Goal: Task Accomplishment & Management: Use online tool/utility

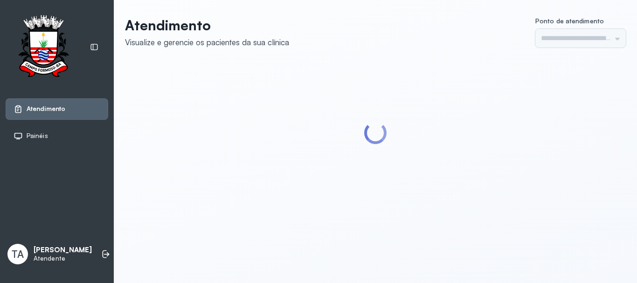
type input "******"
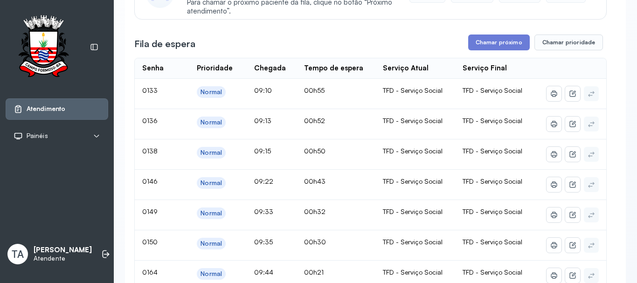
scroll to position [140, 0]
click at [477, 48] on button "Chamar próximo" at bounding box center [499, 43] width 62 height 16
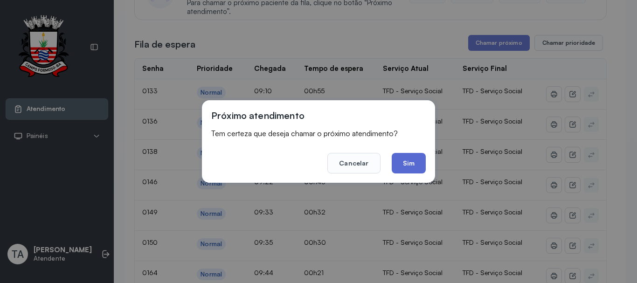
click at [412, 163] on button "Sim" at bounding box center [408, 163] width 34 height 21
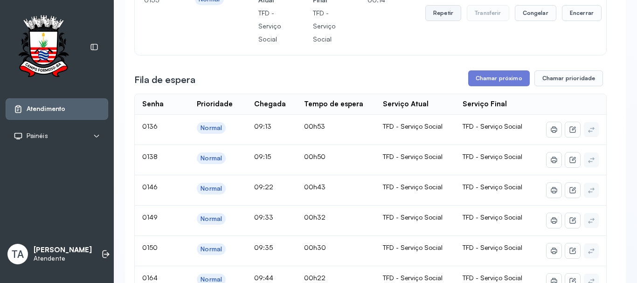
click at [438, 15] on button "Repetir" at bounding box center [443, 13] width 36 height 16
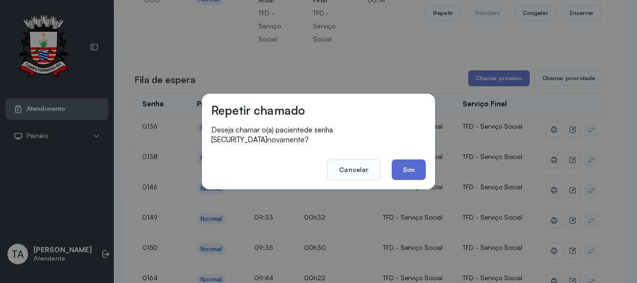
click at [411, 172] on button "Sim" at bounding box center [408, 169] width 34 height 21
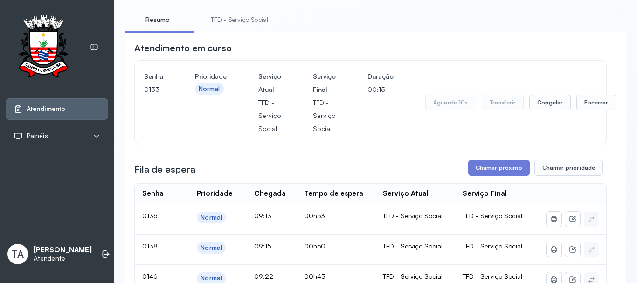
scroll to position [47, 0]
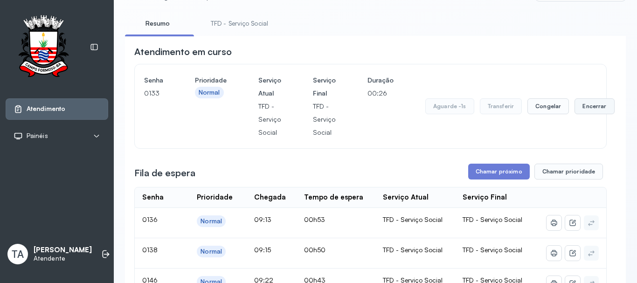
click at [578, 103] on button "Encerrar" at bounding box center [594, 106] width 40 height 16
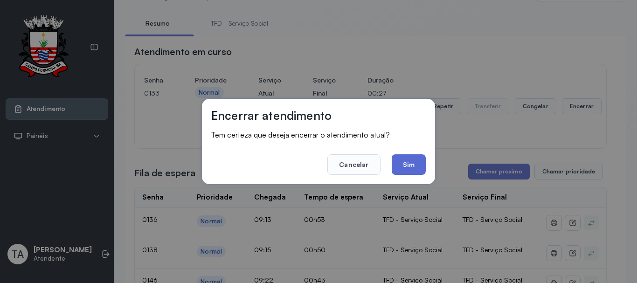
click at [419, 164] on button "Sim" at bounding box center [408, 164] width 34 height 21
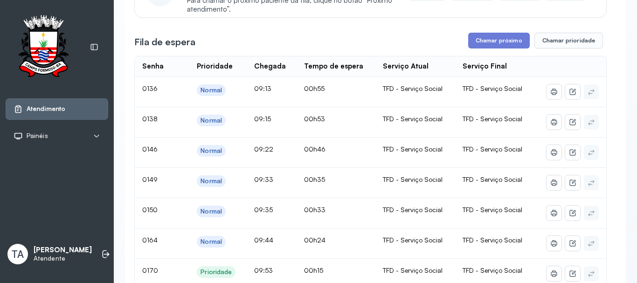
scroll to position [111, 0]
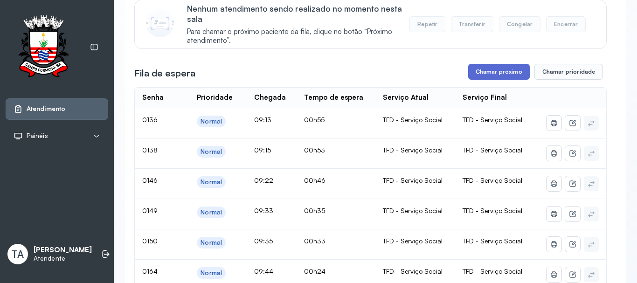
click at [484, 77] on button "Chamar próximo" at bounding box center [499, 72] width 62 height 16
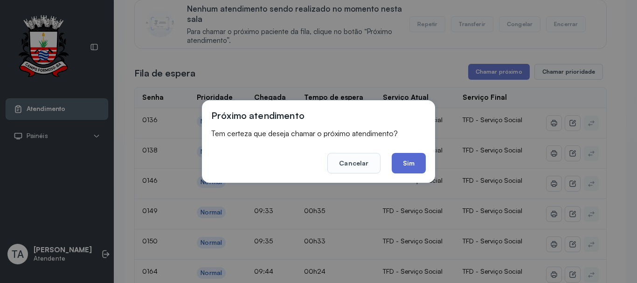
click at [415, 162] on button "Sim" at bounding box center [408, 163] width 34 height 21
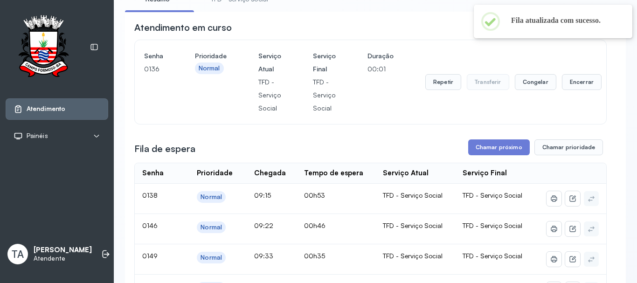
scroll to position [18, 0]
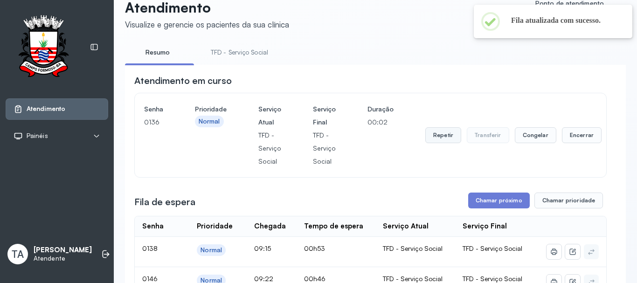
click at [427, 137] on button "Repetir" at bounding box center [443, 135] width 36 height 16
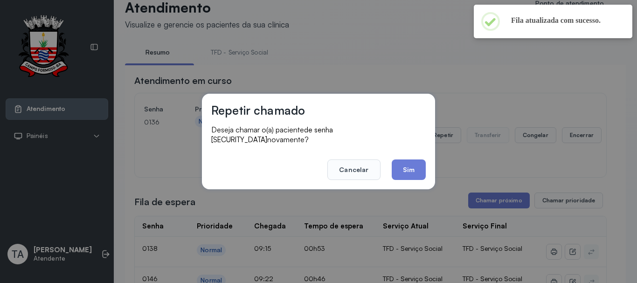
click at [409, 175] on div "Repetir chamado Deseja chamar o(a) paciente de senha 0136 novamente? Cancelar S…" at bounding box center [318, 142] width 233 height 96
click at [411, 169] on button "Sim" at bounding box center [408, 169] width 34 height 21
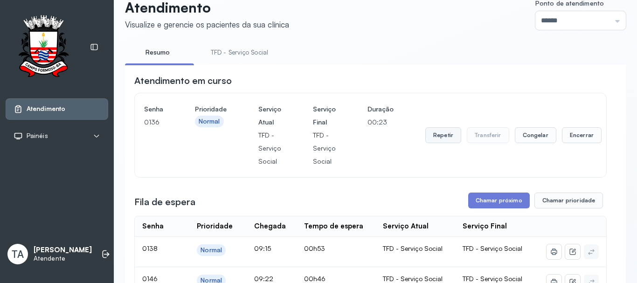
click at [435, 142] on button "Repetir" at bounding box center [443, 135] width 36 height 16
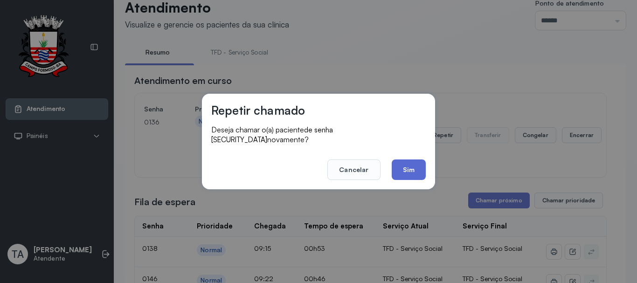
click at [405, 171] on button "Sim" at bounding box center [408, 169] width 34 height 21
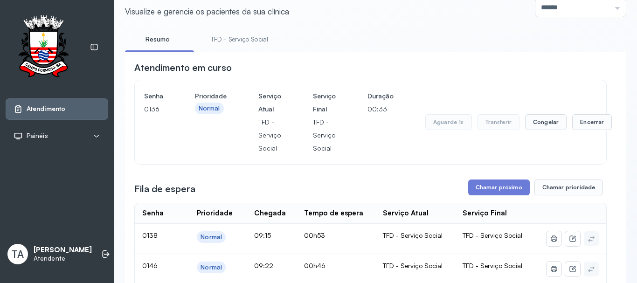
scroll to position [0, 0]
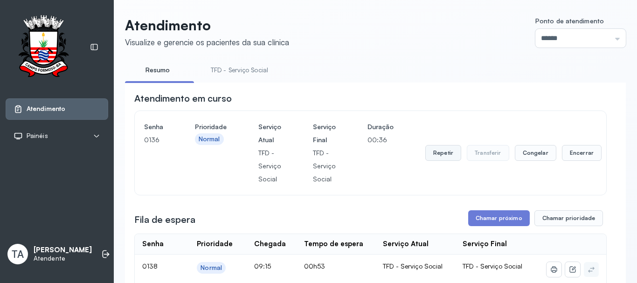
click at [429, 160] on button "Repetir" at bounding box center [443, 153] width 36 height 16
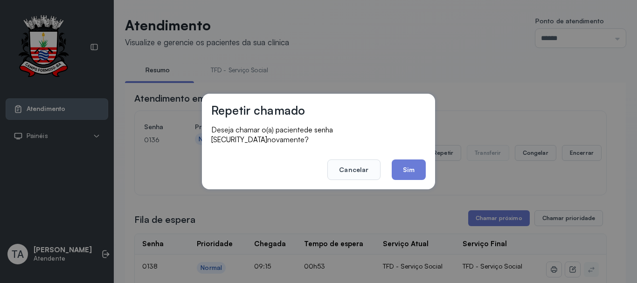
click at [409, 176] on div "Repetir chamado Deseja chamar o(a) paciente de senha 0136 novamente? Cancelar S…" at bounding box center [318, 142] width 233 height 96
click at [410, 171] on button "Sim" at bounding box center [408, 169] width 34 height 21
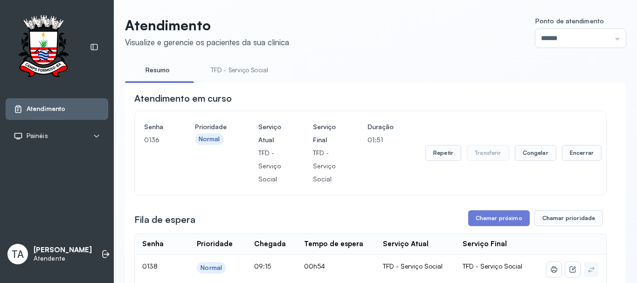
scroll to position [47, 0]
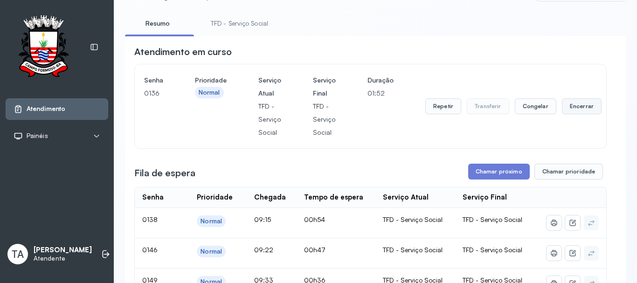
click at [562, 114] on button "Encerrar" at bounding box center [582, 106] width 40 height 16
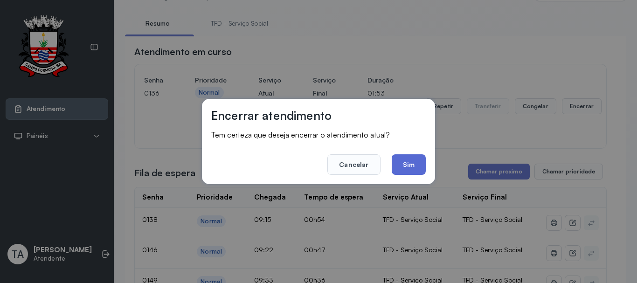
click at [420, 165] on button "Sim" at bounding box center [408, 164] width 34 height 21
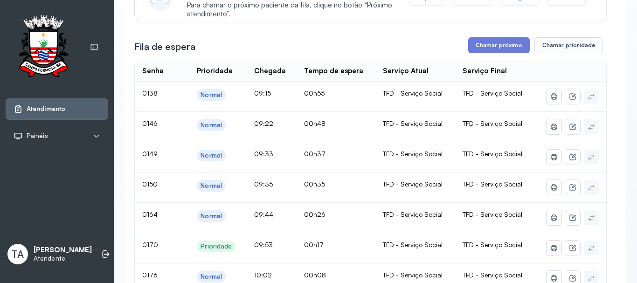
scroll to position [93, 0]
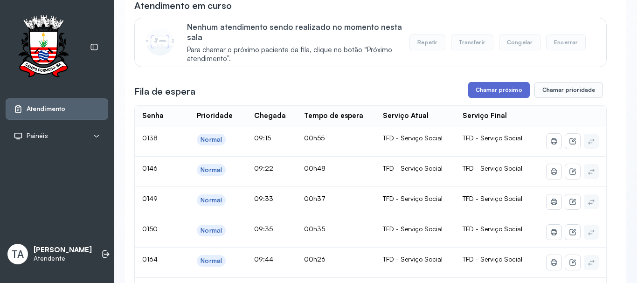
click at [495, 92] on button "Chamar próximo" at bounding box center [499, 90] width 62 height 16
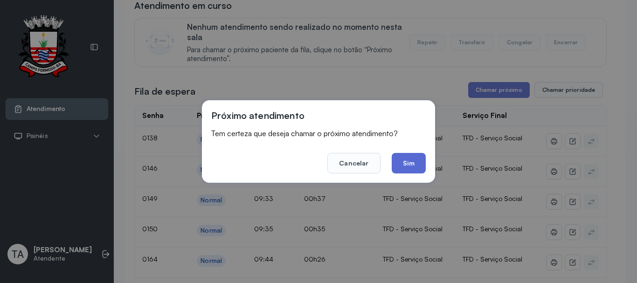
click at [415, 170] on button "Sim" at bounding box center [408, 163] width 34 height 21
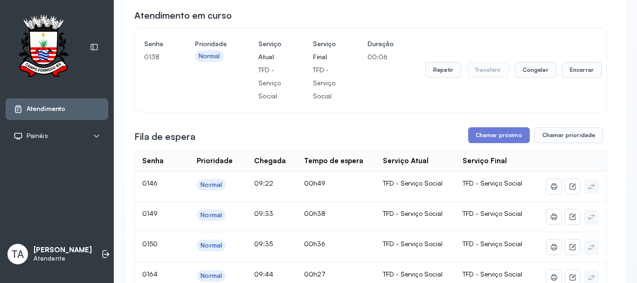
scroll to position [46, 0]
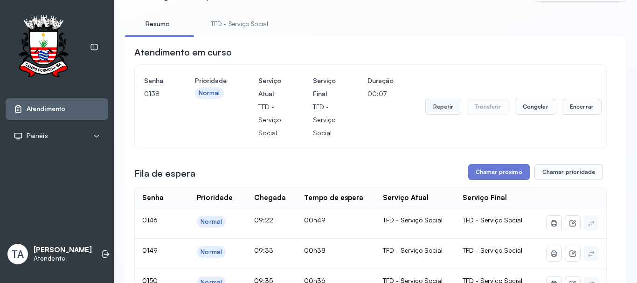
click at [425, 111] on button "Repetir" at bounding box center [443, 107] width 36 height 16
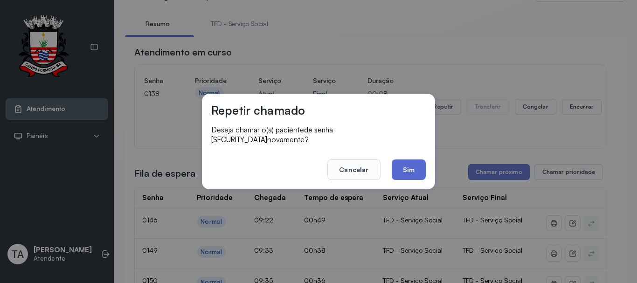
click at [397, 170] on button "Sim" at bounding box center [408, 169] width 34 height 21
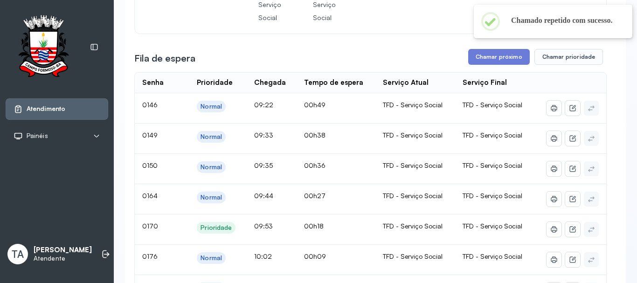
scroll to position [93, 0]
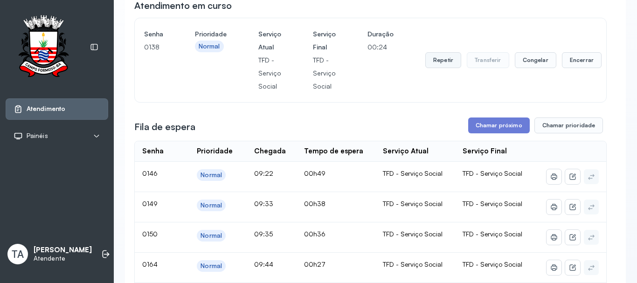
click at [435, 68] on button "Repetir" at bounding box center [443, 60] width 36 height 16
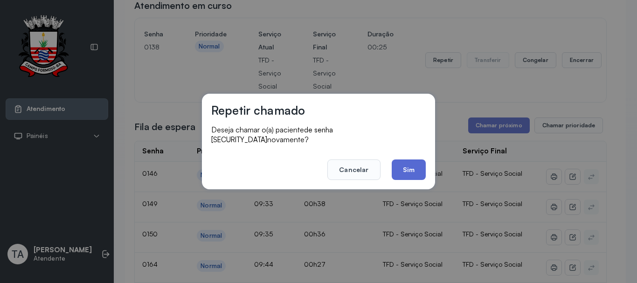
click at [409, 173] on button "Sim" at bounding box center [408, 169] width 34 height 21
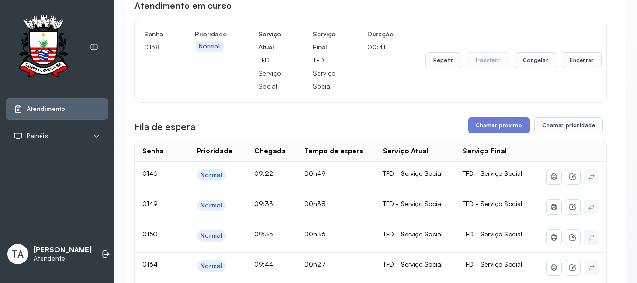
scroll to position [46, 0]
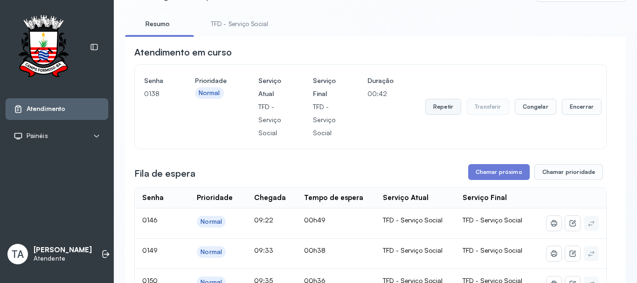
click at [445, 103] on button "Repetir" at bounding box center [443, 107] width 36 height 16
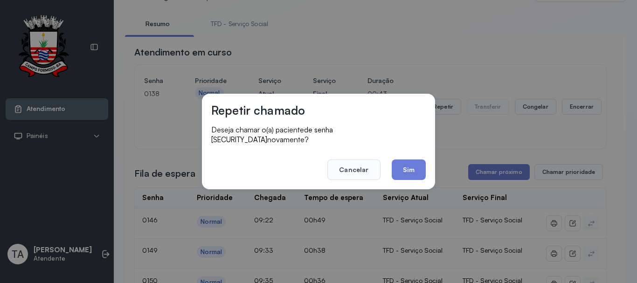
click at [418, 153] on footer "Cancelar Sim" at bounding box center [318, 163] width 214 height 34
click at [415, 159] on button "Sim" at bounding box center [408, 169] width 34 height 21
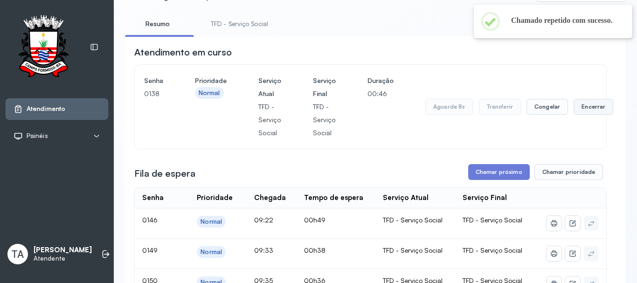
click at [578, 112] on button "Encerrar" at bounding box center [593, 107] width 40 height 16
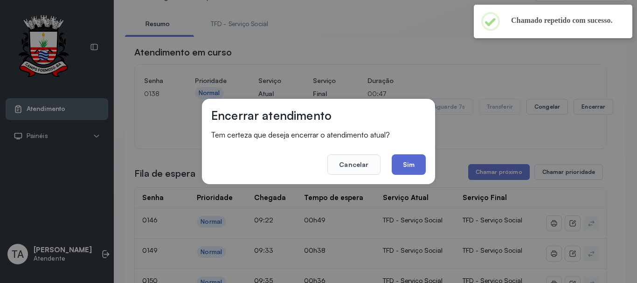
click at [425, 170] on button "Sim" at bounding box center [408, 164] width 34 height 21
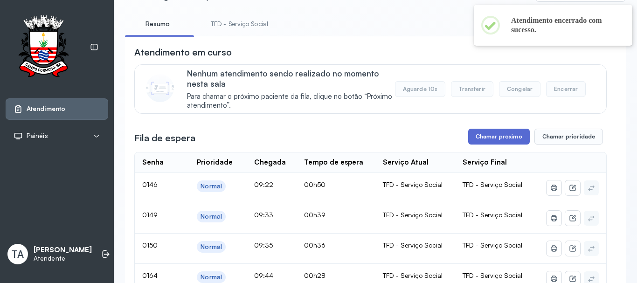
click at [485, 144] on button "Chamar próximo" at bounding box center [499, 137] width 62 height 16
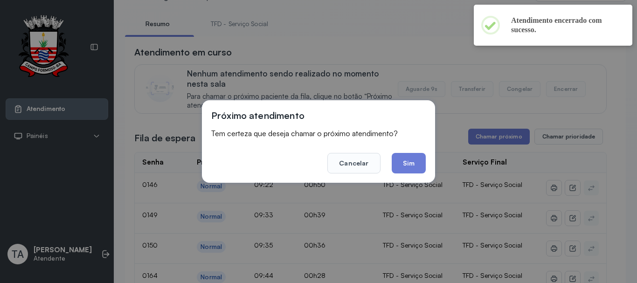
click at [399, 151] on footer "Cancelar Sim" at bounding box center [318, 157] width 214 height 34
click at [403, 158] on button "Sim" at bounding box center [408, 163] width 34 height 21
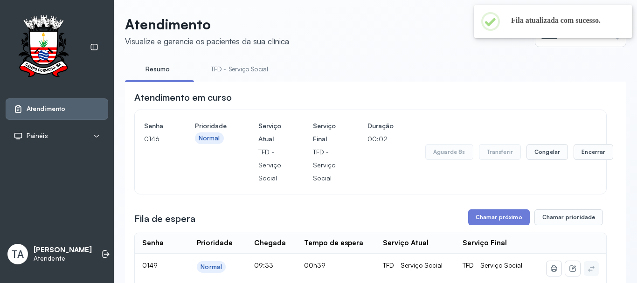
scroll to position [0, 0]
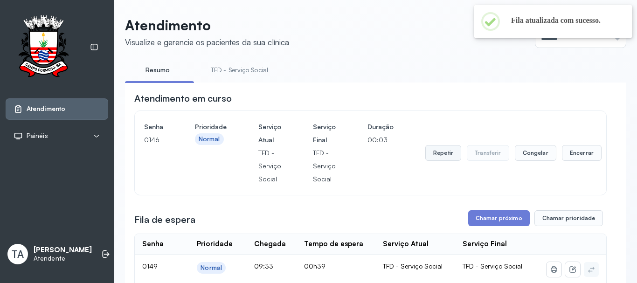
click at [426, 154] on button "Repetir" at bounding box center [443, 153] width 36 height 16
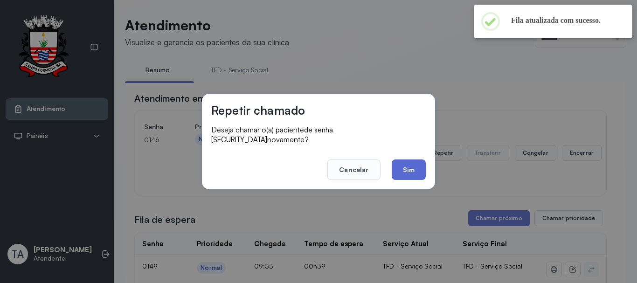
click at [423, 173] on button "Sim" at bounding box center [408, 169] width 34 height 21
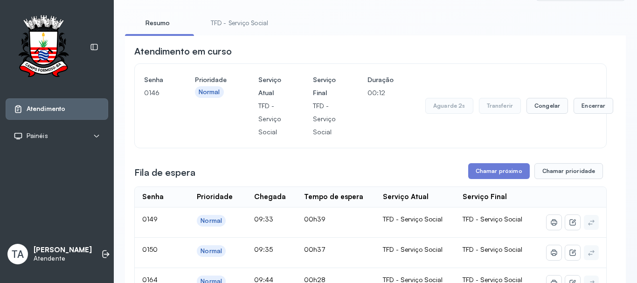
scroll to position [47, 0]
click at [443, 108] on button "Repetir" at bounding box center [443, 106] width 36 height 16
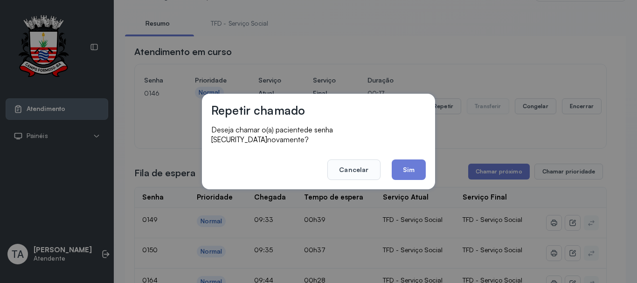
click at [407, 159] on button "Sim" at bounding box center [408, 169] width 34 height 21
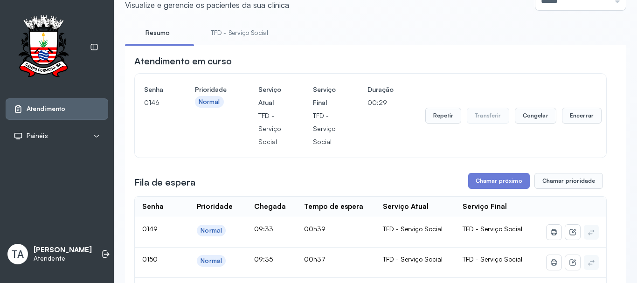
scroll to position [0, 0]
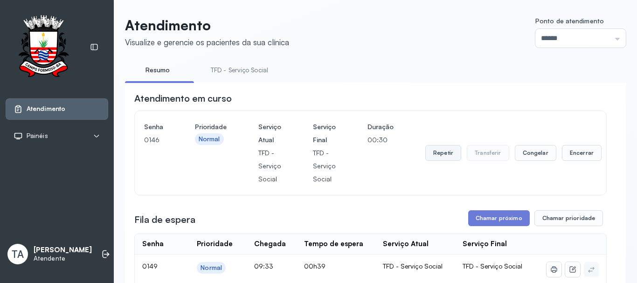
click at [439, 156] on button "Repetir" at bounding box center [443, 153] width 36 height 16
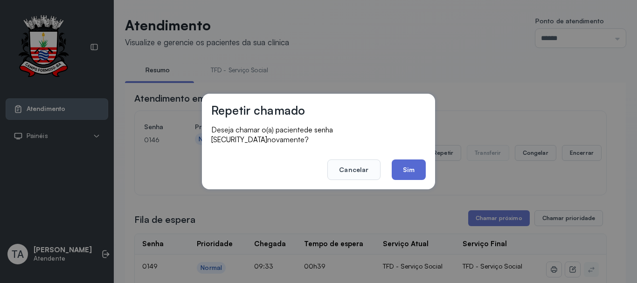
click at [422, 165] on button "Sim" at bounding box center [408, 169] width 34 height 21
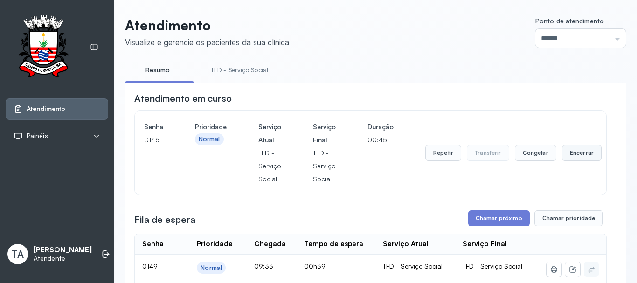
click at [572, 157] on button "Encerrar" at bounding box center [582, 153] width 40 height 16
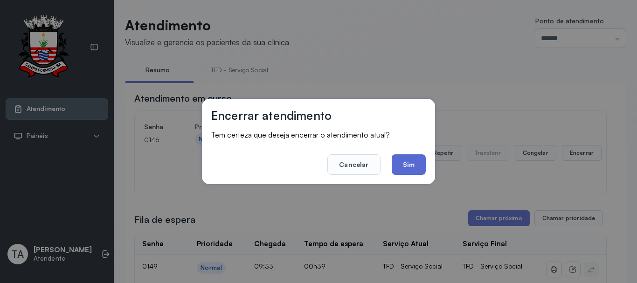
click at [412, 168] on button "Sim" at bounding box center [408, 164] width 34 height 21
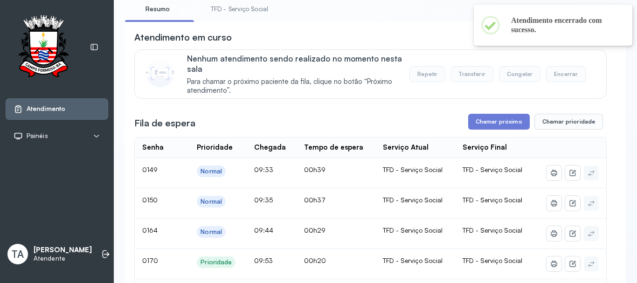
scroll to position [47, 0]
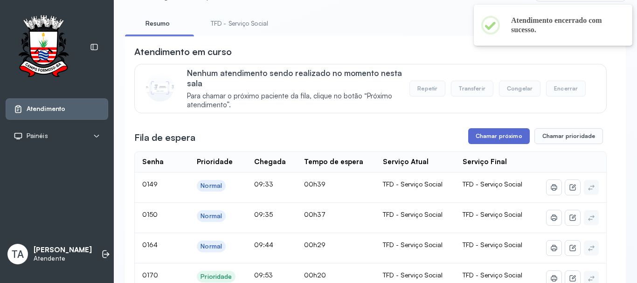
click at [472, 141] on button "Chamar próximo" at bounding box center [499, 136] width 62 height 16
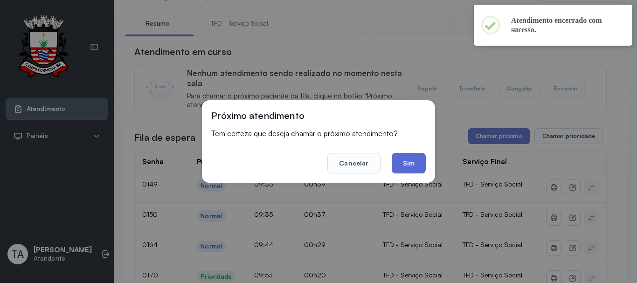
click at [405, 157] on button "Sim" at bounding box center [408, 163] width 34 height 21
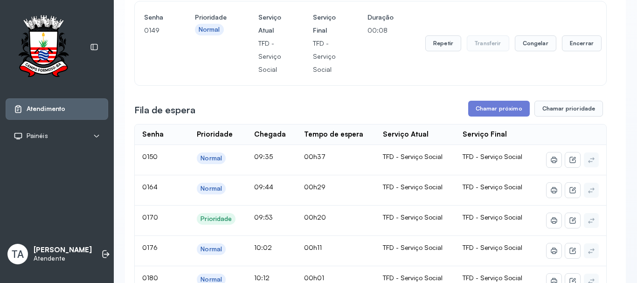
scroll to position [93, 0]
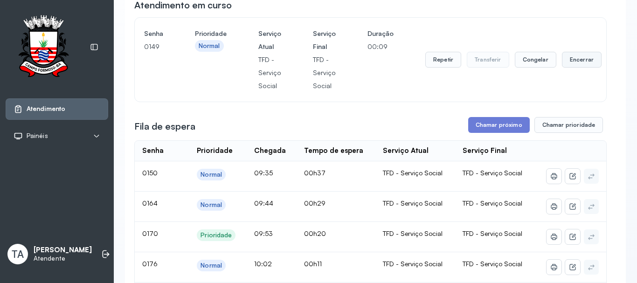
click at [573, 60] on button "Encerrar" at bounding box center [582, 60] width 40 height 16
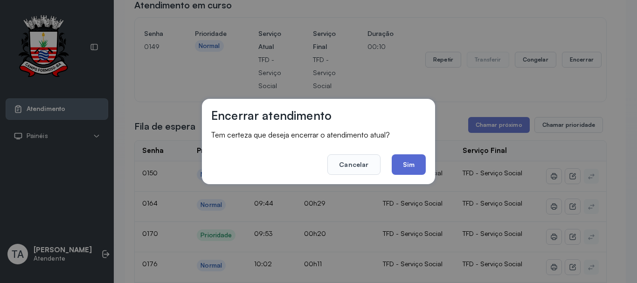
click at [411, 162] on button "Sim" at bounding box center [408, 164] width 34 height 21
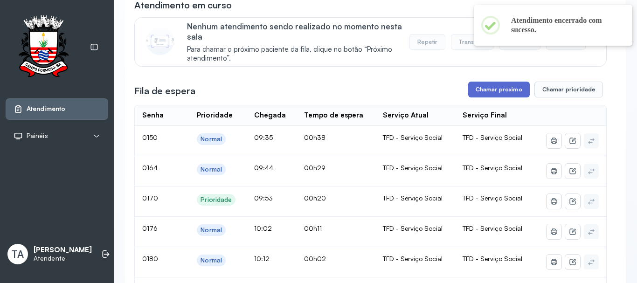
click at [491, 94] on button "Chamar próximo" at bounding box center [499, 90] width 62 height 16
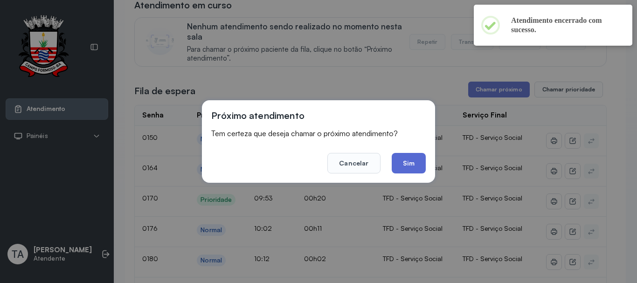
click at [403, 170] on button "Sim" at bounding box center [408, 163] width 34 height 21
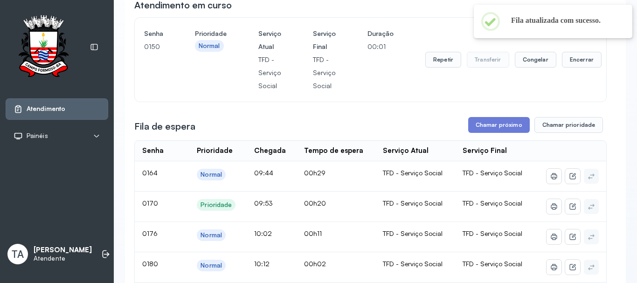
scroll to position [47, 0]
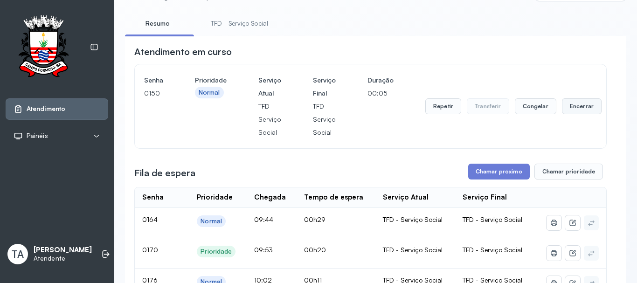
click at [573, 109] on button "Encerrar" at bounding box center [582, 106] width 40 height 16
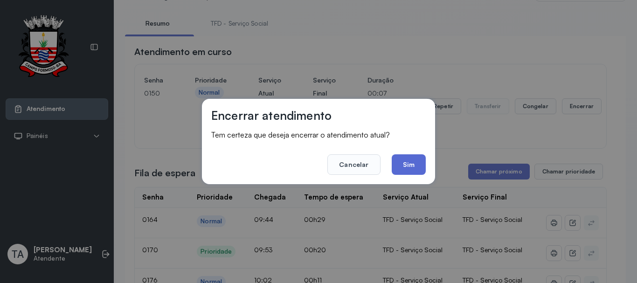
click at [404, 169] on button "Sim" at bounding box center [408, 164] width 34 height 21
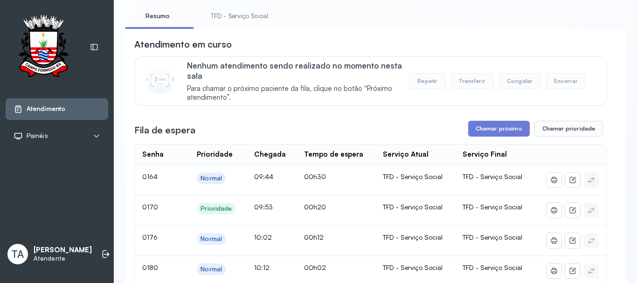
scroll to position [0, 0]
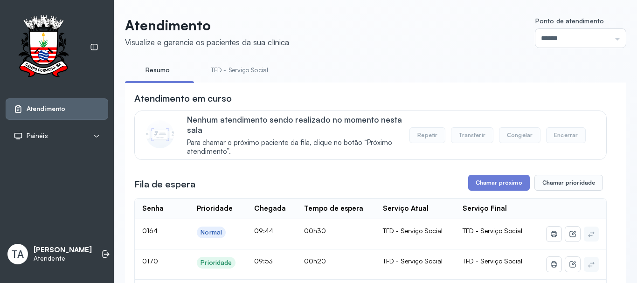
click at [224, 71] on link "TFD - Serviço Social" at bounding box center [239, 69] width 76 height 15
click at [462, 182] on div "Fila de espera Chamar próximo Chamar prioridade" at bounding box center [370, 183] width 472 height 16
click at [476, 185] on button "Chamar próximo" at bounding box center [499, 183] width 62 height 16
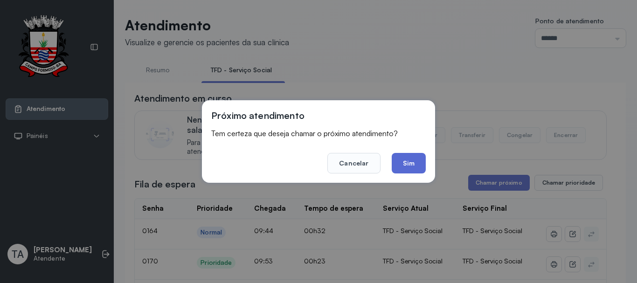
click at [421, 171] on button "Sim" at bounding box center [408, 163] width 34 height 21
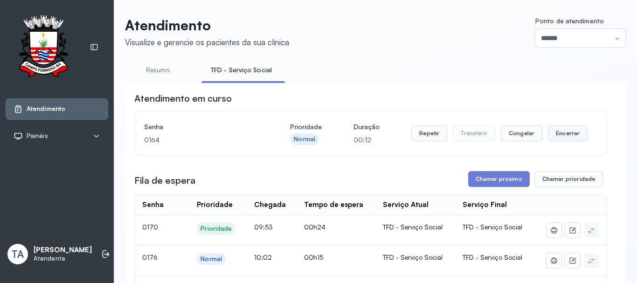
click at [562, 141] on button "Encerrar" at bounding box center [568, 133] width 40 height 16
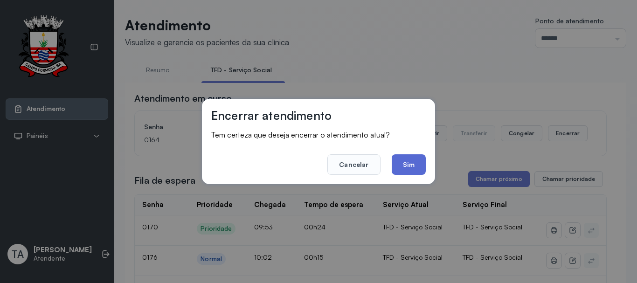
click at [411, 171] on button "Sim" at bounding box center [408, 164] width 34 height 21
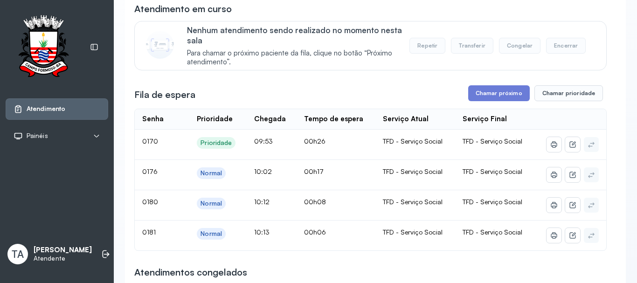
scroll to position [93, 0]
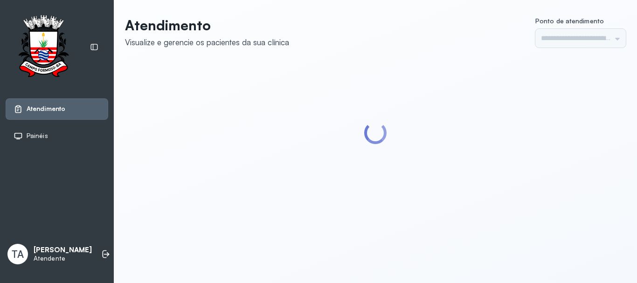
type input "******"
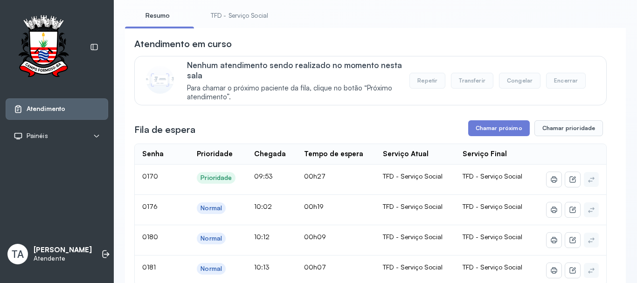
scroll to position [47, 0]
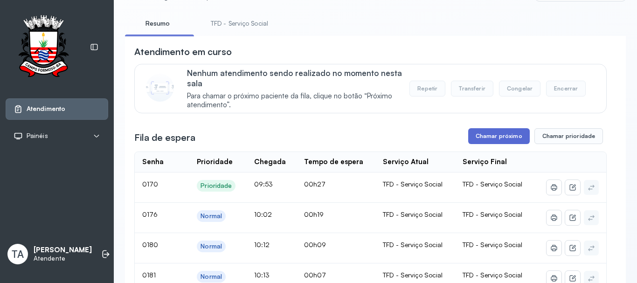
click at [480, 141] on button "Chamar próximo" at bounding box center [499, 136] width 62 height 16
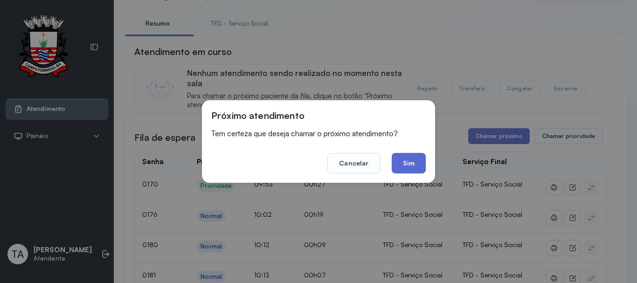
click at [419, 166] on button "Sim" at bounding box center [408, 163] width 34 height 21
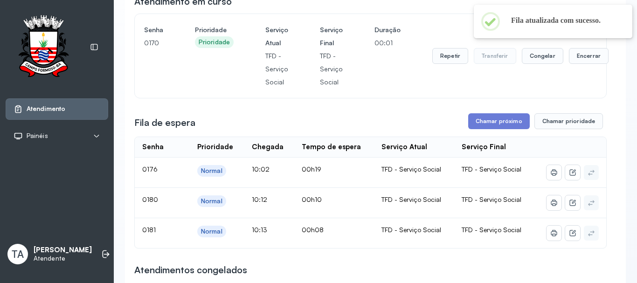
scroll to position [0, 0]
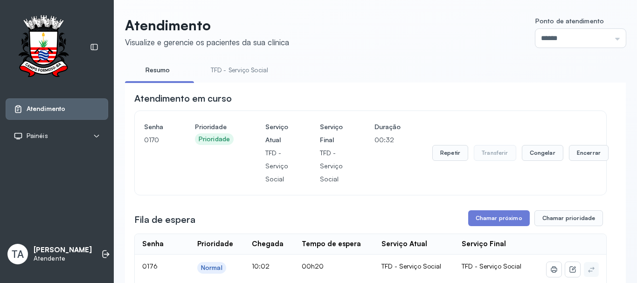
drag, startPoint x: 400, startPoint y: 189, endPoint x: 434, endPoint y: 172, distance: 37.9
click at [400, 189] on div "Senha 0170 Prioridade Prioridade Serviço Atual TFD - Serviço Social Serviço Fin…" at bounding box center [370, 153] width 471 height 84
click at [569, 158] on button "Encerrar" at bounding box center [589, 153] width 40 height 16
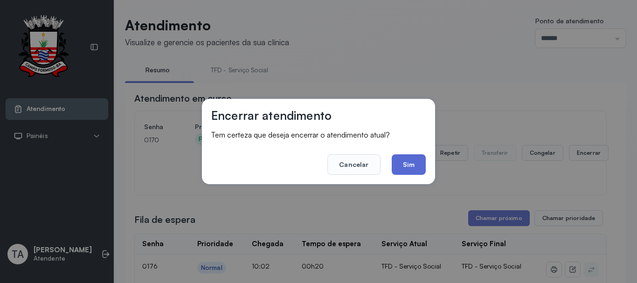
click at [418, 168] on button "Sim" at bounding box center [408, 164] width 34 height 21
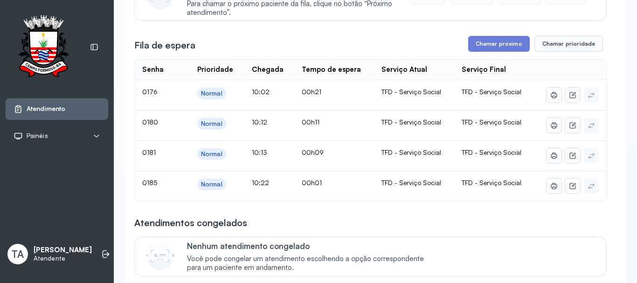
scroll to position [140, 0]
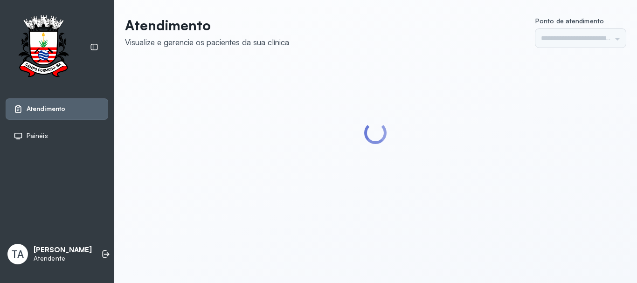
type input "******"
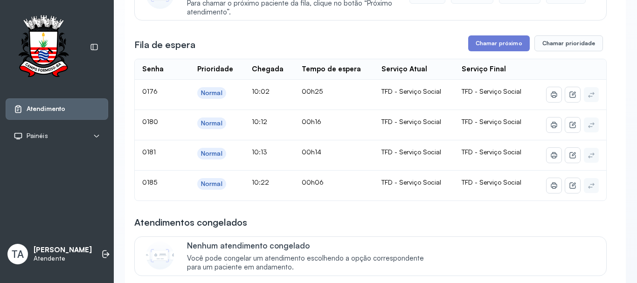
scroll to position [140, 0]
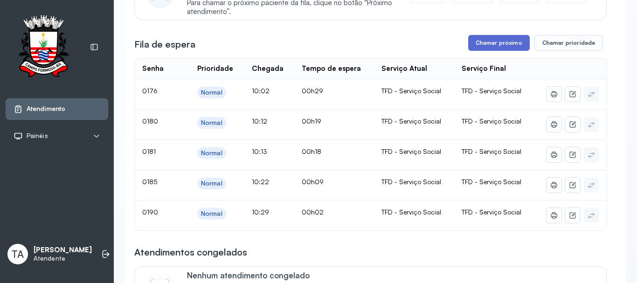
click at [488, 48] on button "Chamar próximo" at bounding box center [499, 43] width 62 height 16
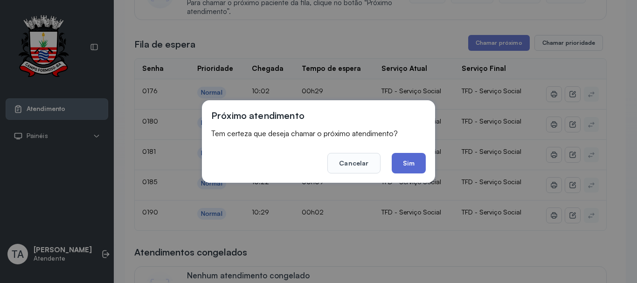
click at [398, 167] on button "Sim" at bounding box center [408, 163] width 34 height 21
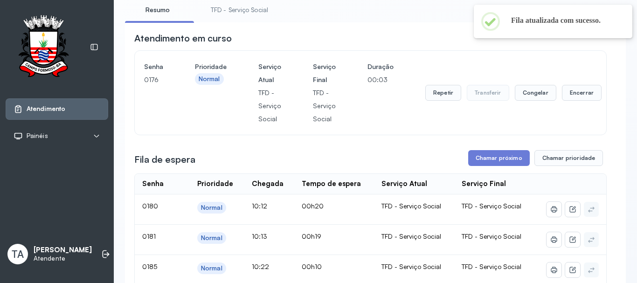
scroll to position [47, 0]
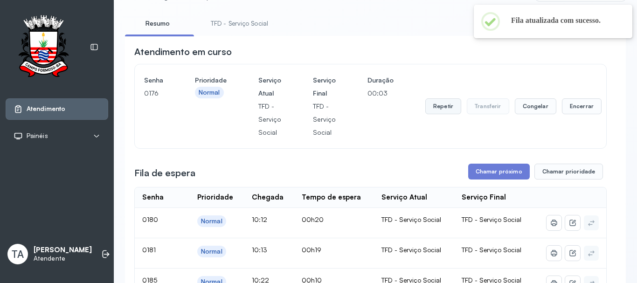
click at [444, 107] on button "Repetir" at bounding box center [443, 106] width 36 height 16
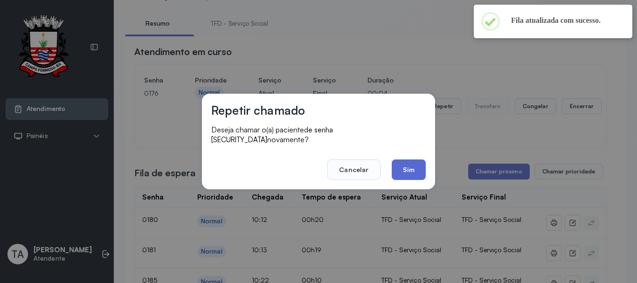
click at [406, 161] on button "Sim" at bounding box center [408, 169] width 34 height 21
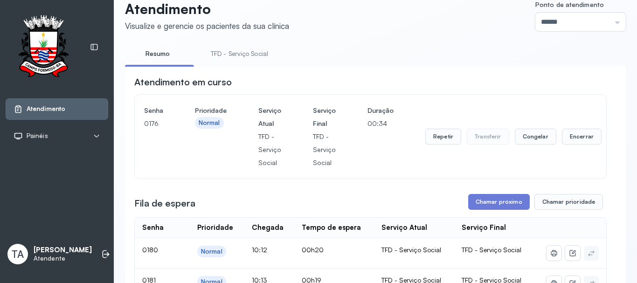
scroll to position [0, 0]
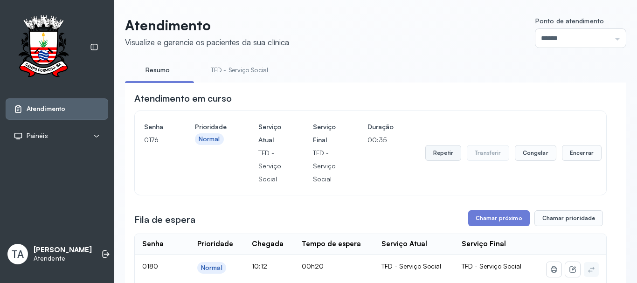
click at [444, 158] on button "Repetir" at bounding box center [443, 153] width 36 height 16
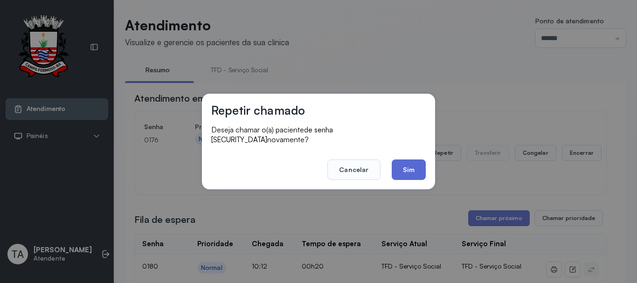
click at [421, 165] on button "Sim" at bounding box center [408, 169] width 34 height 21
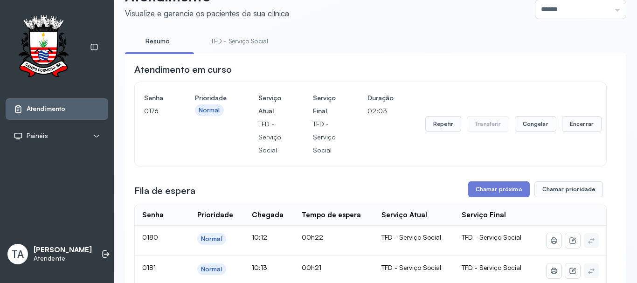
scroll to position [93, 0]
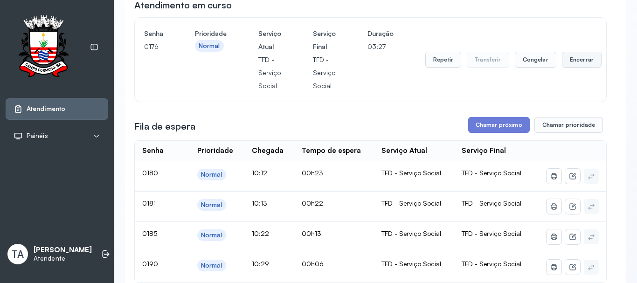
click at [579, 64] on button "Encerrar" at bounding box center [582, 60] width 40 height 16
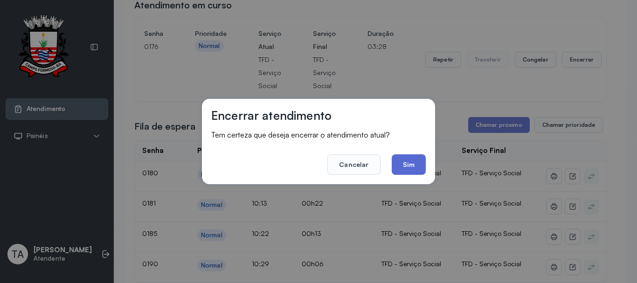
click at [400, 166] on button "Sim" at bounding box center [408, 164] width 34 height 21
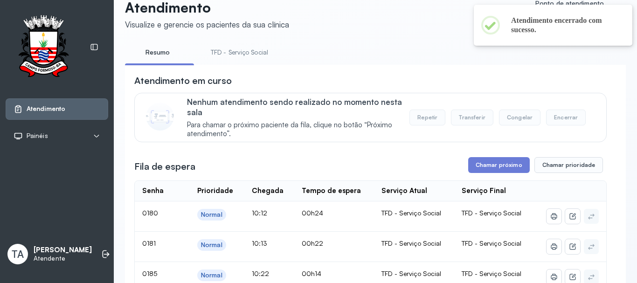
scroll to position [0, 0]
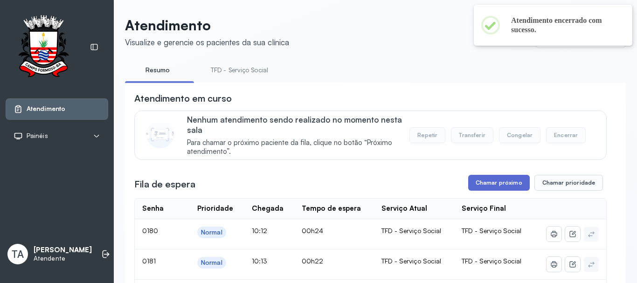
click at [495, 188] on button "Chamar próximo" at bounding box center [499, 183] width 62 height 16
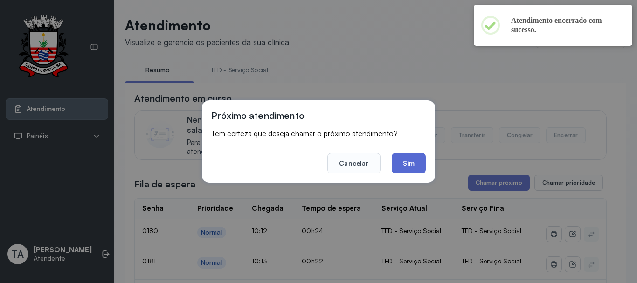
click at [414, 166] on button "Sim" at bounding box center [408, 163] width 34 height 21
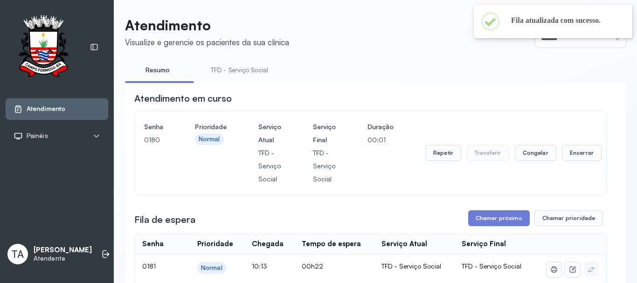
click at [434, 146] on div "Repetir Transferir Congelar Encerrar" at bounding box center [513, 152] width 176 height 65
click at [429, 152] on button "Repetir" at bounding box center [443, 153] width 36 height 16
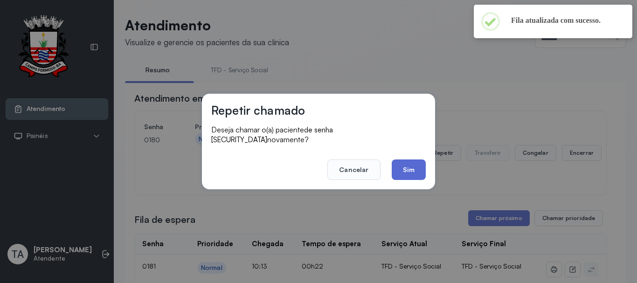
click at [417, 168] on button "Sim" at bounding box center [408, 169] width 34 height 21
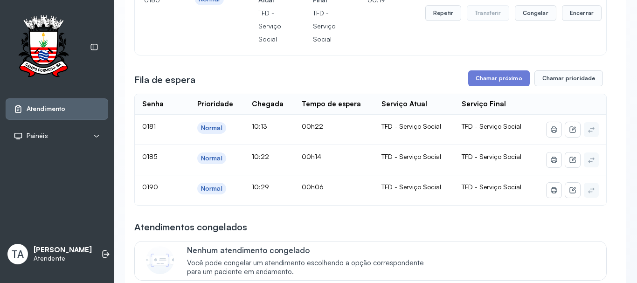
scroll to position [93, 0]
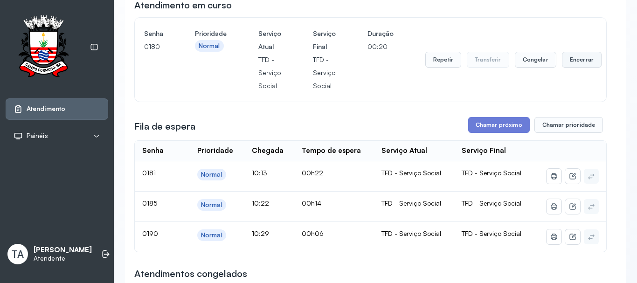
click at [567, 65] on button "Encerrar" at bounding box center [582, 60] width 40 height 16
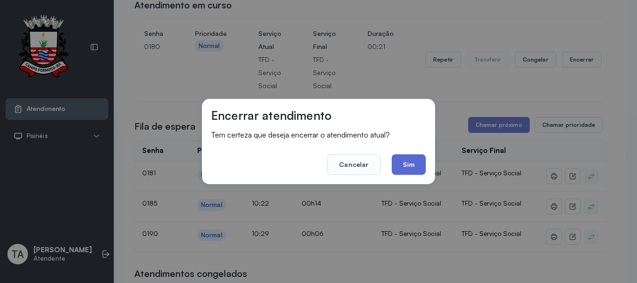
click at [401, 158] on button "Sim" at bounding box center [408, 164] width 34 height 21
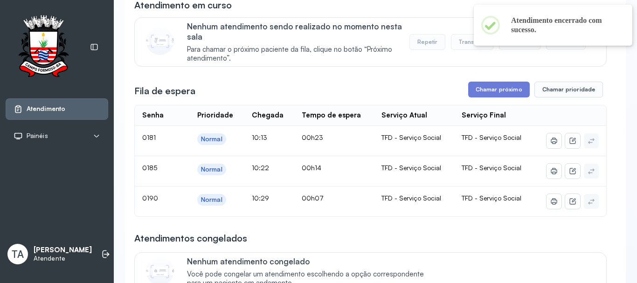
scroll to position [140, 0]
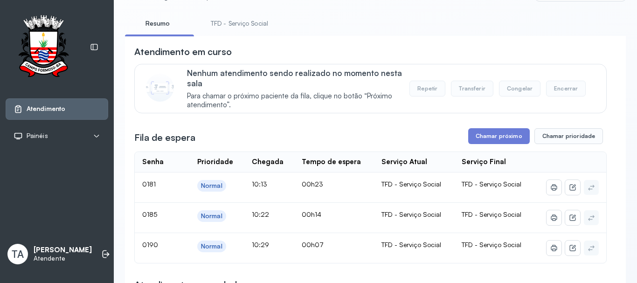
click at [243, 26] on link "TFD - Serviço Social" at bounding box center [239, 23] width 76 height 15
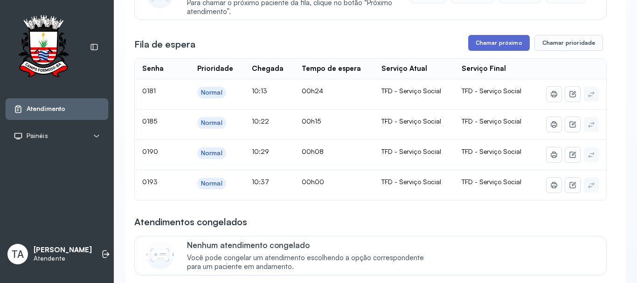
click at [479, 44] on button "Chamar próximo" at bounding box center [499, 43] width 62 height 16
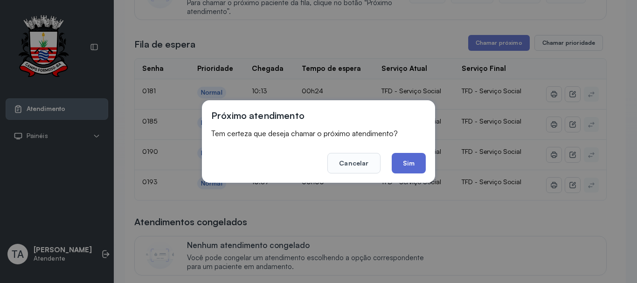
click at [396, 158] on button "Sim" at bounding box center [408, 163] width 34 height 21
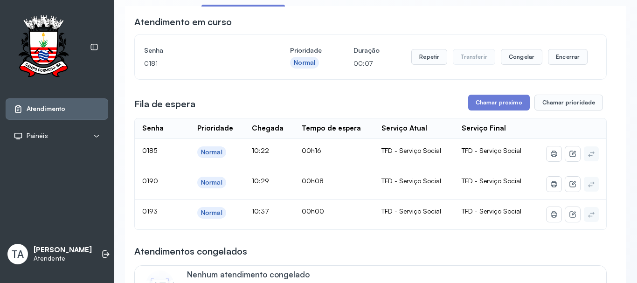
scroll to position [47, 0]
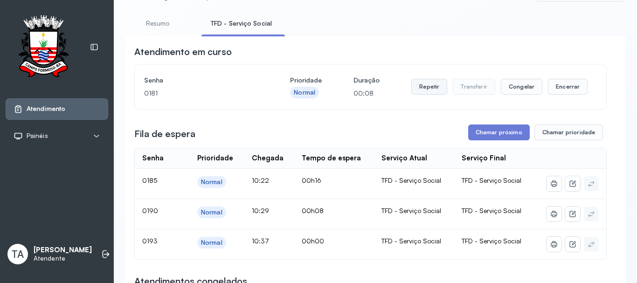
click at [418, 87] on button "Repetir" at bounding box center [429, 87] width 36 height 16
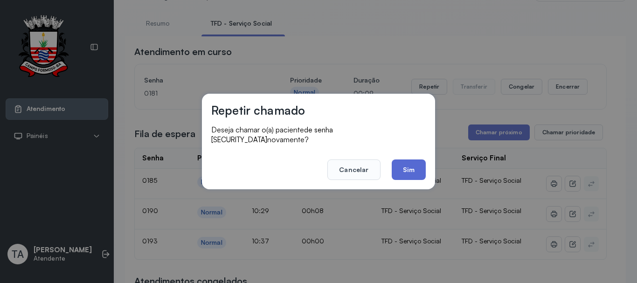
click at [404, 159] on button "Sim" at bounding box center [408, 169] width 34 height 21
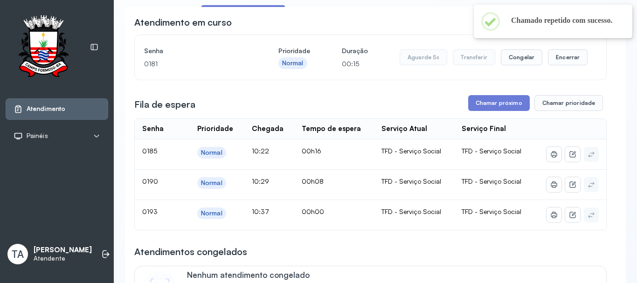
scroll to position [0, 0]
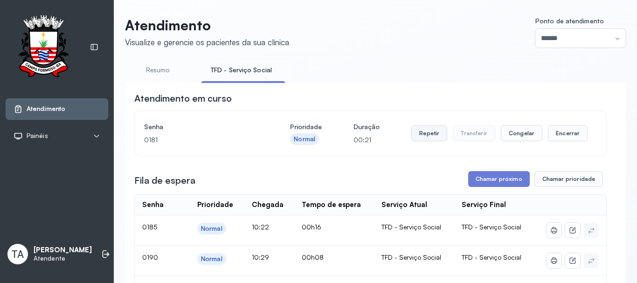
click at [417, 141] on button "Repetir" at bounding box center [429, 133] width 36 height 16
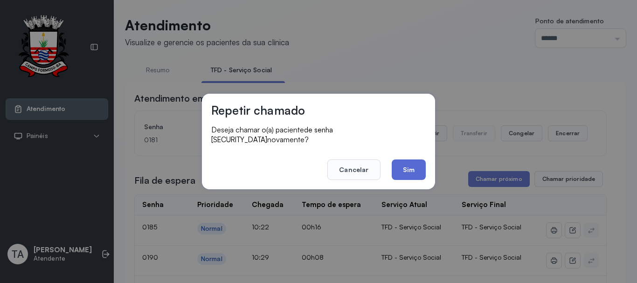
click at [410, 159] on button "Sim" at bounding box center [408, 169] width 34 height 21
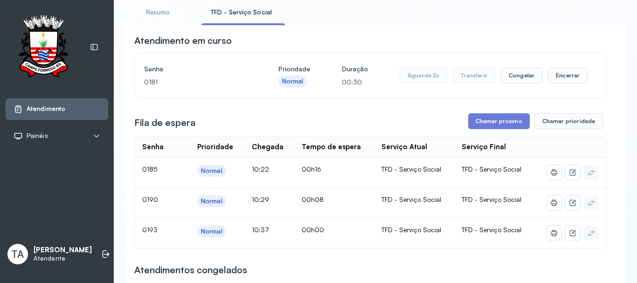
scroll to position [93, 0]
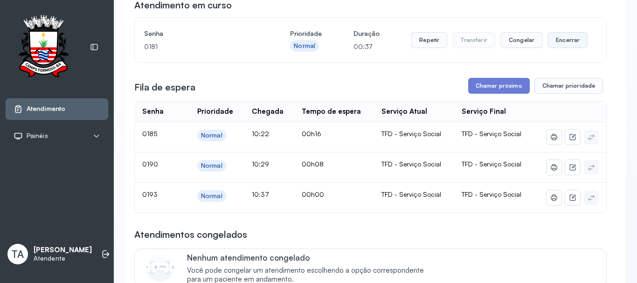
click at [554, 41] on button "Encerrar" at bounding box center [568, 40] width 40 height 16
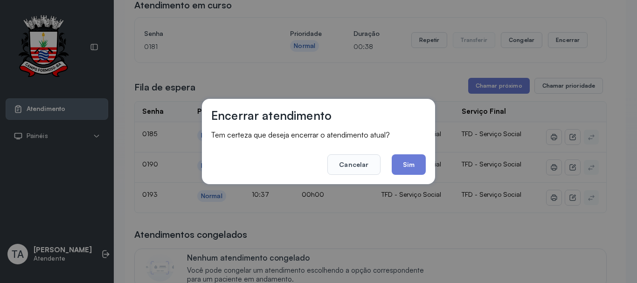
drag, startPoint x: 413, startPoint y: 166, endPoint x: 406, endPoint y: 160, distance: 9.3
click at [411, 165] on button "Sim" at bounding box center [408, 164] width 34 height 21
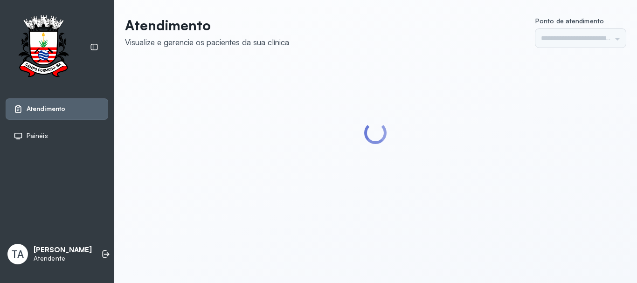
type input "******"
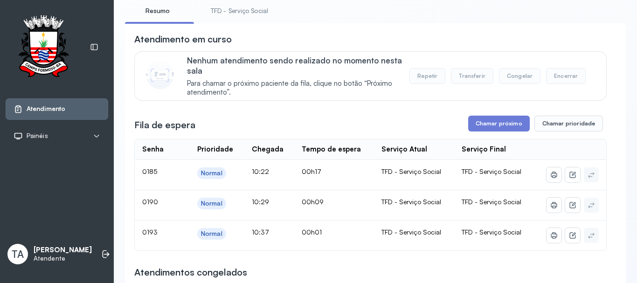
scroll to position [140, 0]
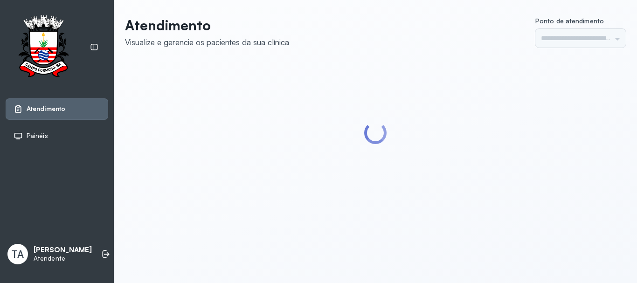
type input "******"
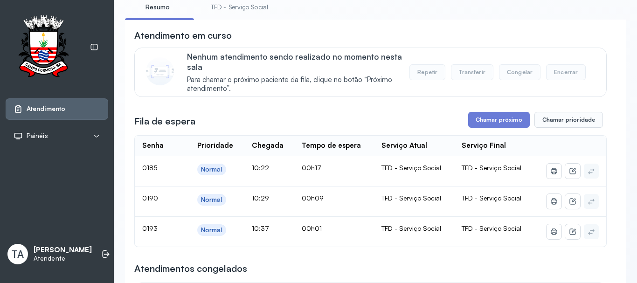
scroll to position [47, 0]
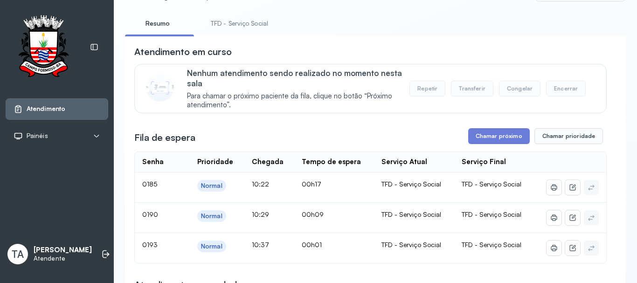
click at [249, 26] on link "TFD - Serviço Social" at bounding box center [239, 23] width 76 height 15
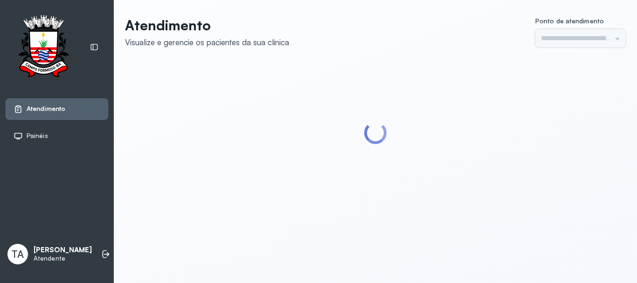
type input "******"
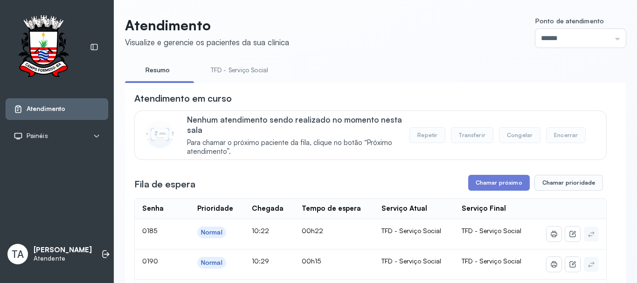
click at [248, 74] on link "TFD - Serviço Social" at bounding box center [239, 69] width 76 height 15
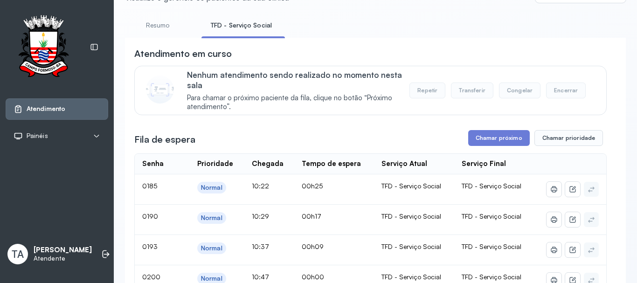
scroll to position [93, 0]
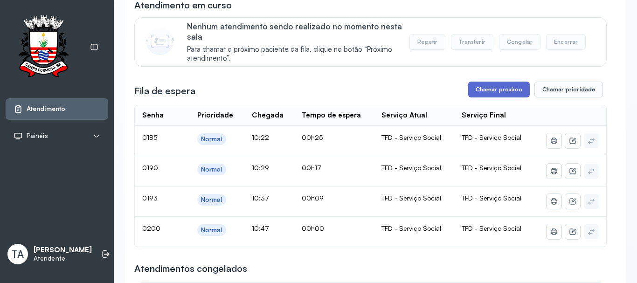
click at [468, 87] on button "Chamar próximo" at bounding box center [499, 90] width 62 height 16
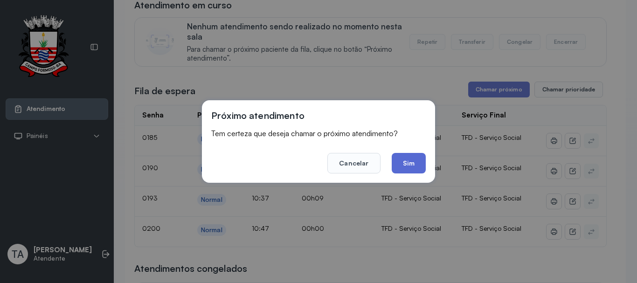
click at [419, 164] on button "Sim" at bounding box center [408, 163] width 34 height 21
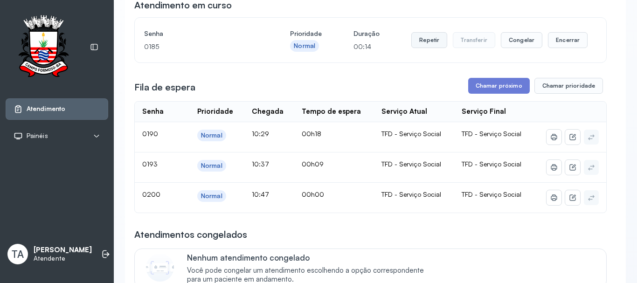
click at [418, 43] on button "Repetir" at bounding box center [429, 40] width 36 height 16
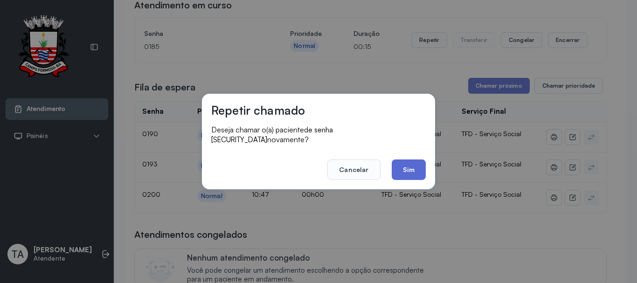
click at [402, 174] on button "Sim" at bounding box center [408, 169] width 34 height 21
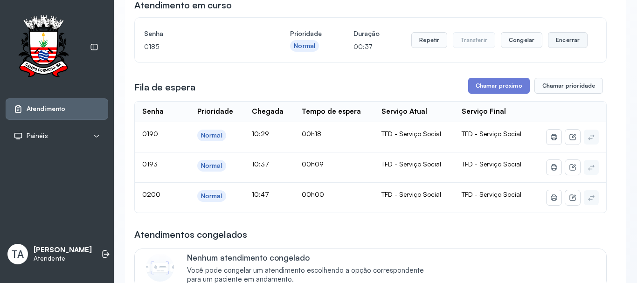
click at [572, 46] on button "Encerrar" at bounding box center [568, 40] width 40 height 16
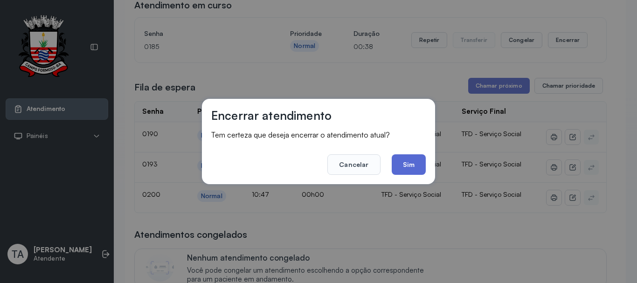
click at [401, 167] on button "Sim" at bounding box center [408, 164] width 34 height 21
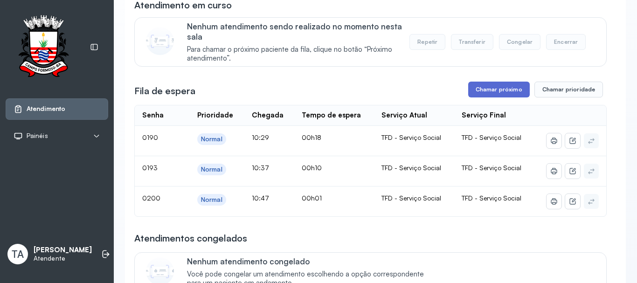
click at [479, 92] on button "Chamar próximo" at bounding box center [499, 90] width 62 height 16
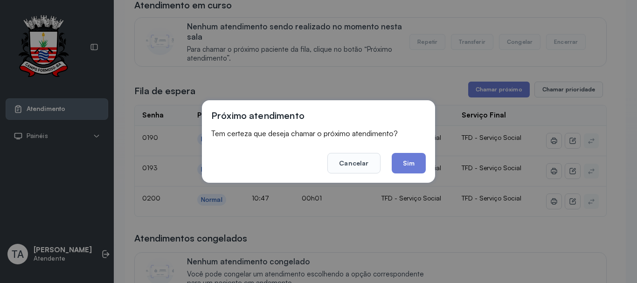
click at [405, 162] on button "Sim" at bounding box center [408, 163] width 34 height 21
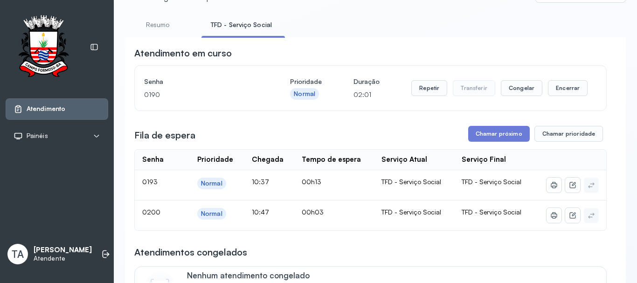
scroll to position [0, 0]
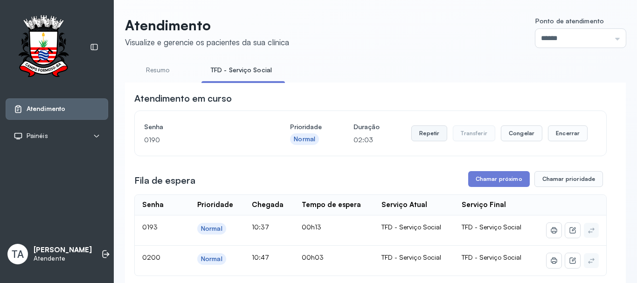
click at [425, 134] on button "Repetir" at bounding box center [429, 133] width 36 height 16
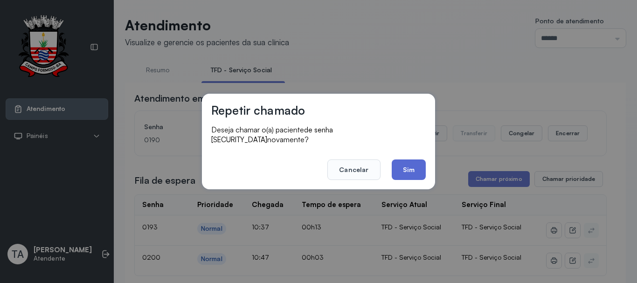
click at [412, 173] on button "Sim" at bounding box center [408, 169] width 34 height 21
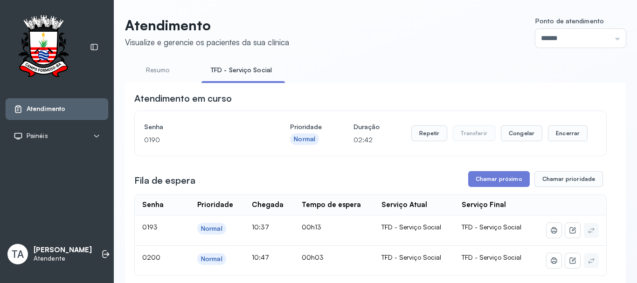
drag, startPoint x: 78, startPoint y: 263, endPoint x: 62, endPoint y: 265, distance: 16.4
click at [74, 264] on div "TA [PERSON_NAME] MARQUES Atendente" at bounding box center [57, 254] width 103 height 28
click at [414, 141] on button "Repetir" at bounding box center [429, 133] width 36 height 16
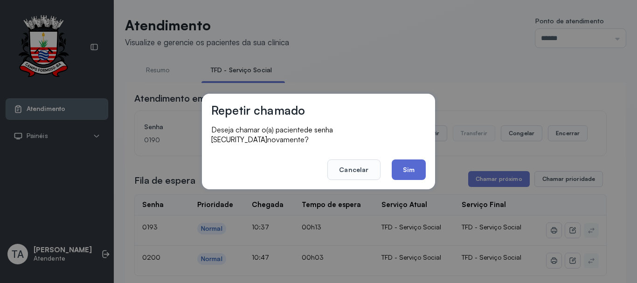
click at [411, 165] on button "Sim" at bounding box center [408, 169] width 34 height 21
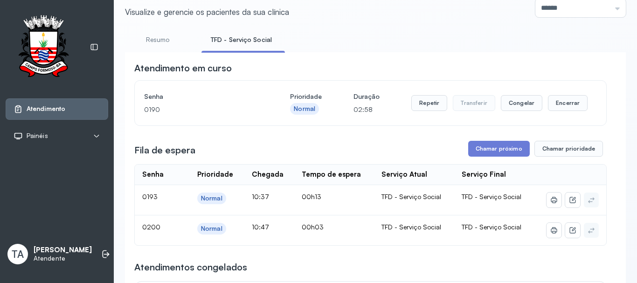
scroll to position [47, 0]
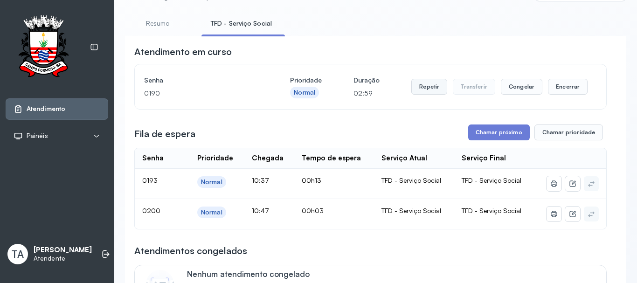
click at [418, 89] on button "Repetir" at bounding box center [429, 87] width 36 height 16
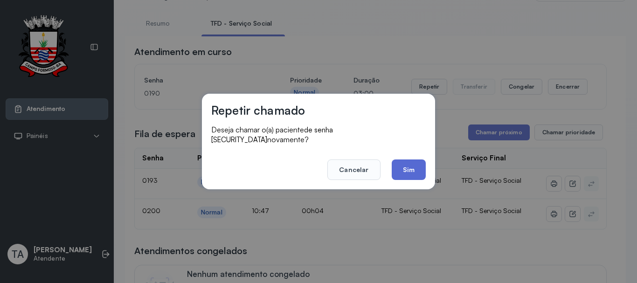
click at [409, 163] on button "Sim" at bounding box center [408, 169] width 34 height 21
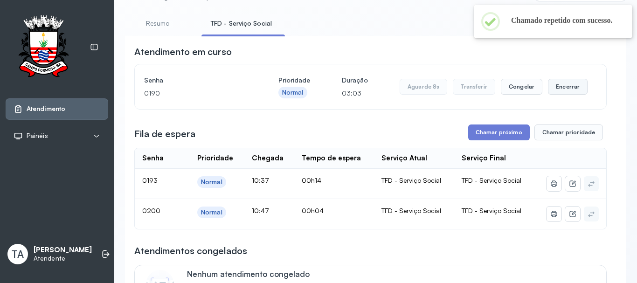
click at [566, 89] on button "Encerrar" at bounding box center [568, 87] width 40 height 16
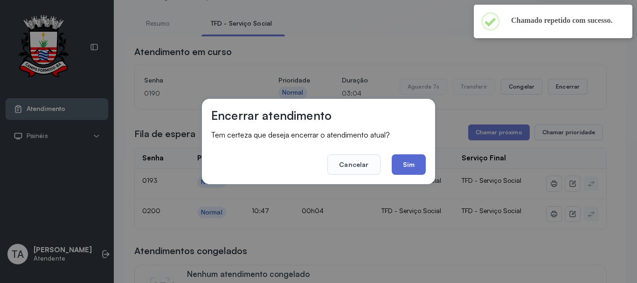
click at [413, 170] on button "Sim" at bounding box center [408, 164] width 34 height 21
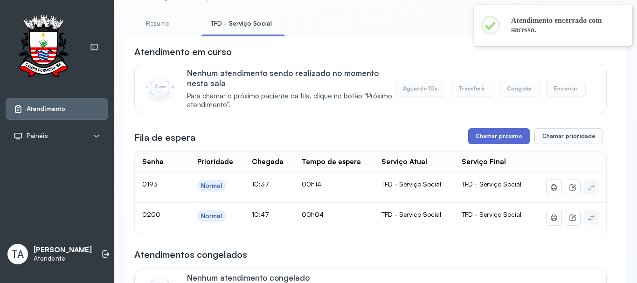
click at [486, 141] on button "Chamar próximo" at bounding box center [499, 136] width 62 height 16
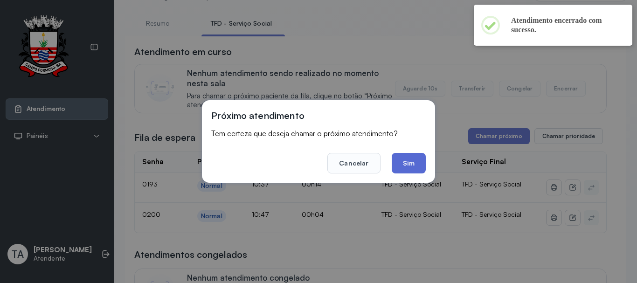
click at [403, 158] on button "Sim" at bounding box center [408, 163] width 34 height 21
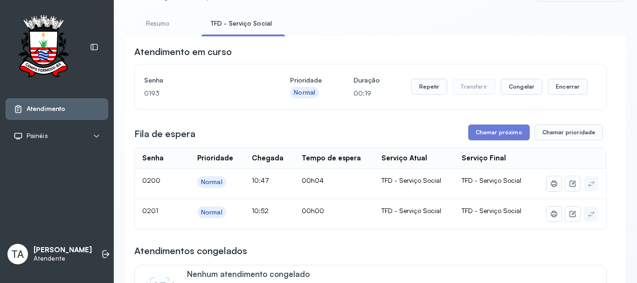
click at [547, 99] on div "Repetir Transferir Congelar Encerrar" at bounding box center [499, 87] width 176 height 26
click at [548, 90] on button "Encerrar" at bounding box center [568, 87] width 40 height 16
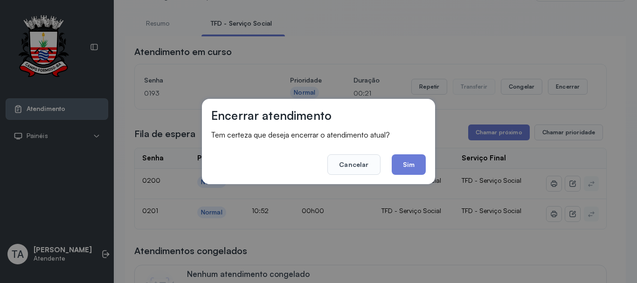
click at [407, 170] on button "Sim" at bounding box center [408, 164] width 34 height 21
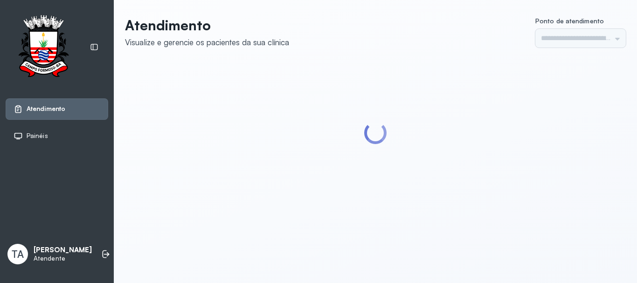
type input "******"
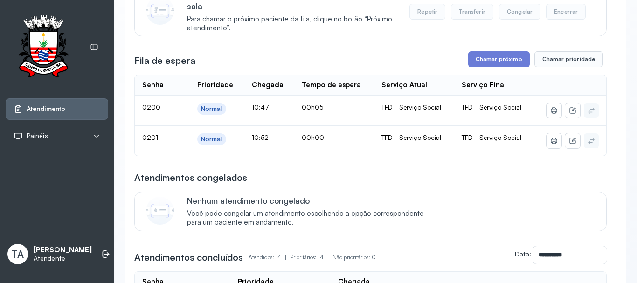
scroll to position [140, 0]
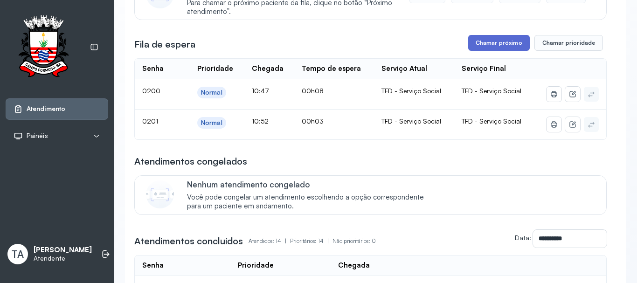
click at [482, 49] on button "Chamar próximo" at bounding box center [499, 43] width 62 height 16
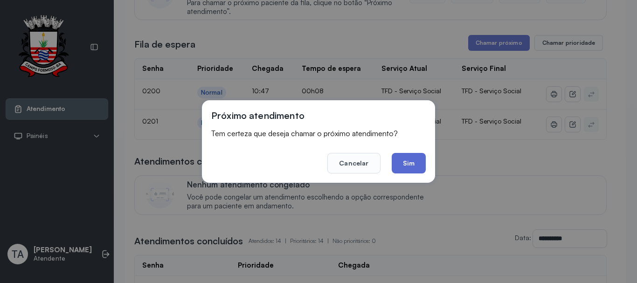
click at [406, 162] on button "Sim" at bounding box center [408, 163] width 34 height 21
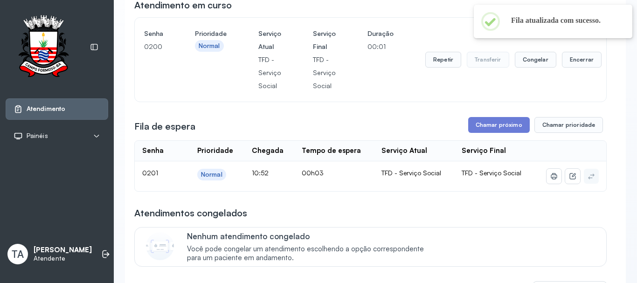
scroll to position [0, 0]
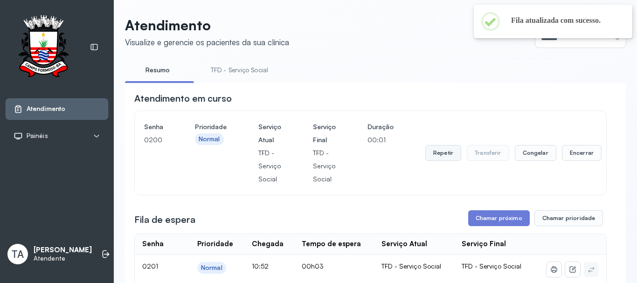
click at [444, 154] on button "Repetir" at bounding box center [443, 153] width 36 height 16
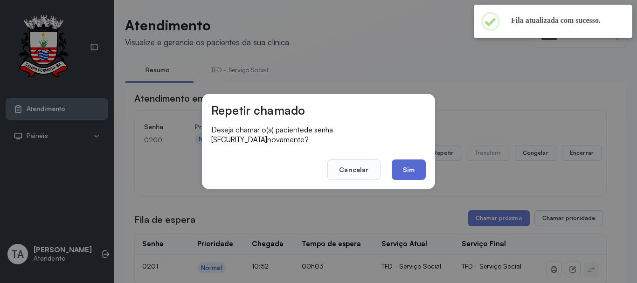
click at [416, 172] on button "Sim" at bounding box center [408, 169] width 34 height 21
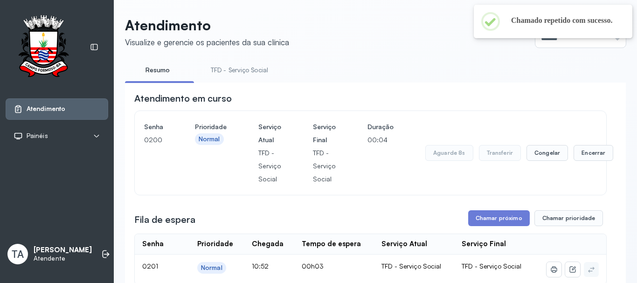
scroll to position [47, 0]
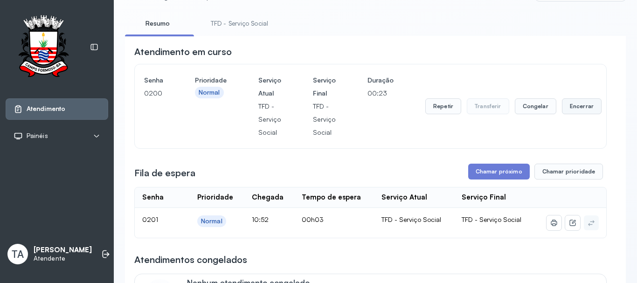
click at [562, 112] on button "Encerrar" at bounding box center [582, 106] width 40 height 16
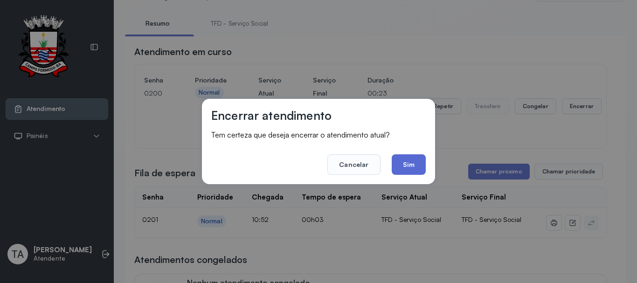
click at [410, 159] on button "Sim" at bounding box center [408, 164] width 34 height 21
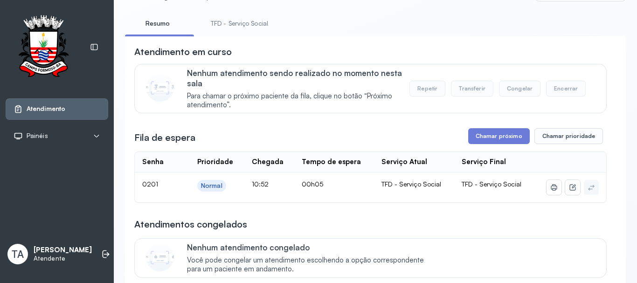
click at [219, 24] on link "TFD - Serviço Social" at bounding box center [239, 23] width 76 height 15
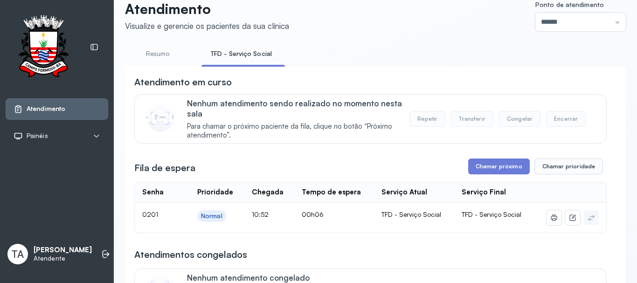
scroll to position [0, 0]
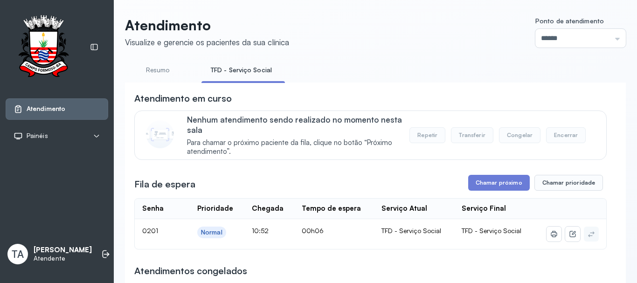
click at [484, 187] on button "Chamar próximo" at bounding box center [499, 183] width 62 height 16
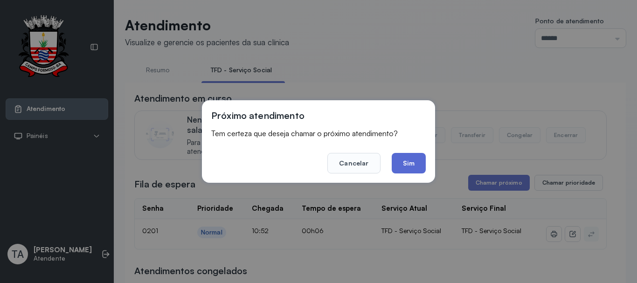
click at [414, 171] on button "Sim" at bounding box center [408, 163] width 34 height 21
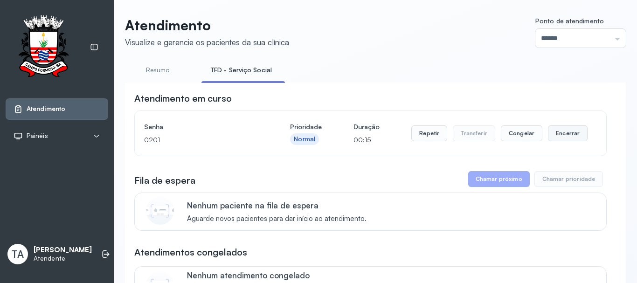
click at [557, 137] on button "Encerrar" at bounding box center [568, 133] width 40 height 16
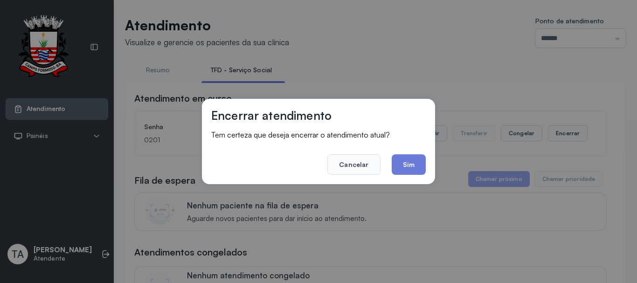
click at [392, 177] on div "Encerrar atendimento Tem certeza que deseja encerrar o atendimento atual? Cance…" at bounding box center [318, 141] width 233 height 85
click at [411, 167] on button "Sim" at bounding box center [408, 164] width 34 height 21
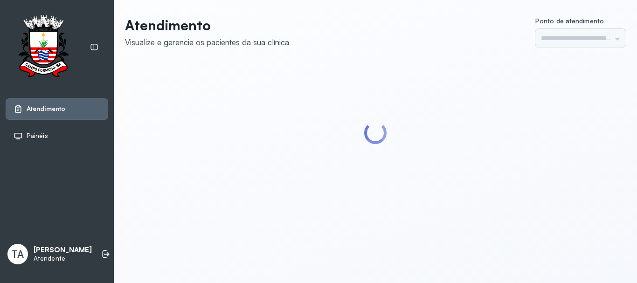
type input "******"
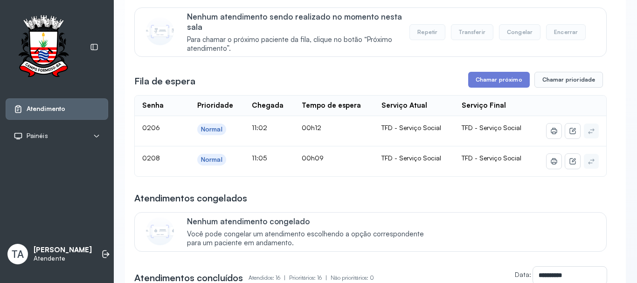
scroll to position [93, 0]
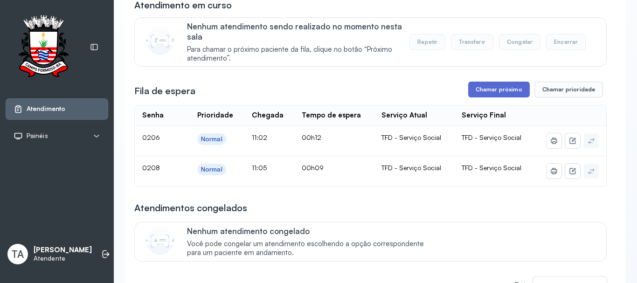
click at [501, 92] on button "Chamar próximo" at bounding box center [499, 90] width 62 height 16
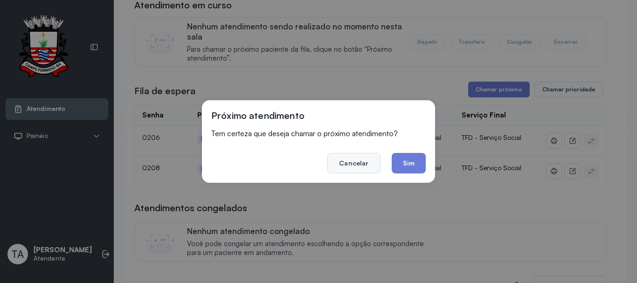
click at [371, 156] on button "Cancelar" at bounding box center [353, 163] width 53 height 21
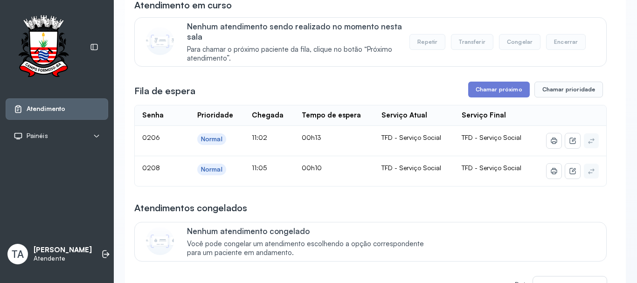
click at [488, 97] on button "Chamar próximo" at bounding box center [499, 90] width 62 height 16
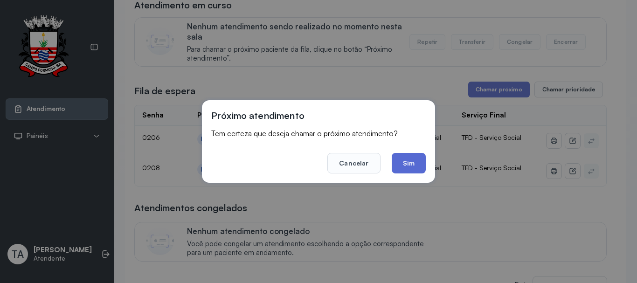
click at [407, 162] on button "Sim" at bounding box center [408, 163] width 34 height 21
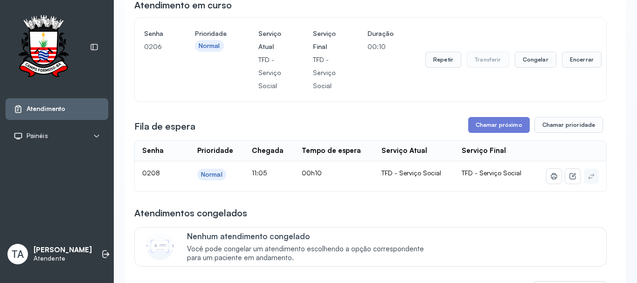
click at [434, 71] on div "Repetir Transferir Congelar Encerrar" at bounding box center [513, 59] width 176 height 65
click at [434, 65] on button "Repetir" at bounding box center [443, 60] width 36 height 16
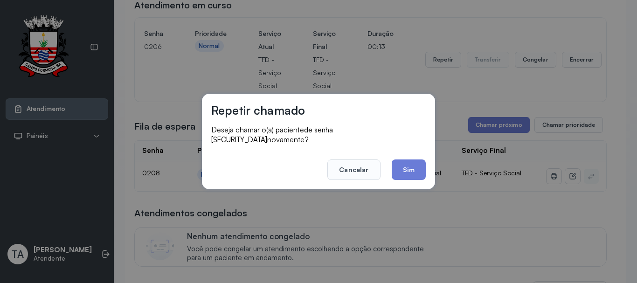
click at [422, 146] on footer "Cancelar Sim" at bounding box center [318, 163] width 214 height 34
click at [417, 159] on button "Sim" at bounding box center [408, 169] width 34 height 21
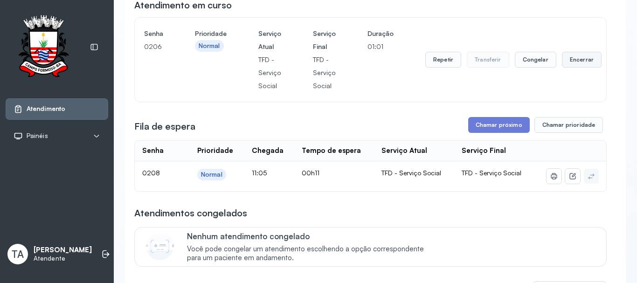
click at [570, 62] on button "Encerrar" at bounding box center [582, 60] width 40 height 16
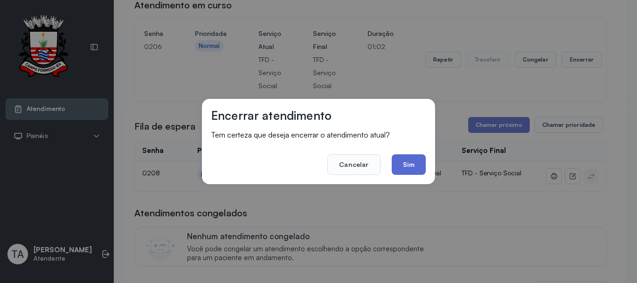
click at [403, 162] on button "Sim" at bounding box center [408, 164] width 34 height 21
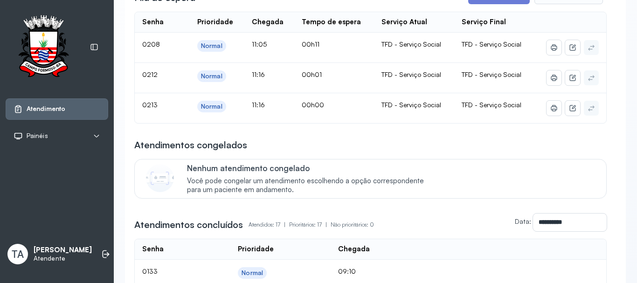
scroll to position [0, 0]
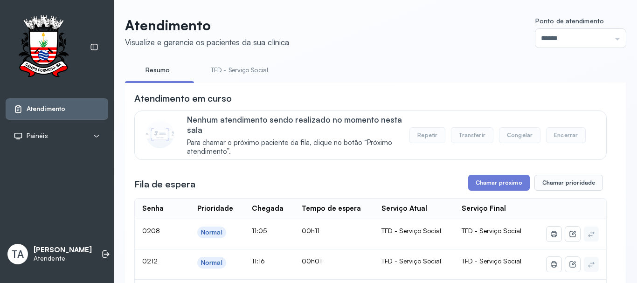
click at [221, 70] on link "TFD - Serviço Social" at bounding box center [239, 69] width 76 height 15
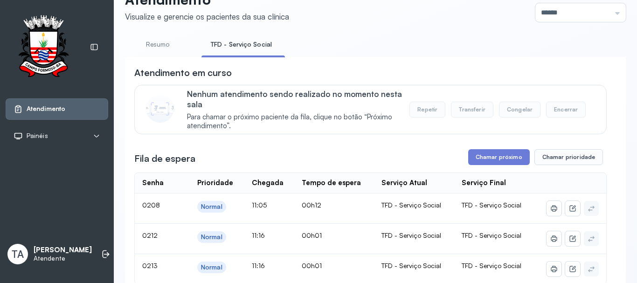
scroll to position [47, 0]
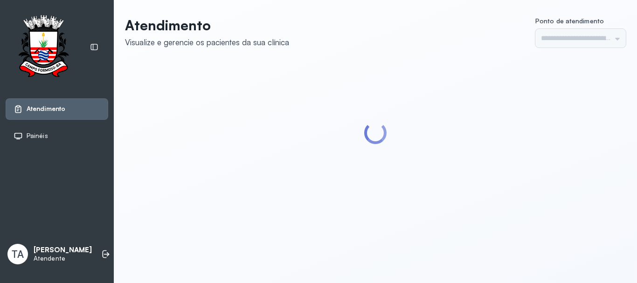
type input "******"
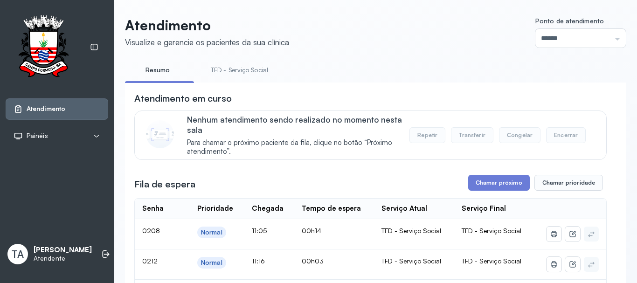
click at [233, 71] on link "TFD - Serviço Social" at bounding box center [239, 69] width 76 height 15
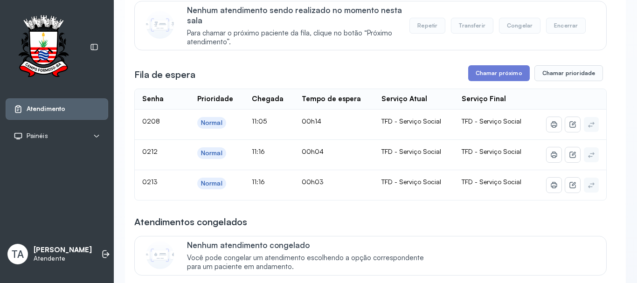
scroll to position [93, 0]
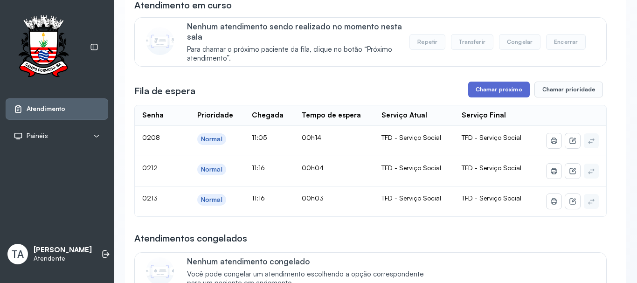
click at [508, 97] on button "Chamar próximo" at bounding box center [499, 90] width 62 height 16
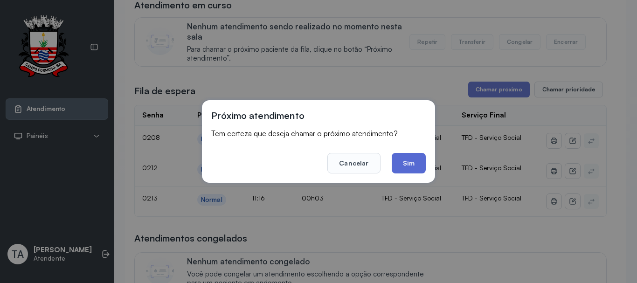
click at [415, 169] on button "Sim" at bounding box center [408, 163] width 34 height 21
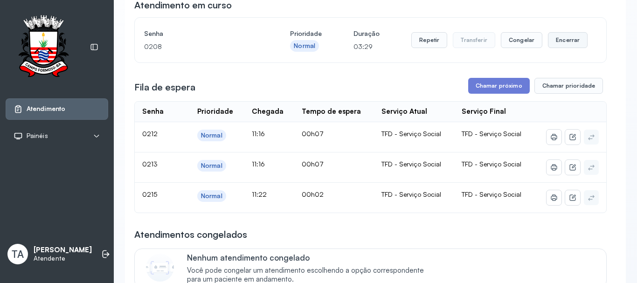
click at [552, 45] on button "Encerrar" at bounding box center [568, 40] width 40 height 16
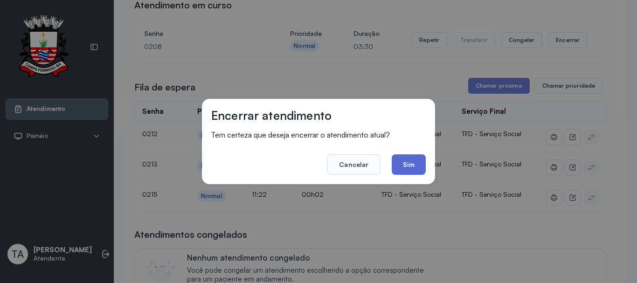
click at [406, 167] on button "Sim" at bounding box center [408, 164] width 34 height 21
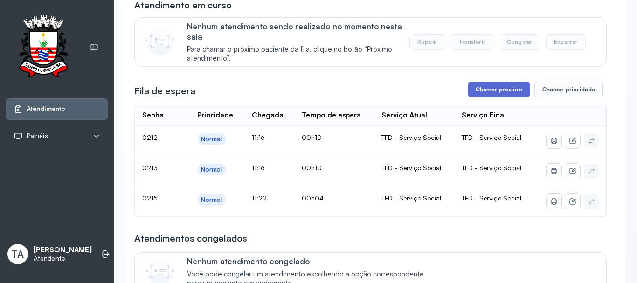
click at [473, 90] on button "Chamar próximo" at bounding box center [499, 90] width 62 height 16
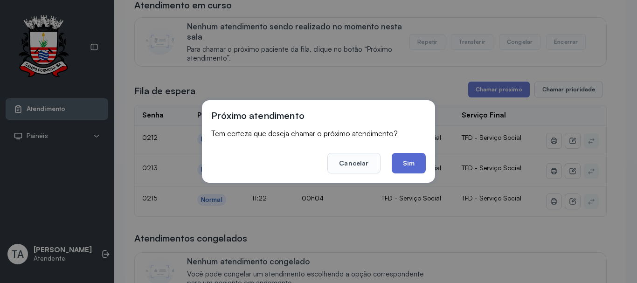
click at [402, 167] on button "Sim" at bounding box center [408, 163] width 34 height 21
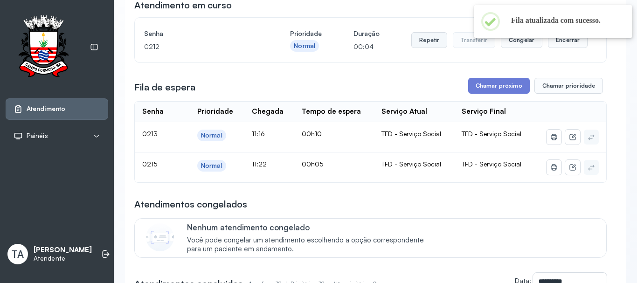
click at [422, 41] on button "Repetir" at bounding box center [429, 40] width 36 height 16
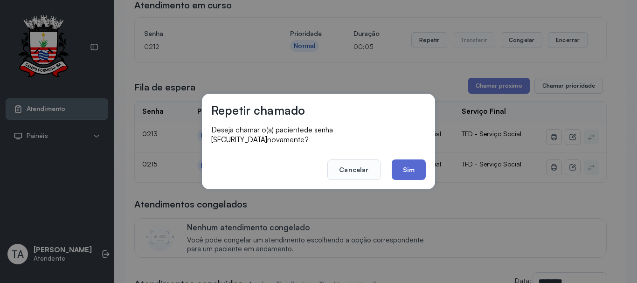
click at [397, 159] on button "Sim" at bounding box center [408, 169] width 34 height 21
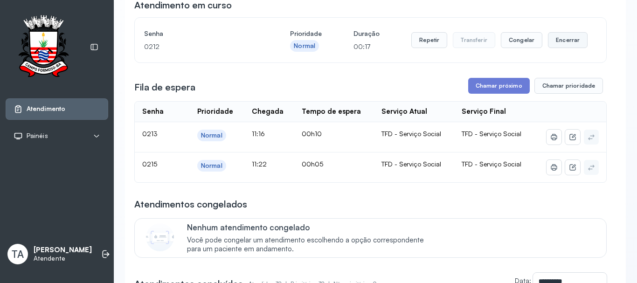
click at [569, 40] on button "Encerrar" at bounding box center [568, 40] width 40 height 16
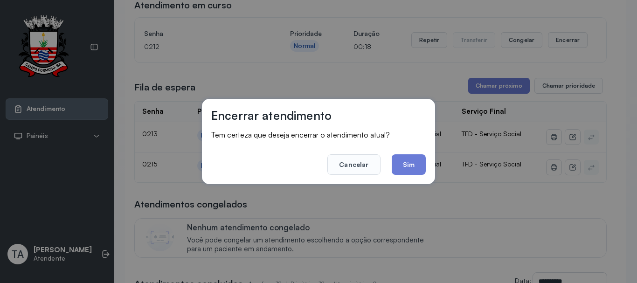
drag, startPoint x: 420, startPoint y: 178, endPoint x: 413, endPoint y: 170, distance: 10.9
click at [420, 178] on div "Encerrar atendimento Tem certeza que deseja encerrar o atendimento atual? Cance…" at bounding box center [318, 141] width 233 height 85
click at [413, 165] on button "Sim" at bounding box center [408, 164] width 34 height 21
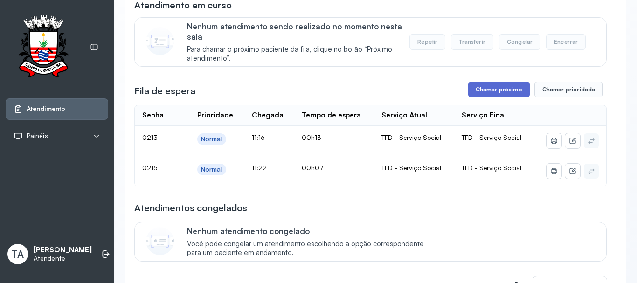
click at [470, 97] on button "Chamar próximo" at bounding box center [499, 90] width 62 height 16
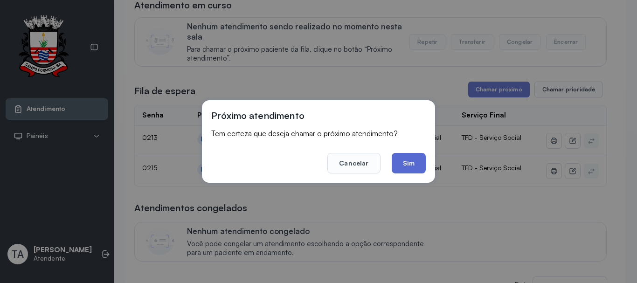
click at [407, 161] on button "Sim" at bounding box center [408, 163] width 34 height 21
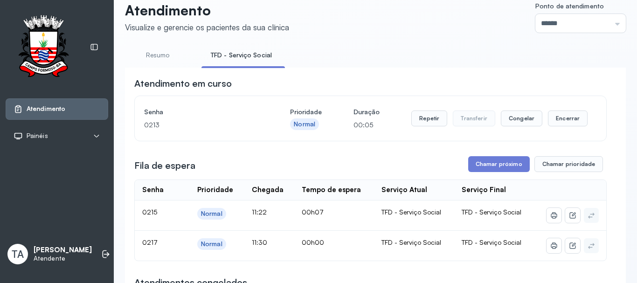
scroll to position [0, 0]
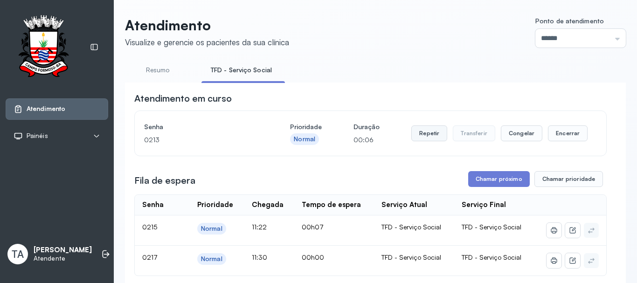
click at [428, 135] on button "Repetir" at bounding box center [429, 133] width 36 height 16
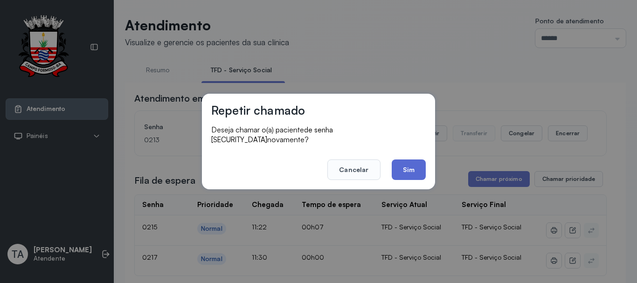
click at [406, 170] on button "Sim" at bounding box center [408, 169] width 34 height 21
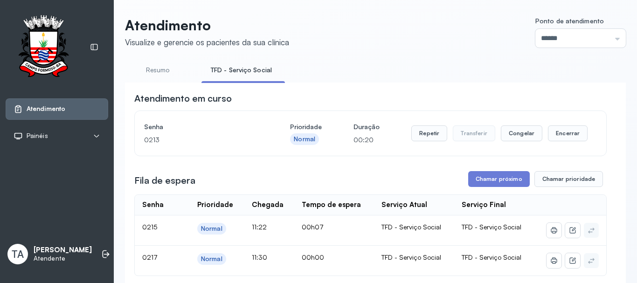
click at [538, 137] on div "Repetir Transferir Congelar Encerrar" at bounding box center [499, 133] width 176 height 16
click at [557, 133] on button "Encerrar" at bounding box center [568, 133] width 40 height 16
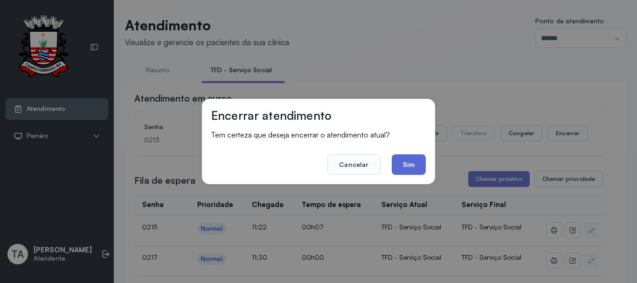
click at [409, 170] on button "Sim" at bounding box center [408, 164] width 34 height 21
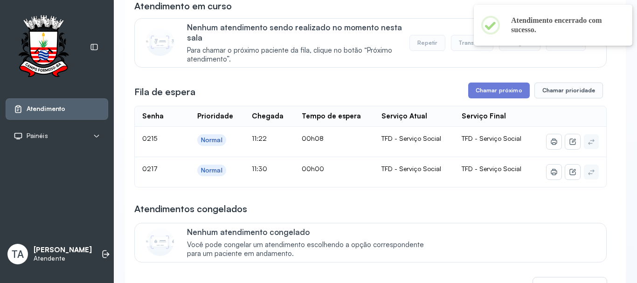
scroll to position [93, 0]
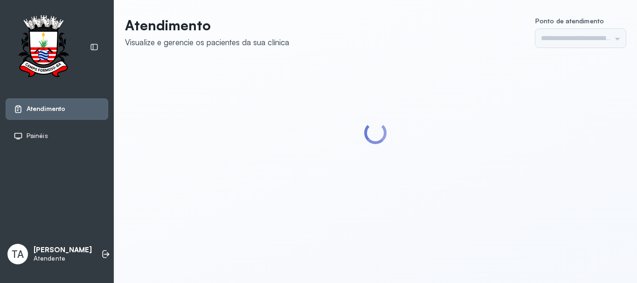
type input "******"
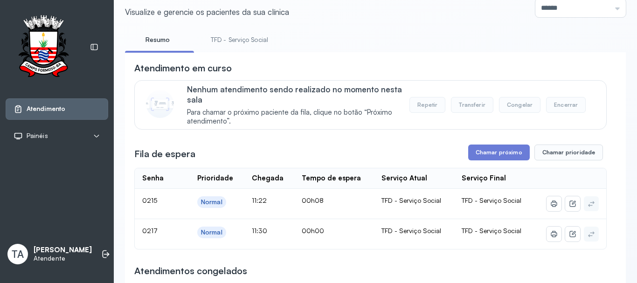
scroll to position [47, 0]
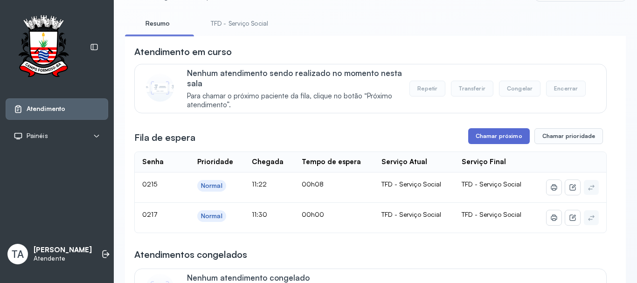
click at [482, 141] on button "Chamar próximo" at bounding box center [499, 136] width 62 height 16
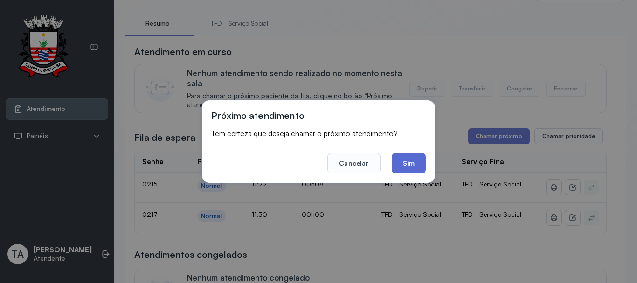
click at [414, 153] on button "Sim" at bounding box center [408, 163] width 34 height 21
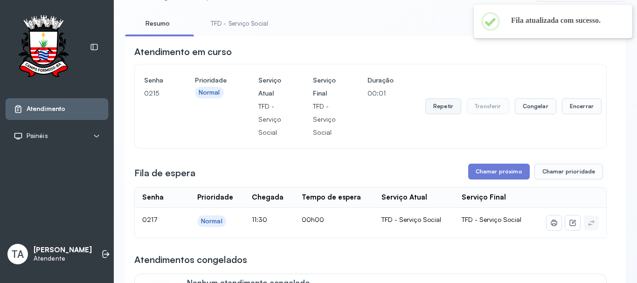
click at [432, 110] on button "Repetir" at bounding box center [443, 106] width 36 height 16
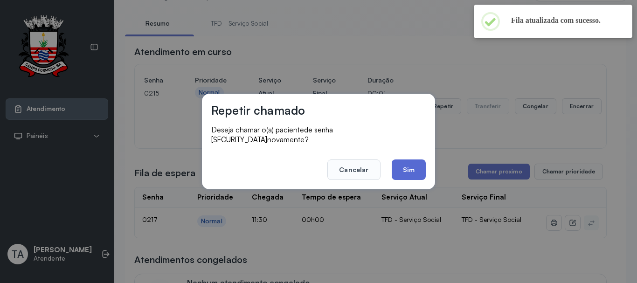
click at [411, 167] on button "Sim" at bounding box center [408, 169] width 34 height 21
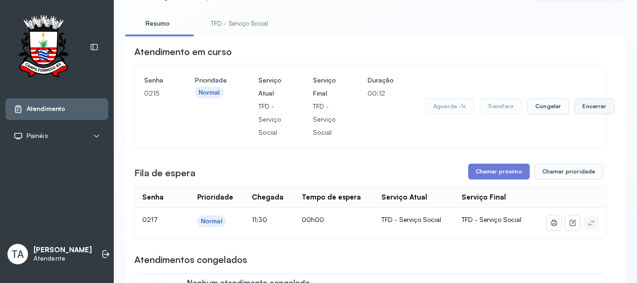
click at [577, 112] on button "Encerrar" at bounding box center [594, 106] width 40 height 16
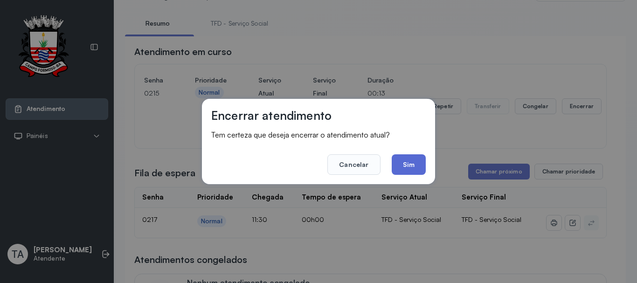
click at [411, 163] on button "Sim" at bounding box center [408, 164] width 34 height 21
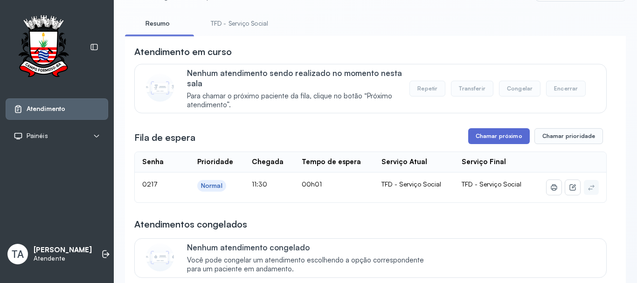
click at [492, 139] on button "Chamar próximo" at bounding box center [499, 136] width 62 height 16
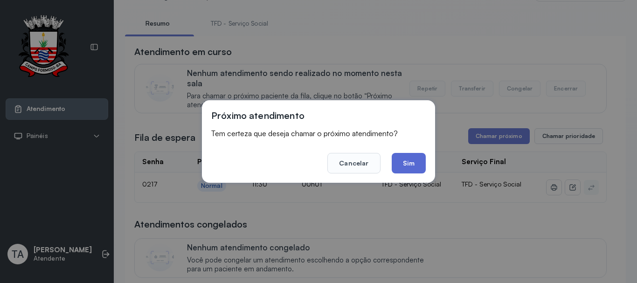
click at [410, 172] on button "Sim" at bounding box center [408, 163] width 34 height 21
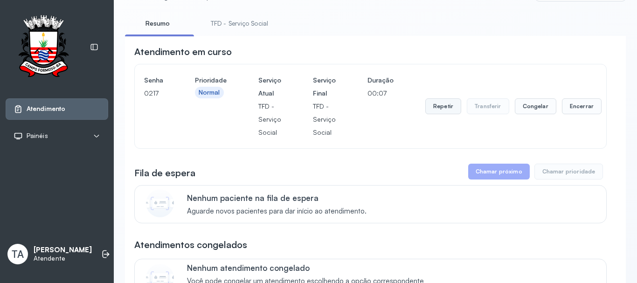
click at [438, 107] on button "Repetir" at bounding box center [443, 106] width 36 height 16
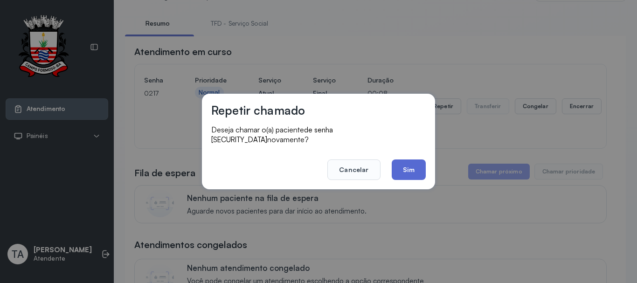
click at [399, 170] on button "Sim" at bounding box center [408, 169] width 34 height 21
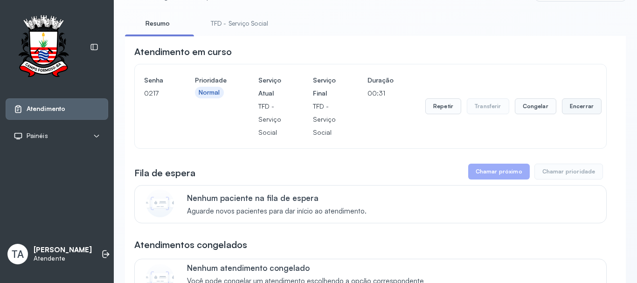
click at [568, 111] on button "Encerrar" at bounding box center [582, 106] width 40 height 16
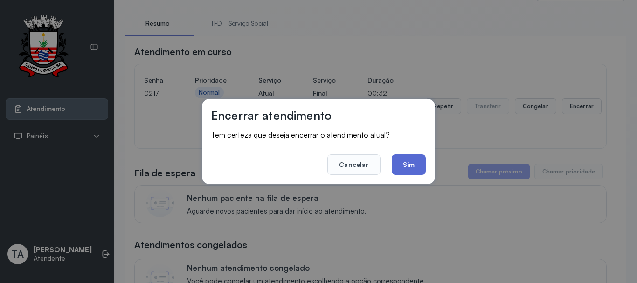
click at [408, 167] on button "Sim" at bounding box center [408, 164] width 34 height 21
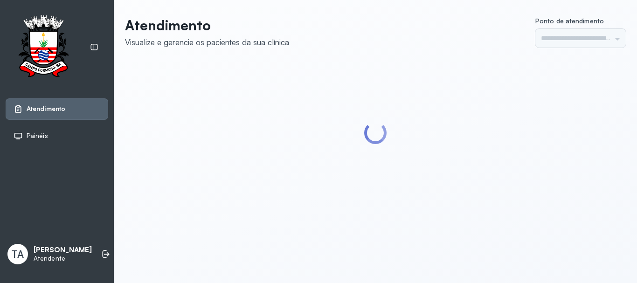
type input "******"
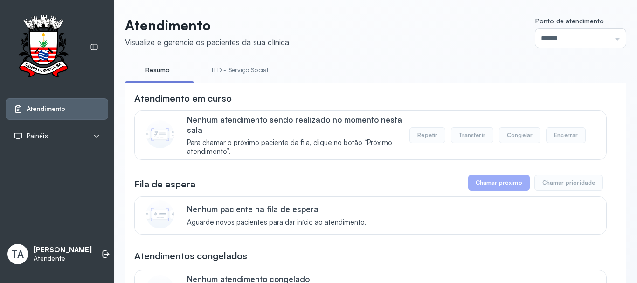
click at [222, 81] on li "TFD - Serviço Social" at bounding box center [241, 72] width 80 height 21
click at [222, 74] on link "TFD - Serviço Social" at bounding box center [239, 69] width 76 height 15
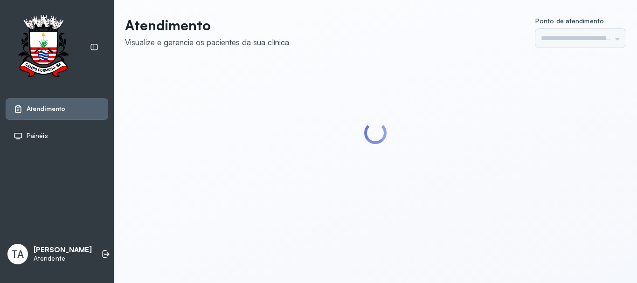
type input "******"
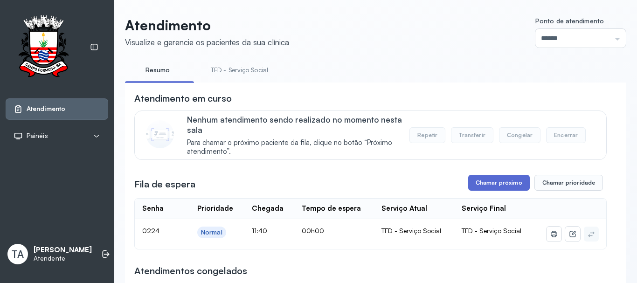
click at [483, 187] on button "Chamar próximo" at bounding box center [499, 183] width 62 height 16
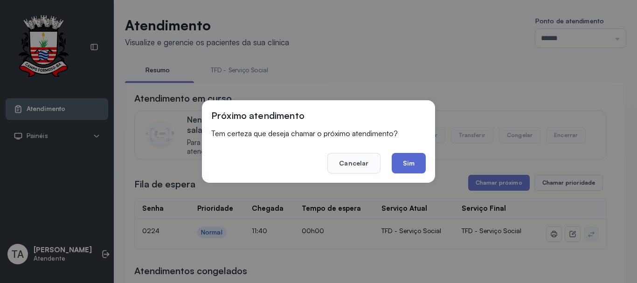
click at [413, 170] on button "Sim" at bounding box center [408, 163] width 34 height 21
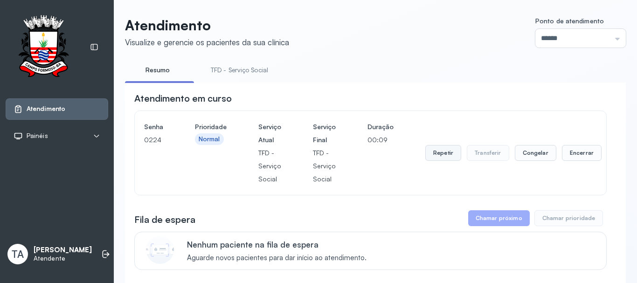
click at [431, 159] on button "Repetir" at bounding box center [443, 153] width 36 height 16
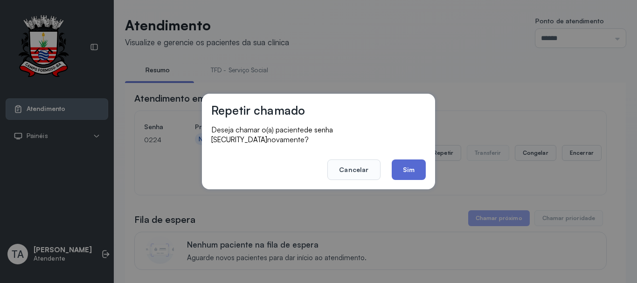
click at [418, 172] on button "Sim" at bounding box center [408, 169] width 34 height 21
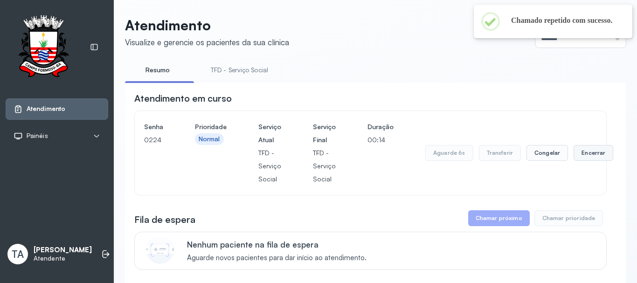
click at [599, 153] on button "Encerrar" at bounding box center [593, 153] width 40 height 16
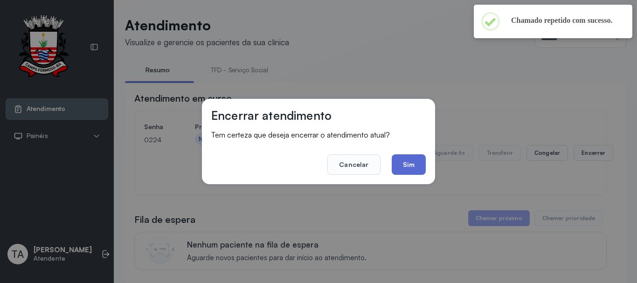
click at [419, 172] on button "Sim" at bounding box center [408, 164] width 34 height 21
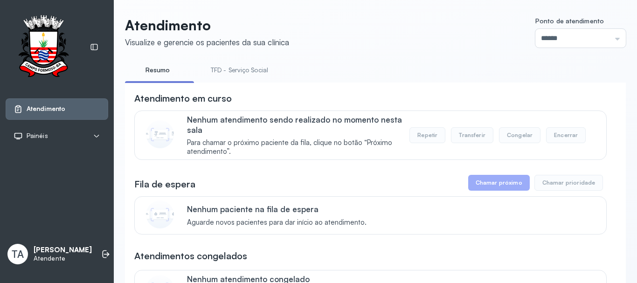
click at [265, 69] on link "TFD - Serviço Social" at bounding box center [239, 69] width 76 height 15
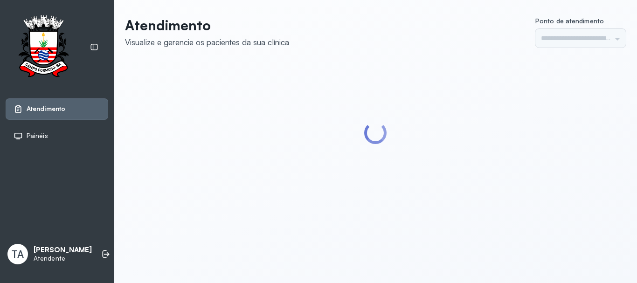
type input "******"
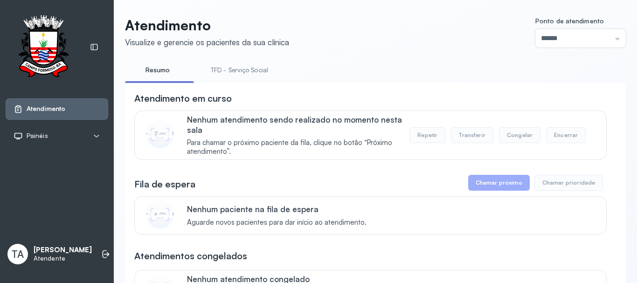
click at [264, 70] on link "TFD - Serviço Social" at bounding box center [239, 69] width 76 height 15
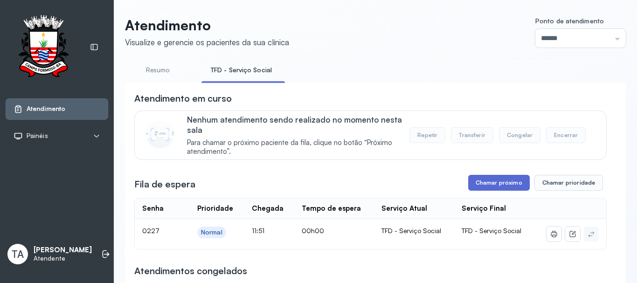
click at [489, 185] on button "Chamar próximo" at bounding box center [499, 183] width 62 height 16
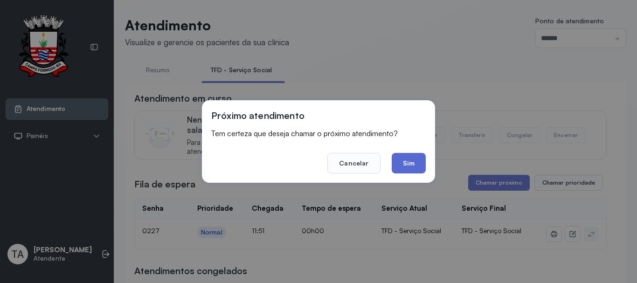
click at [414, 158] on button "Sim" at bounding box center [408, 163] width 34 height 21
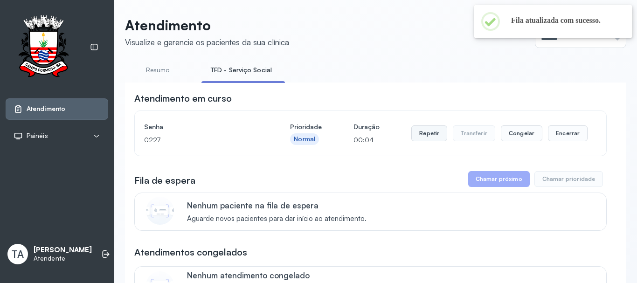
click at [420, 138] on button "Repetir" at bounding box center [429, 133] width 36 height 16
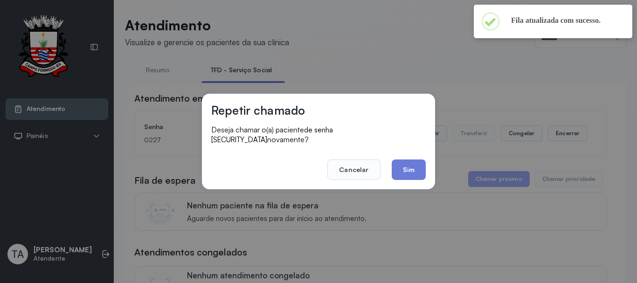
click at [406, 163] on button "Sim" at bounding box center [408, 169] width 34 height 21
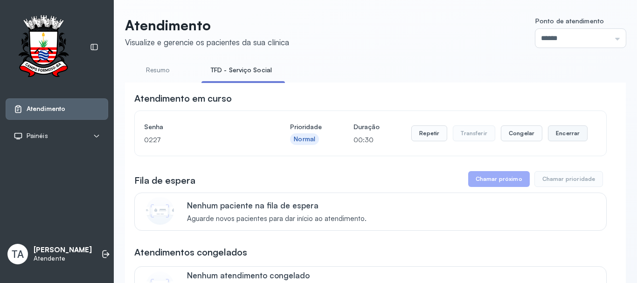
click at [559, 128] on button "Encerrar" at bounding box center [568, 133] width 40 height 16
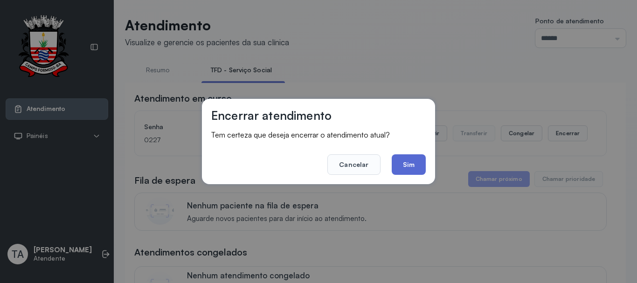
click at [408, 169] on button "Sim" at bounding box center [408, 164] width 34 height 21
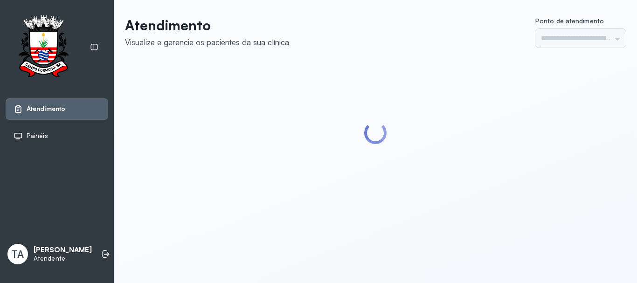
type input "******"
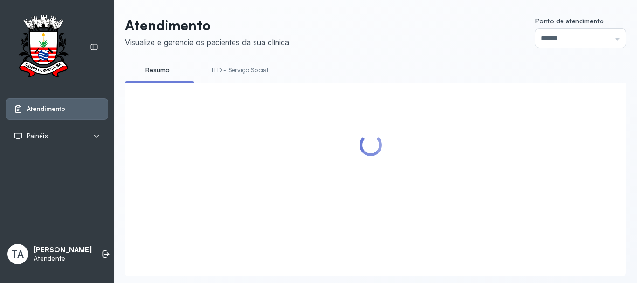
click at [252, 66] on link "TFD - Serviço Social" at bounding box center [239, 69] width 76 height 15
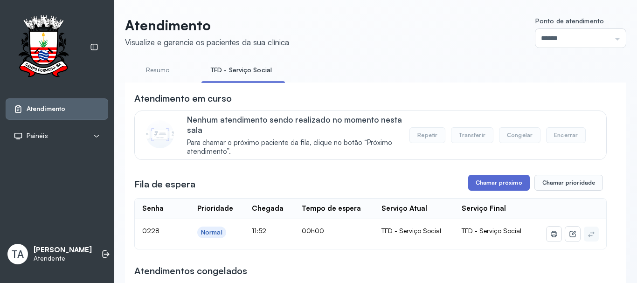
drag, startPoint x: 462, startPoint y: 180, endPoint x: 466, endPoint y: 180, distance: 4.7
click at [462, 181] on div "Fila de espera Chamar próximo Chamar prioridade" at bounding box center [370, 183] width 472 height 16
click at [468, 180] on button "Chamar próximo" at bounding box center [499, 183] width 62 height 16
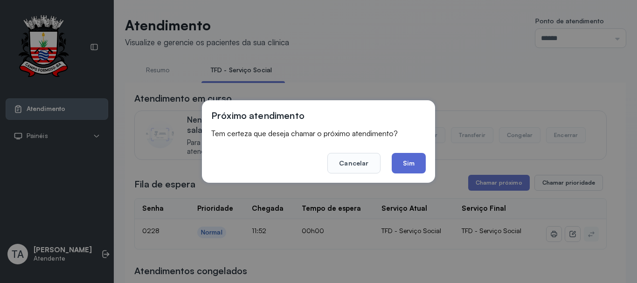
click at [409, 169] on button "Sim" at bounding box center [408, 163] width 34 height 21
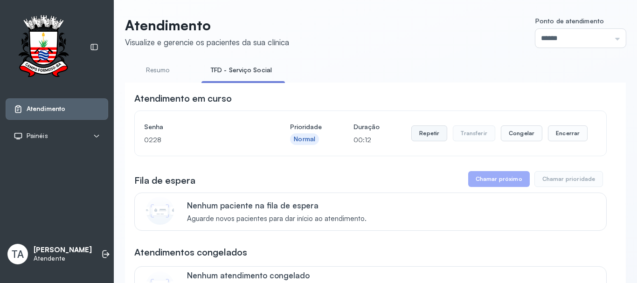
click at [434, 140] on button "Repetir" at bounding box center [429, 133] width 36 height 16
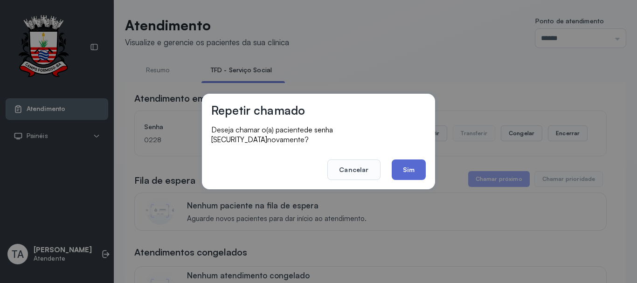
drag, startPoint x: 389, startPoint y: 172, endPoint x: 393, endPoint y: 173, distance: 4.8
click at [389, 172] on footer "Cancelar Sim" at bounding box center [318, 163] width 214 height 34
click at [395, 171] on button "Sim" at bounding box center [408, 169] width 34 height 21
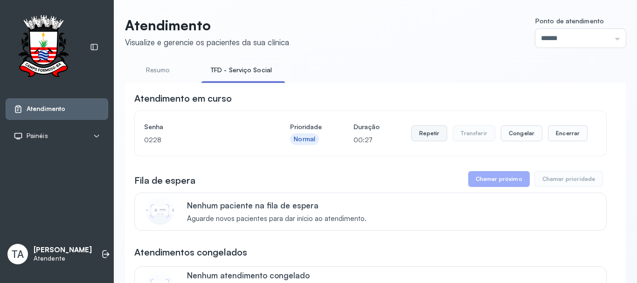
click at [434, 140] on button "Repetir" at bounding box center [429, 133] width 36 height 16
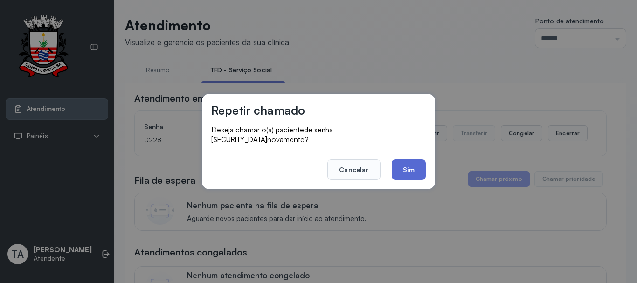
click at [401, 159] on button "Sim" at bounding box center [408, 169] width 34 height 21
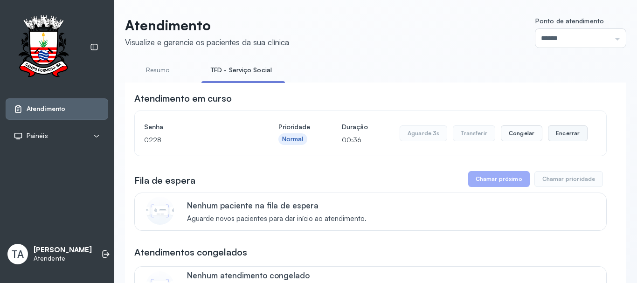
click at [563, 137] on button "Encerrar" at bounding box center [568, 133] width 40 height 16
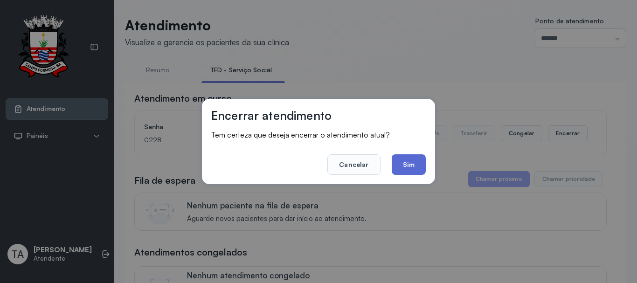
click at [408, 157] on button "Sim" at bounding box center [408, 164] width 34 height 21
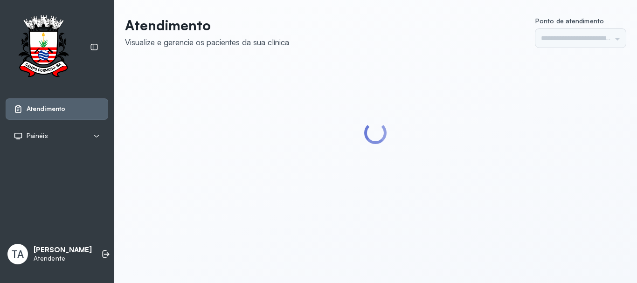
type input "******"
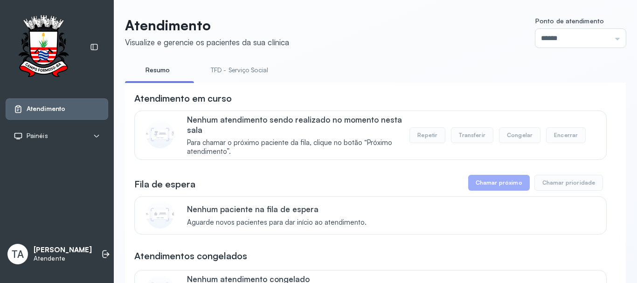
click at [236, 74] on link "TFD - Serviço Social" at bounding box center [239, 69] width 76 height 15
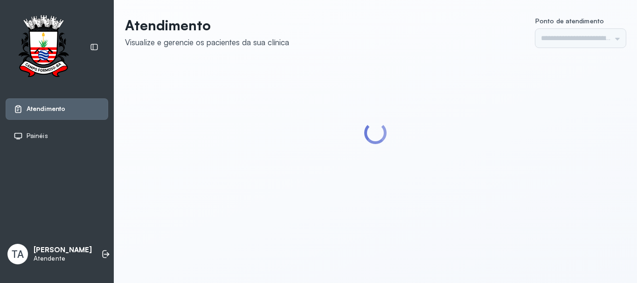
type input "******"
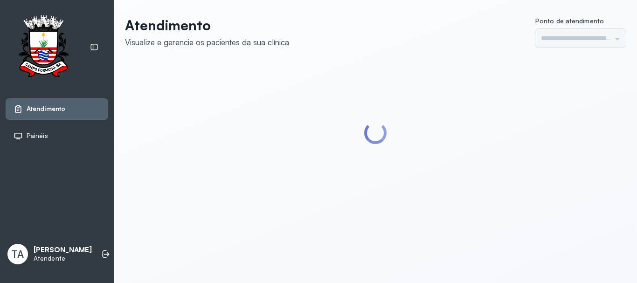
type input "******"
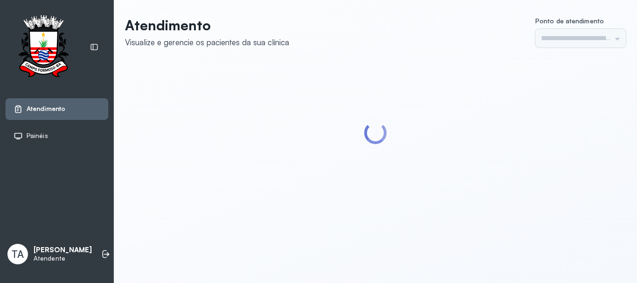
type input "******"
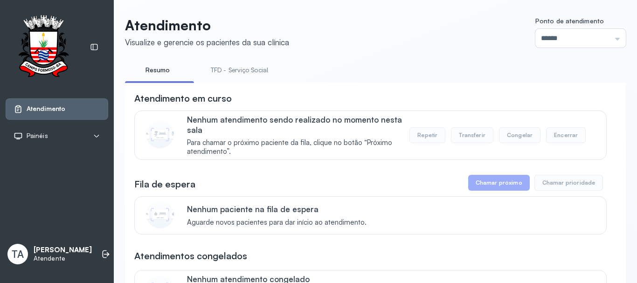
click at [236, 74] on link "TFD - Serviço Social" at bounding box center [239, 69] width 76 height 15
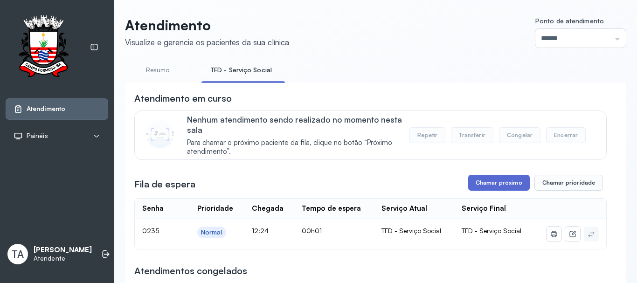
click at [494, 182] on button "Chamar próximo" at bounding box center [499, 183] width 62 height 16
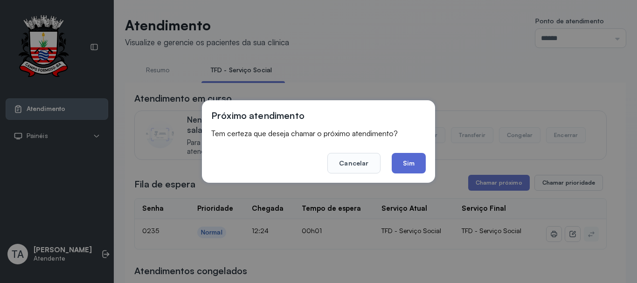
click at [405, 165] on button "Sim" at bounding box center [408, 163] width 34 height 21
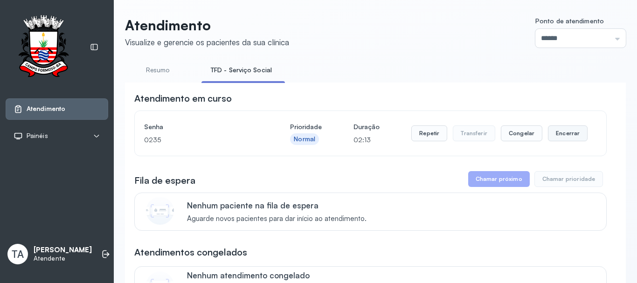
click at [569, 141] on button "Encerrar" at bounding box center [568, 133] width 40 height 16
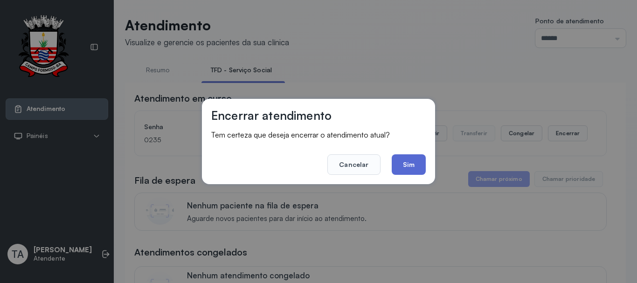
click at [418, 166] on button "Sim" at bounding box center [408, 164] width 34 height 21
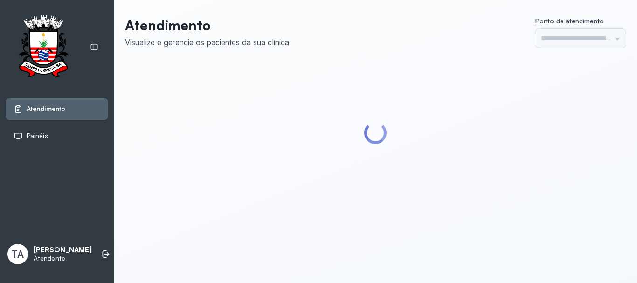
type input "******"
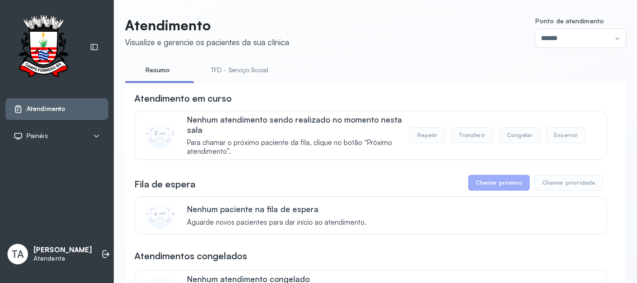
click at [238, 64] on link "TFD - Serviço Social" at bounding box center [239, 69] width 76 height 15
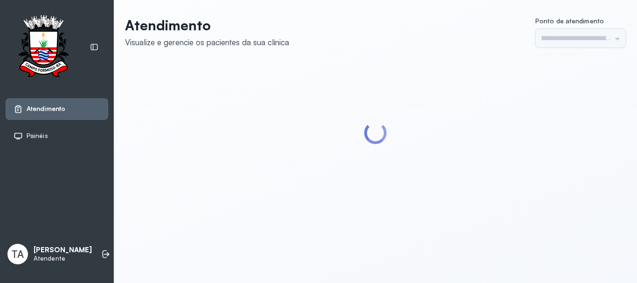
type input "******"
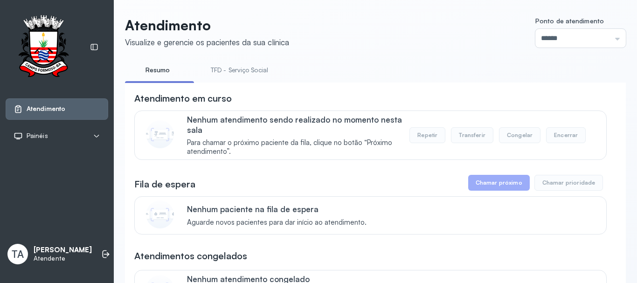
click at [254, 69] on link "TFD - Serviço Social" at bounding box center [239, 69] width 76 height 15
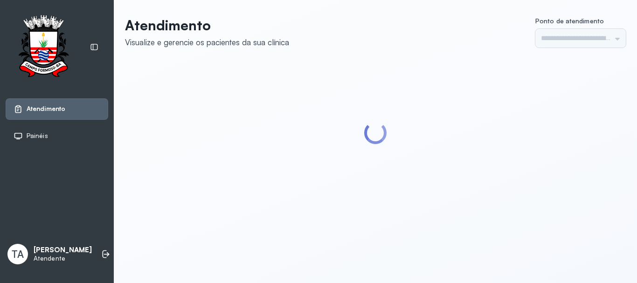
type input "******"
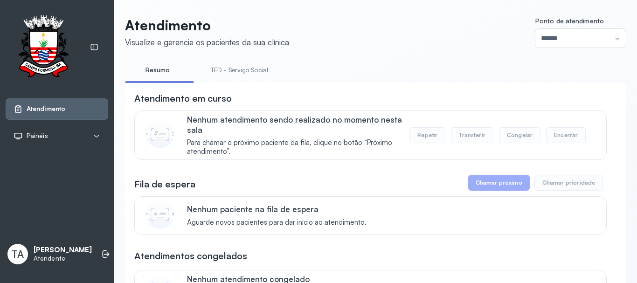
click at [230, 68] on link "TFD - Serviço Social" at bounding box center [239, 69] width 76 height 15
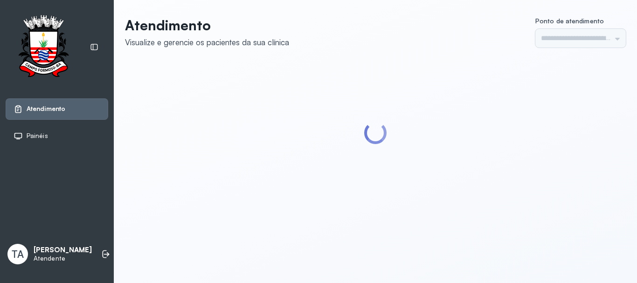
type input "******"
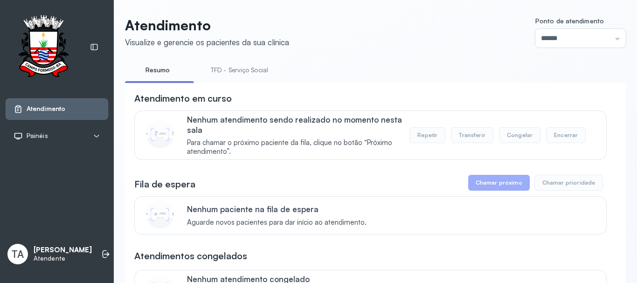
click at [226, 69] on link "TFD - Serviço Social" at bounding box center [239, 69] width 76 height 15
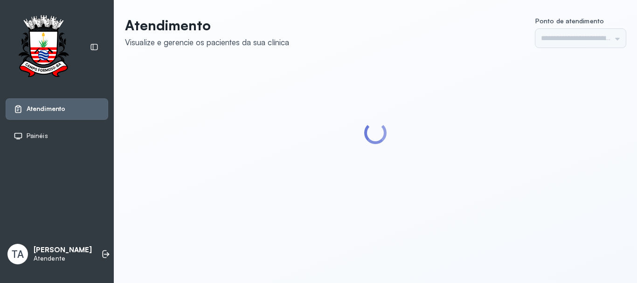
type input "******"
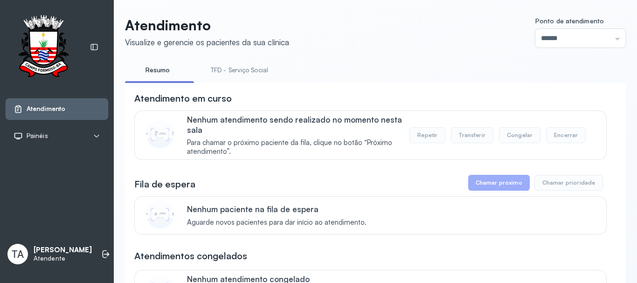
click at [254, 69] on link "TFD - Serviço Social" at bounding box center [239, 69] width 76 height 15
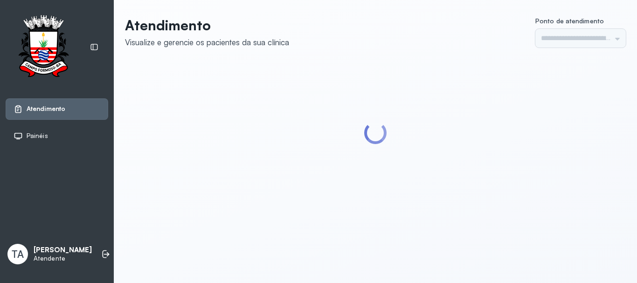
type input "******"
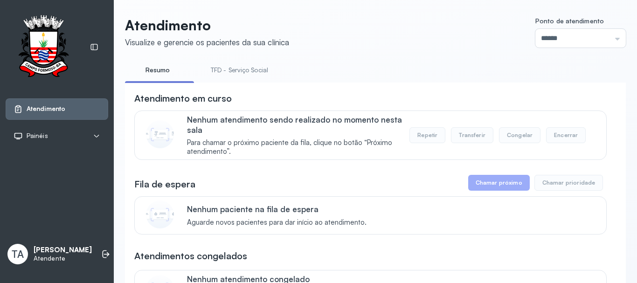
click at [254, 68] on link "TFD - Serviço Social" at bounding box center [239, 69] width 76 height 15
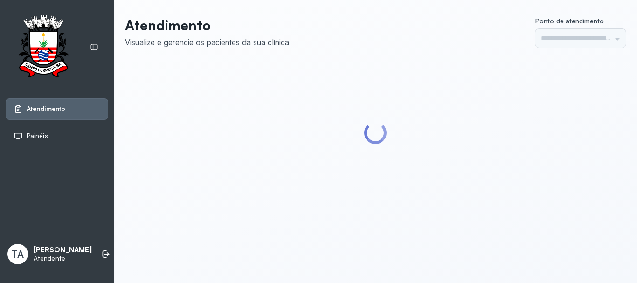
type input "******"
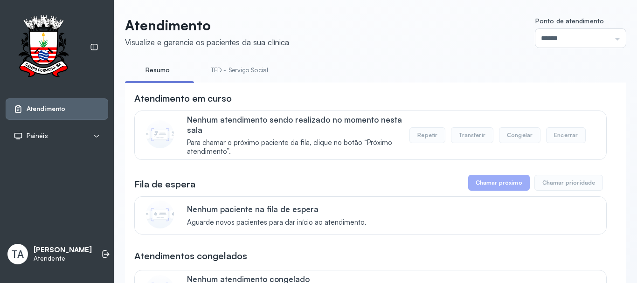
click at [250, 67] on link "TFD - Serviço Social" at bounding box center [239, 69] width 76 height 15
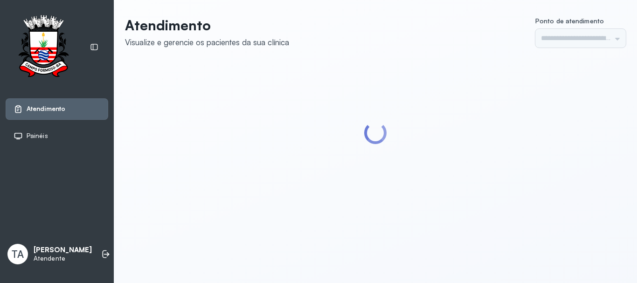
type input "******"
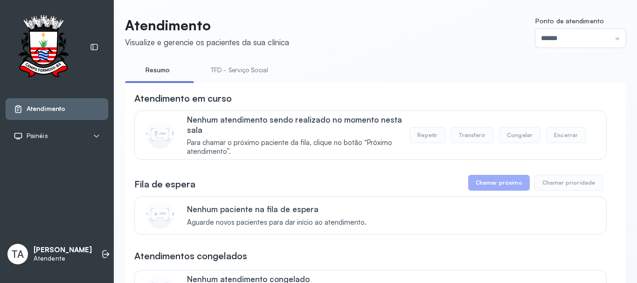
click at [213, 75] on link "TFD - Serviço Social" at bounding box center [239, 69] width 76 height 15
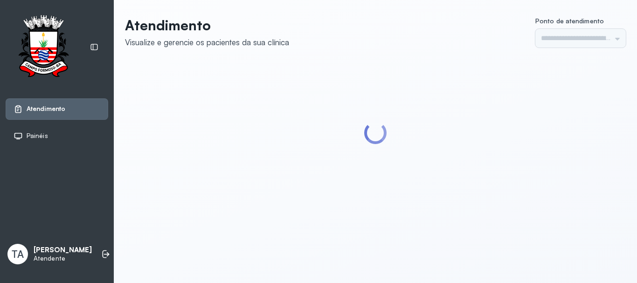
type input "******"
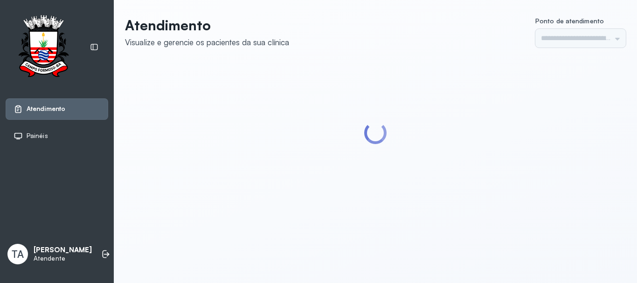
type input "******"
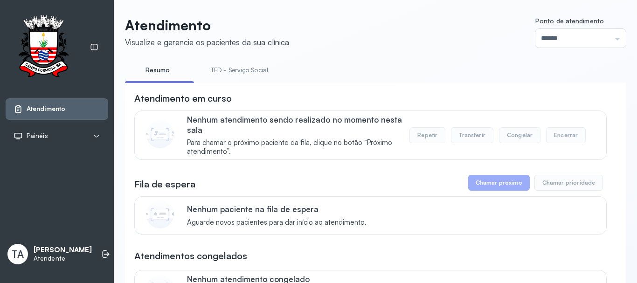
click at [238, 69] on link "TFD - Serviço Social" at bounding box center [239, 69] width 76 height 15
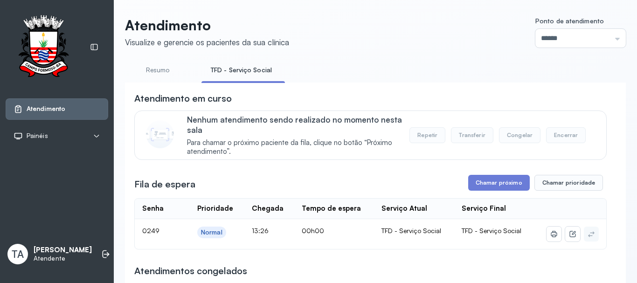
click at [464, 181] on div "Fila de espera Chamar próximo Chamar prioridade" at bounding box center [370, 183] width 472 height 16
drag, startPoint x: 466, startPoint y: 181, endPoint x: 471, endPoint y: 183, distance: 5.9
click at [471, 183] on button "Chamar próximo" at bounding box center [499, 183] width 62 height 16
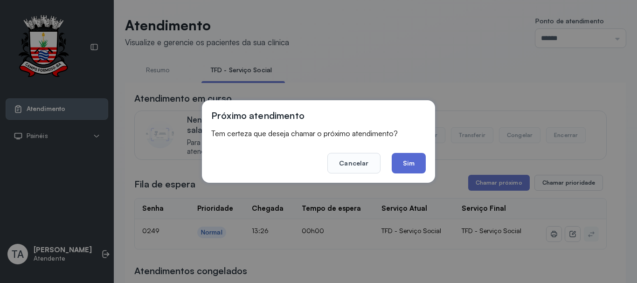
click at [418, 170] on button "Sim" at bounding box center [408, 163] width 34 height 21
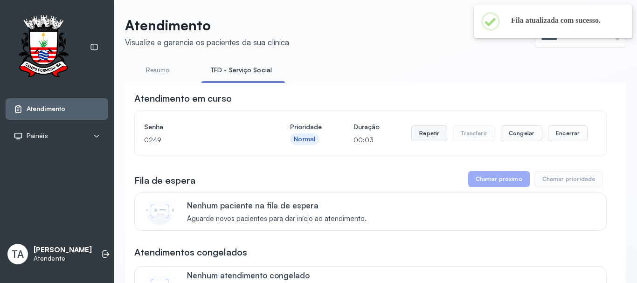
click at [441, 141] on button "Repetir" at bounding box center [429, 133] width 36 height 16
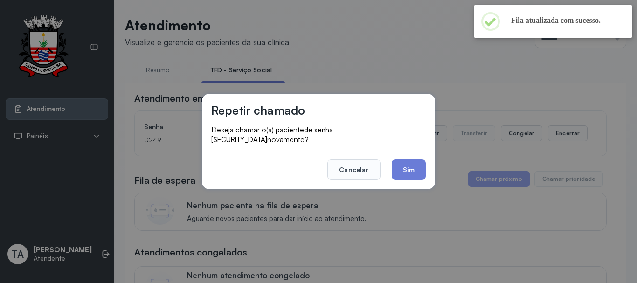
click at [412, 175] on div "Repetir chamado Deseja chamar o(a) paciente de senha 0249 novamente? Cancelar S…" at bounding box center [318, 142] width 233 height 96
click at [413, 180] on div "Repetir chamado Deseja chamar o(a) paciente de senha 0249 novamente? Cancelar S…" at bounding box center [318, 142] width 233 height 96
drag, startPoint x: 412, startPoint y: 173, endPoint x: 411, endPoint y: 167, distance: 6.1
click at [412, 172] on button "Sim" at bounding box center [408, 169] width 34 height 21
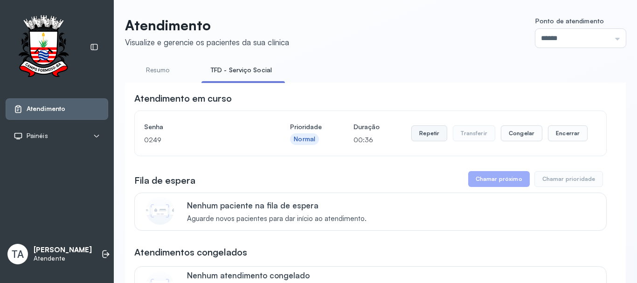
click at [414, 139] on button "Repetir" at bounding box center [429, 133] width 36 height 16
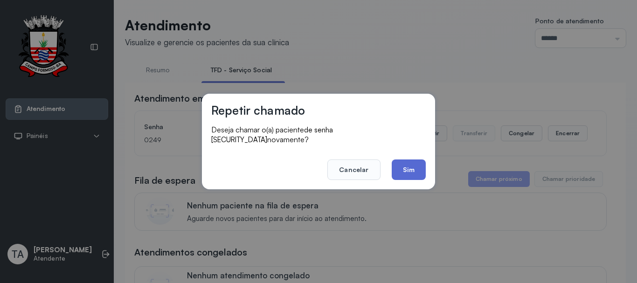
click at [410, 160] on button "Sim" at bounding box center [408, 169] width 34 height 21
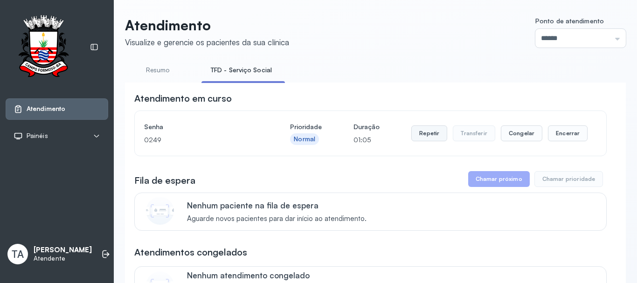
click at [420, 141] on button "Repetir" at bounding box center [429, 133] width 36 height 16
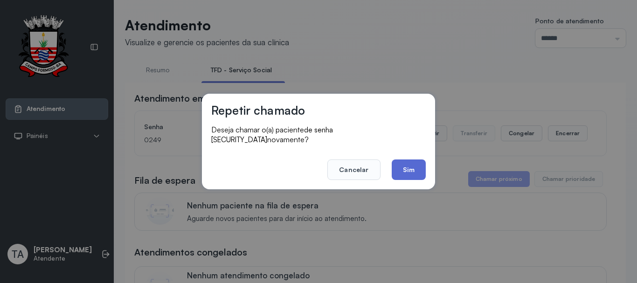
click at [408, 167] on button "Sim" at bounding box center [408, 169] width 34 height 21
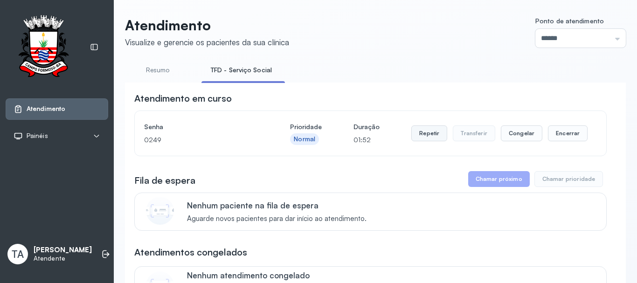
click at [435, 133] on button "Repetir" at bounding box center [429, 133] width 36 height 16
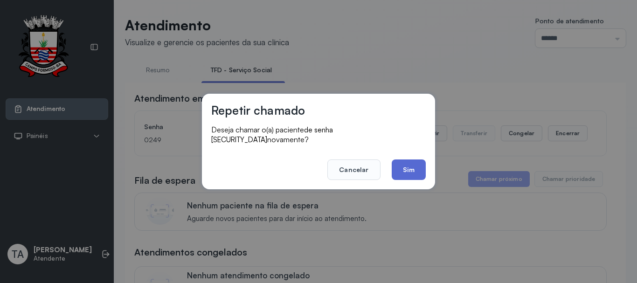
click at [411, 171] on button "Sim" at bounding box center [408, 169] width 34 height 21
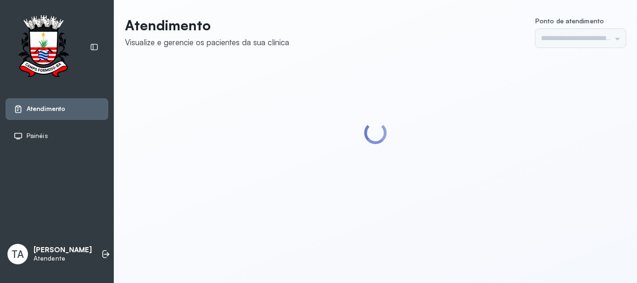
type input "******"
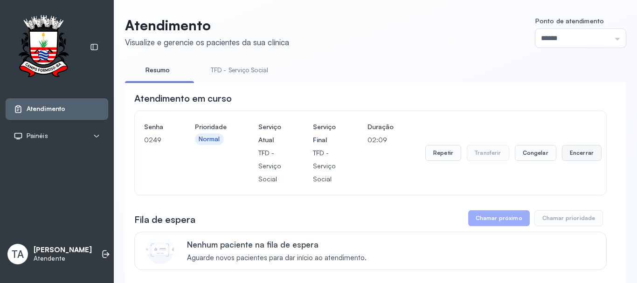
click at [573, 153] on button "Encerrar" at bounding box center [582, 153] width 40 height 16
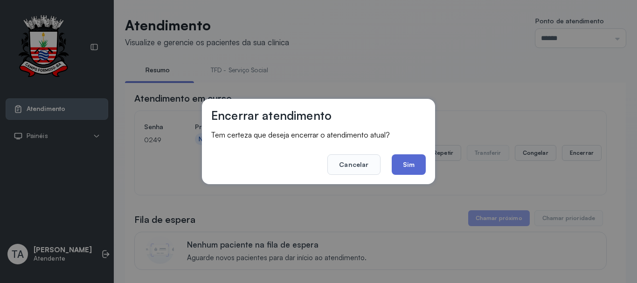
click at [417, 163] on button "Sim" at bounding box center [408, 164] width 34 height 21
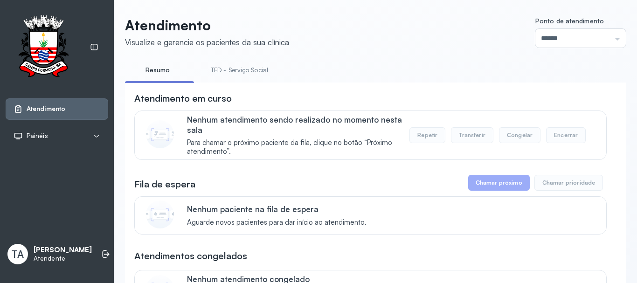
click at [258, 72] on link "TFD - Serviço Social" at bounding box center [239, 69] width 76 height 15
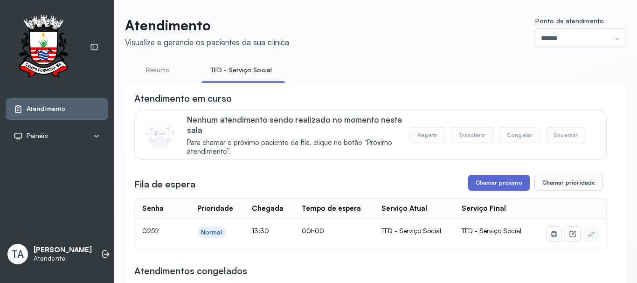
click at [489, 191] on button "Chamar próximo" at bounding box center [499, 183] width 62 height 16
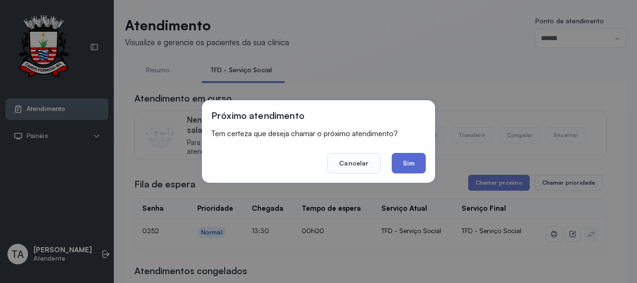
click at [415, 165] on button "Sim" at bounding box center [408, 163] width 34 height 21
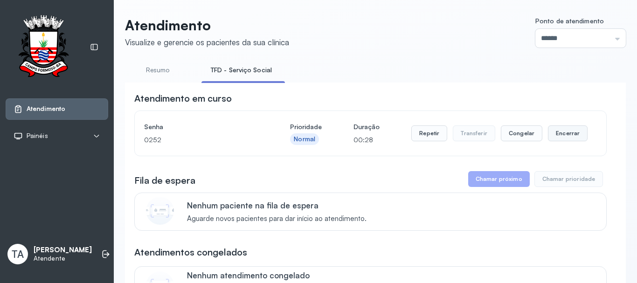
click at [565, 139] on button "Encerrar" at bounding box center [568, 133] width 40 height 16
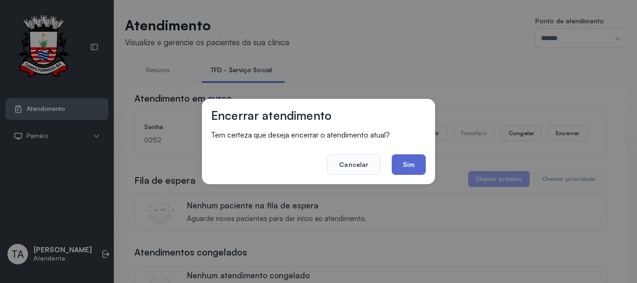
click at [406, 165] on button "Sim" at bounding box center [408, 164] width 34 height 21
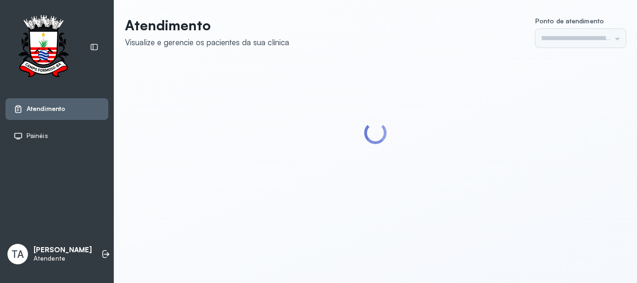
type input "******"
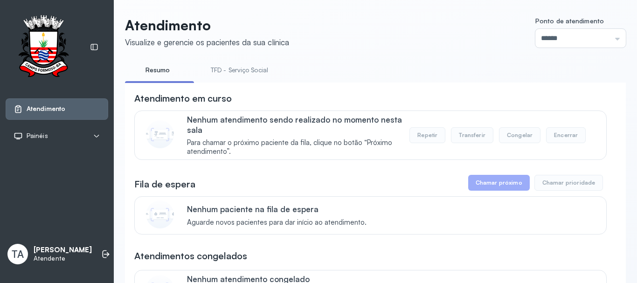
click at [265, 74] on link "TFD - Serviço Social" at bounding box center [239, 69] width 76 height 15
click at [317, 181] on div "Fila de espera Chamar próximo Chamar prioridade" at bounding box center [370, 183] width 472 height 16
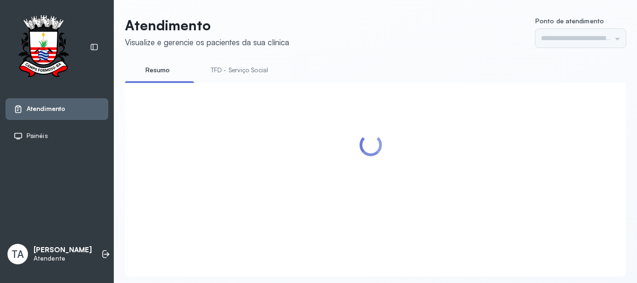
type input "******"
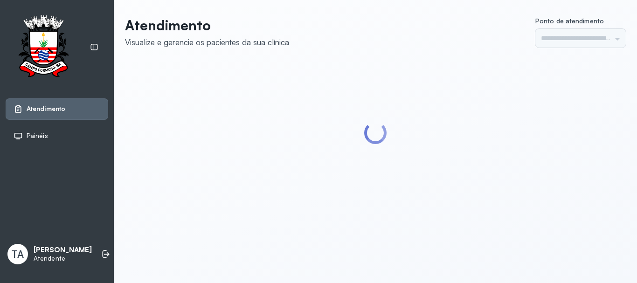
type input "******"
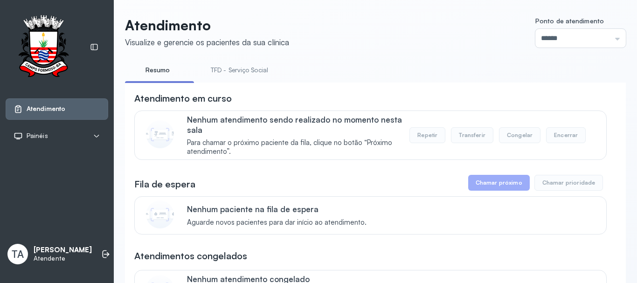
click at [236, 75] on link "TFD - Serviço Social" at bounding box center [239, 69] width 76 height 15
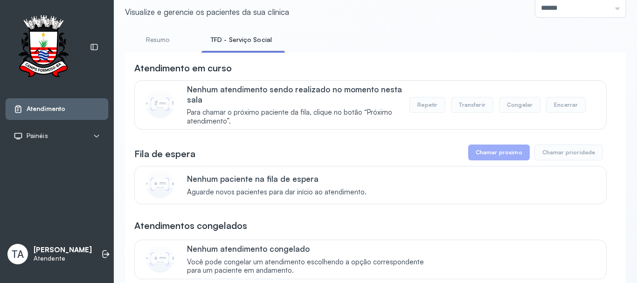
scroll to position [47, 0]
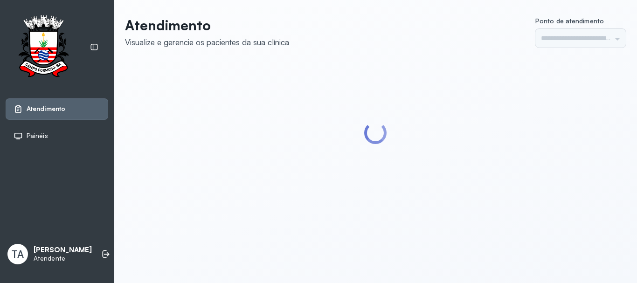
type input "******"
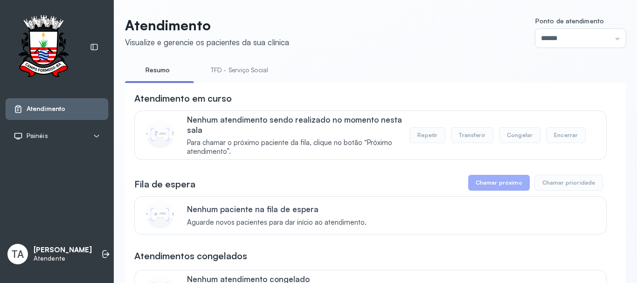
click at [233, 67] on link "TFD - Serviço Social" at bounding box center [239, 69] width 76 height 15
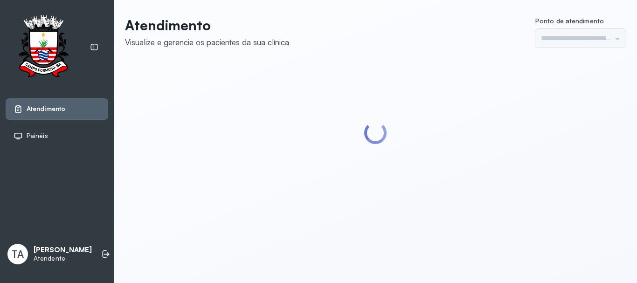
type input "******"
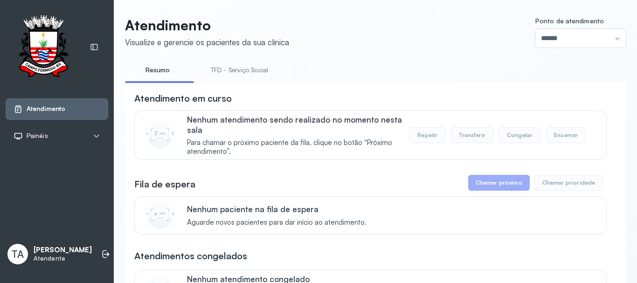
click at [233, 68] on link "TFD - Serviço Social" at bounding box center [239, 69] width 76 height 15
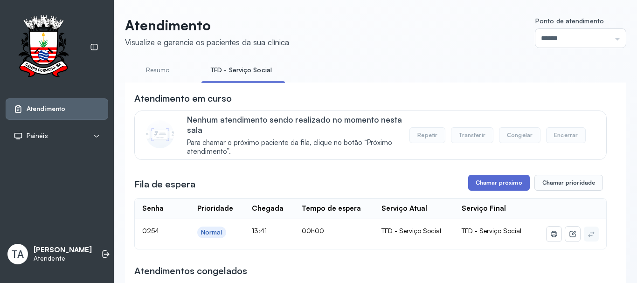
click at [484, 177] on button "Chamar próximo" at bounding box center [499, 183] width 62 height 16
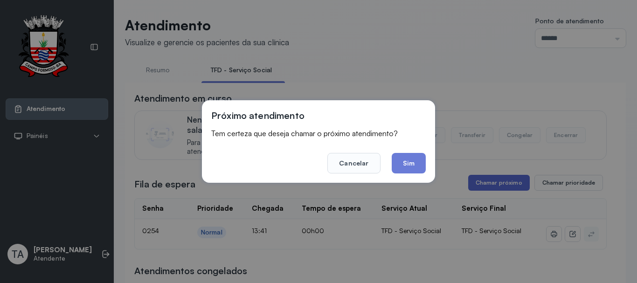
click at [484, 181] on div "Próximo atendimento Tem certeza que deseja chamar o próximo atendimento? Cancel…" at bounding box center [318, 141] width 637 height 283
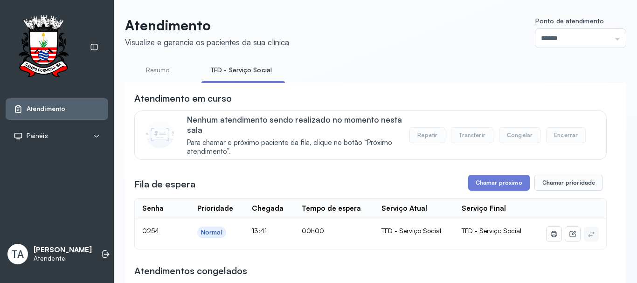
click at [473, 183] on button "Chamar próximo" at bounding box center [499, 183] width 62 height 16
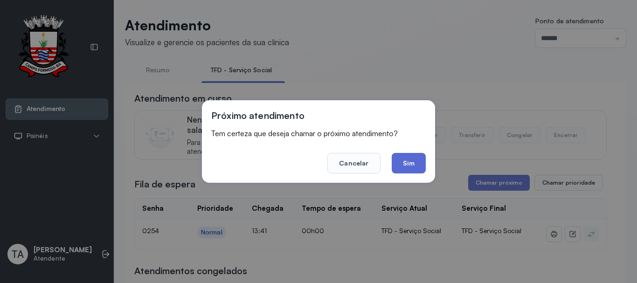
click at [414, 167] on button "Sim" at bounding box center [408, 163] width 34 height 21
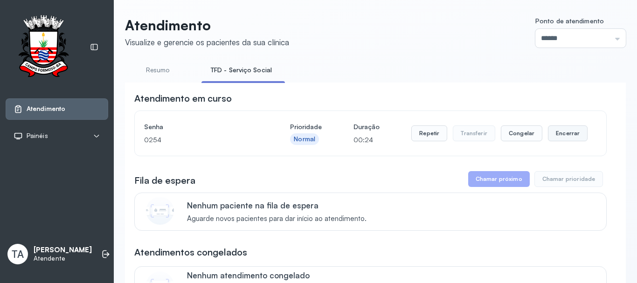
click at [550, 141] on button "Encerrar" at bounding box center [568, 133] width 40 height 16
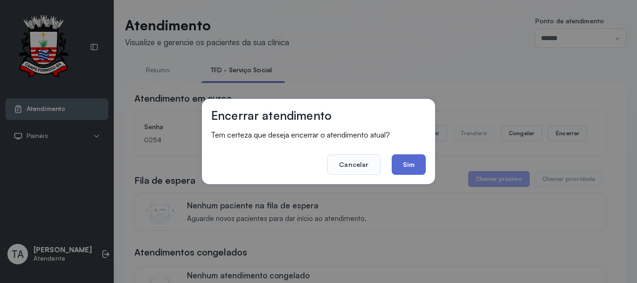
click at [401, 165] on button "Sim" at bounding box center [408, 164] width 34 height 21
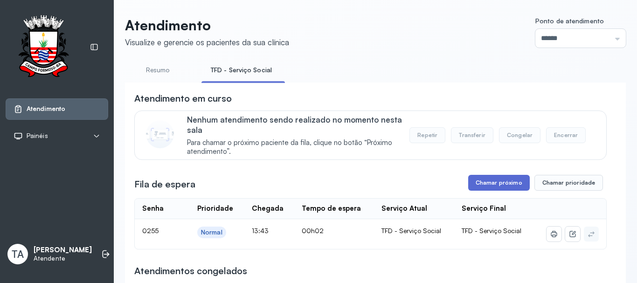
click at [486, 184] on button "Chamar próximo" at bounding box center [499, 183] width 62 height 16
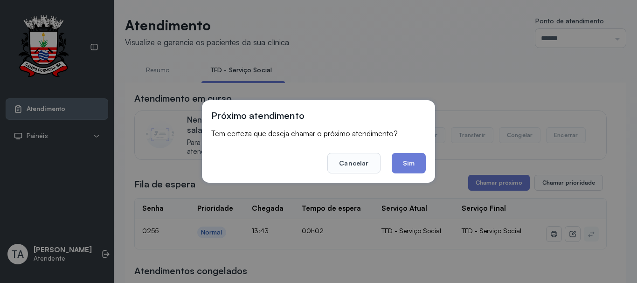
click at [420, 158] on button "Sim" at bounding box center [408, 163] width 34 height 21
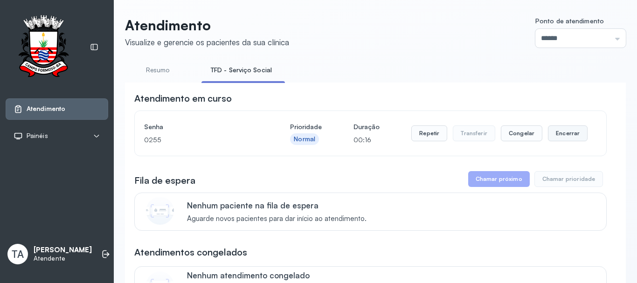
click at [555, 136] on button "Encerrar" at bounding box center [568, 133] width 40 height 16
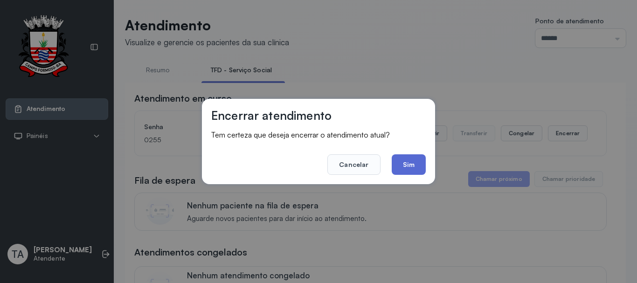
click at [407, 168] on button "Sim" at bounding box center [408, 164] width 34 height 21
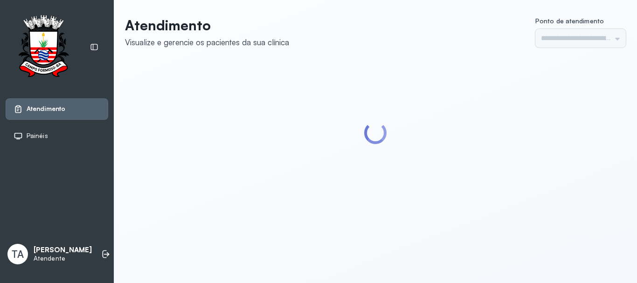
type input "******"
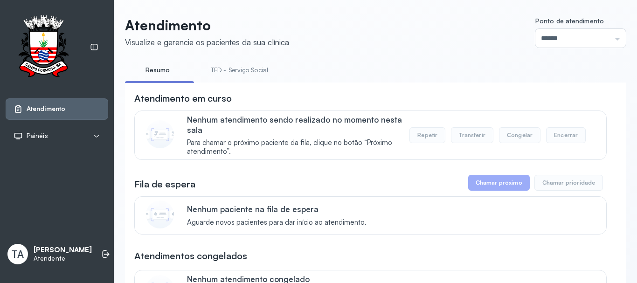
click at [254, 71] on link "TFD - Serviço Social" at bounding box center [239, 69] width 76 height 15
click at [153, 76] on link "Resumo" at bounding box center [157, 69] width 65 height 15
click at [225, 73] on link "TFD - Serviço Social" at bounding box center [239, 69] width 76 height 15
drag, startPoint x: 152, startPoint y: 69, endPoint x: 152, endPoint y: 80, distance: 10.3
click at [152, 70] on link "Resumo" at bounding box center [157, 69] width 65 height 15
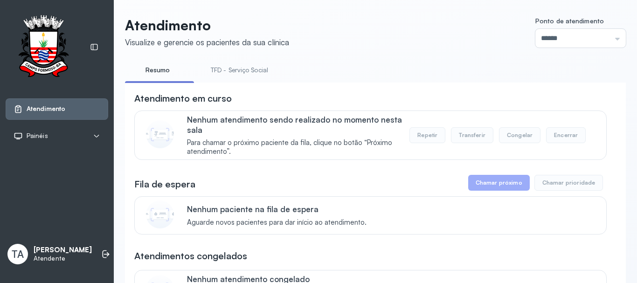
click at [213, 64] on link "TFD - Serviço Social" at bounding box center [239, 69] width 76 height 15
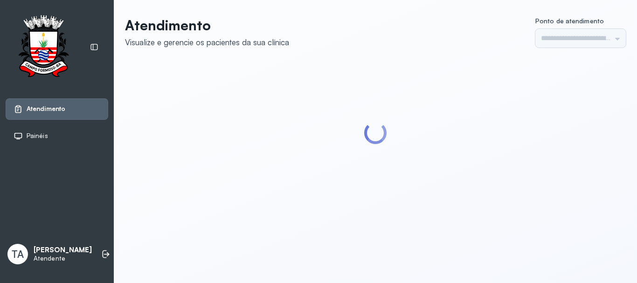
type input "******"
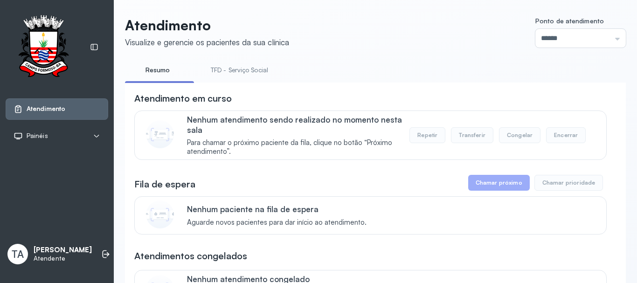
click at [211, 71] on link "TFD - Serviço Social" at bounding box center [239, 69] width 76 height 15
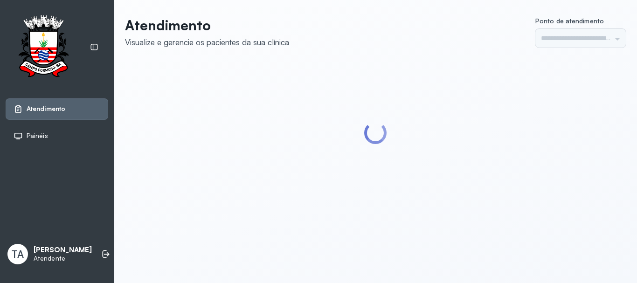
type input "******"
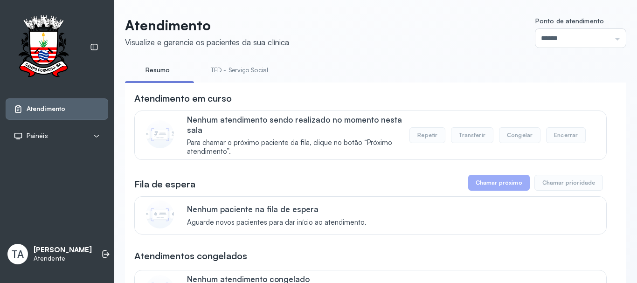
click at [207, 69] on link "TFD - Serviço Social" at bounding box center [239, 69] width 76 height 15
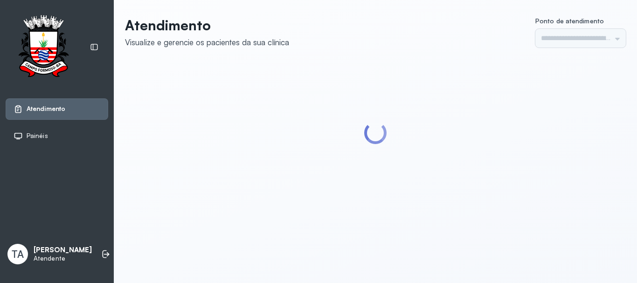
type input "******"
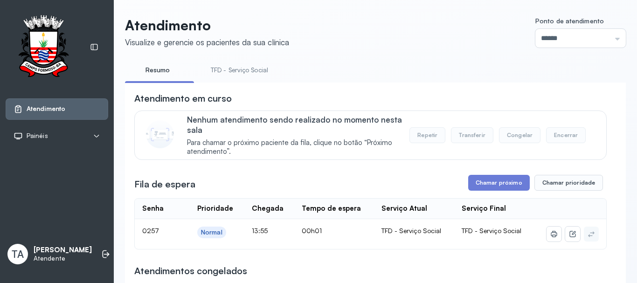
click at [244, 67] on link "TFD - Serviço Social" at bounding box center [239, 69] width 76 height 15
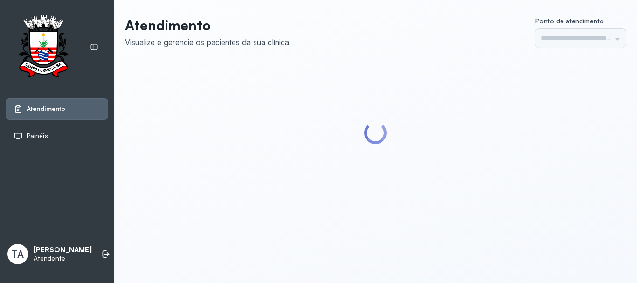
type input "******"
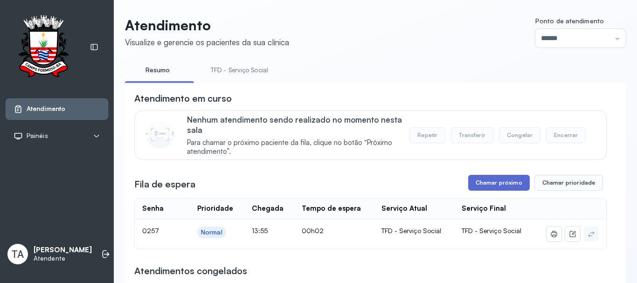
click at [487, 184] on button "Chamar próximo" at bounding box center [499, 183] width 62 height 16
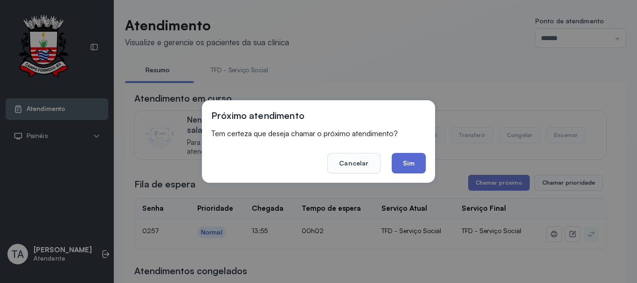
click at [407, 167] on button "Sim" at bounding box center [408, 163] width 34 height 21
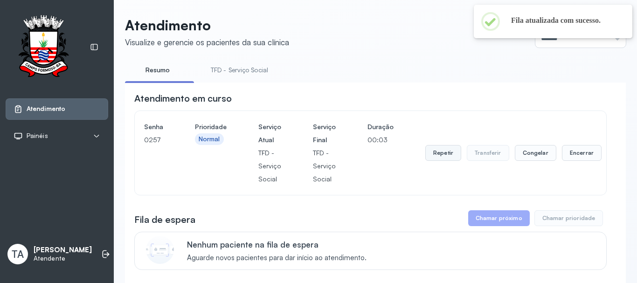
click at [427, 156] on button "Repetir" at bounding box center [443, 153] width 36 height 16
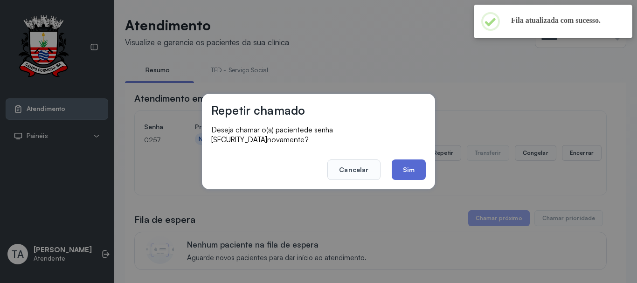
click at [411, 159] on button "Sim" at bounding box center [408, 169] width 34 height 21
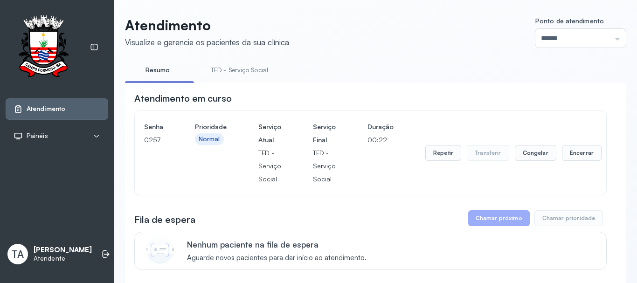
click at [433, 154] on button "Repetir" at bounding box center [443, 153] width 36 height 16
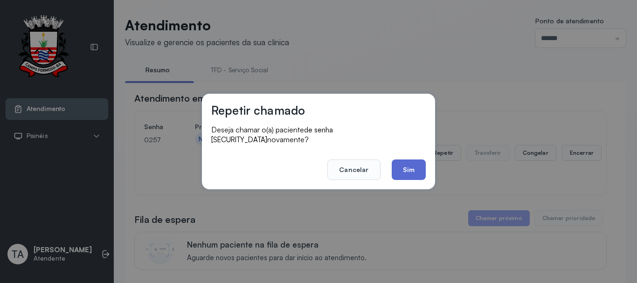
click at [402, 170] on button "Sim" at bounding box center [408, 169] width 34 height 21
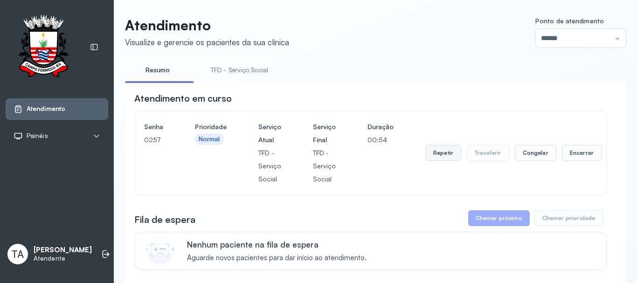
click at [455, 156] on button "Repetir" at bounding box center [443, 153] width 36 height 16
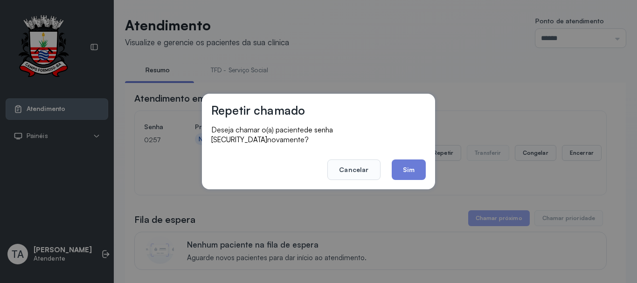
click at [425, 168] on div "Repetir chamado Deseja chamar o(a) paciente de senha 0257 novamente? Cancelar S…" at bounding box center [318, 142] width 233 height 96
click at [408, 163] on button "Sim" at bounding box center [408, 169] width 34 height 21
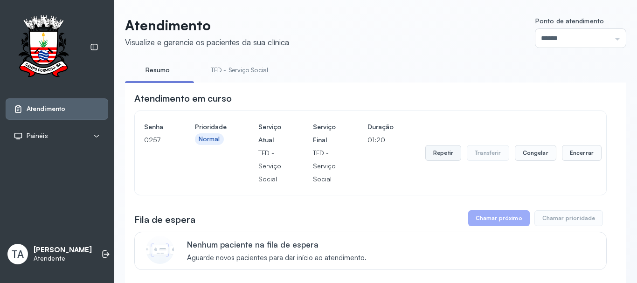
click at [430, 155] on button "Repetir" at bounding box center [443, 153] width 36 height 16
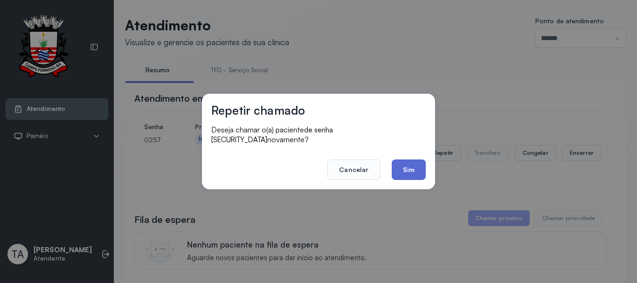
click at [394, 159] on button "Sim" at bounding box center [408, 169] width 34 height 21
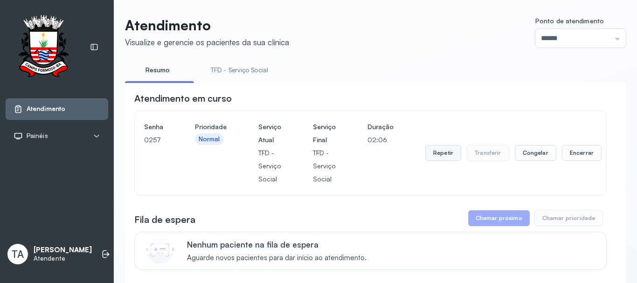
click at [447, 157] on button "Repetir" at bounding box center [443, 153] width 36 height 16
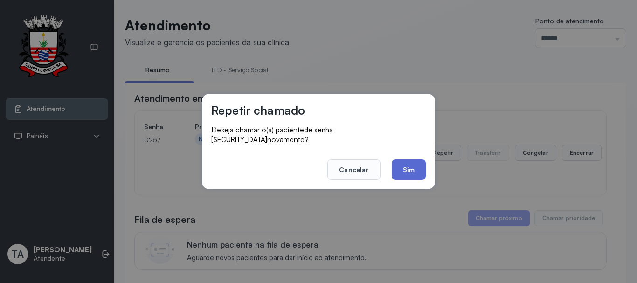
click at [411, 162] on button "Sim" at bounding box center [408, 169] width 34 height 21
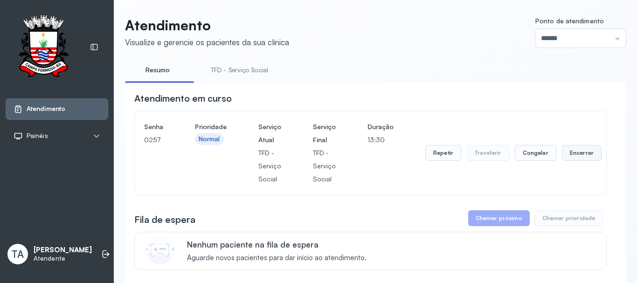
click at [562, 160] on button "Encerrar" at bounding box center [582, 153] width 40 height 16
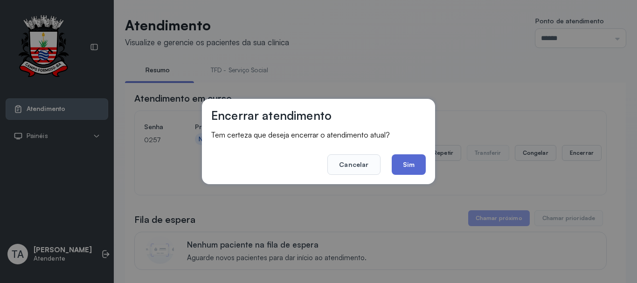
click at [418, 171] on button "Sim" at bounding box center [408, 164] width 34 height 21
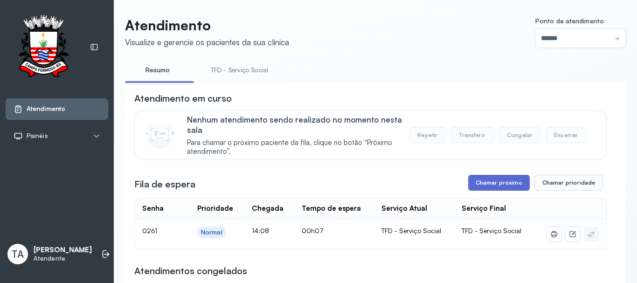
click at [468, 185] on button "Chamar próximo" at bounding box center [499, 183] width 62 height 16
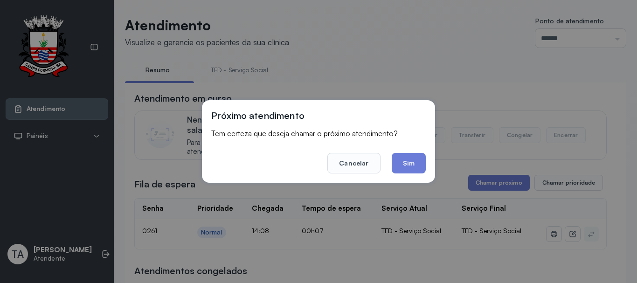
drag, startPoint x: 403, startPoint y: 160, endPoint x: 403, endPoint y: 142, distance: 18.2
click at [403, 160] on button "Sim" at bounding box center [408, 163] width 34 height 21
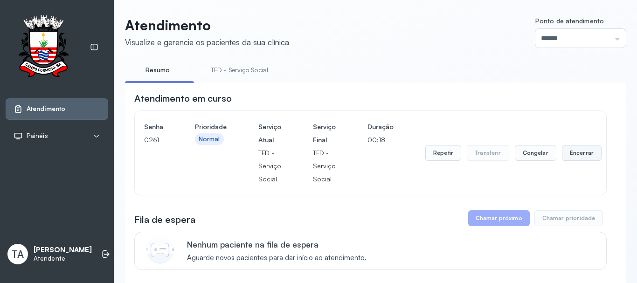
click at [578, 151] on button "Encerrar" at bounding box center [582, 153] width 40 height 16
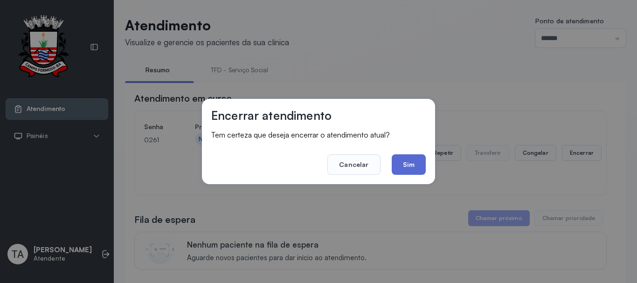
click at [415, 164] on button "Sim" at bounding box center [408, 164] width 34 height 21
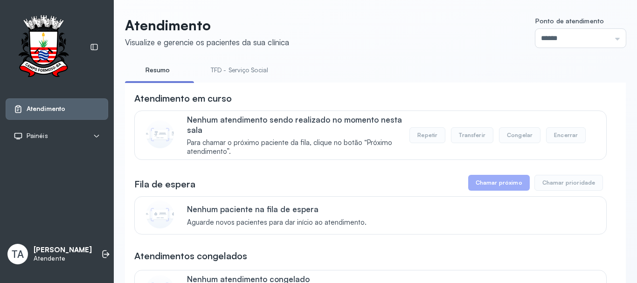
click at [219, 69] on link "TFD - Serviço Social" at bounding box center [239, 69] width 76 height 15
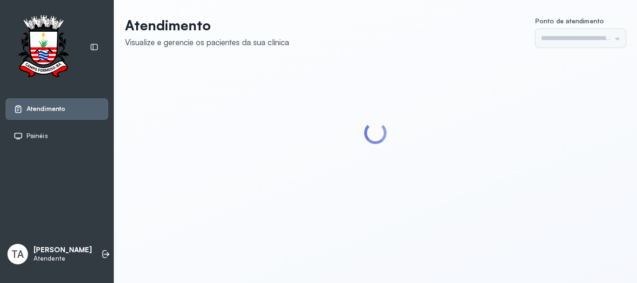
type input "******"
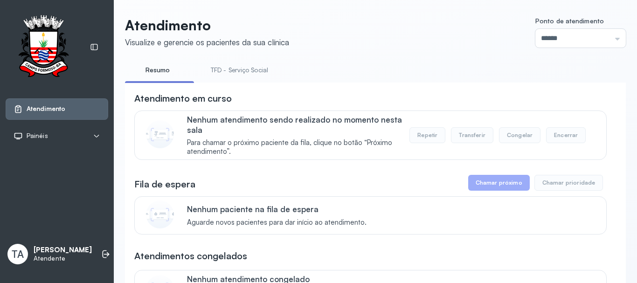
click at [259, 69] on link "TFD - Serviço Social" at bounding box center [239, 69] width 76 height 15
click at [168, 64] on link "Resumo" at bounding box center [157, 69] width 65 height 15
click at [224, 73] on link "TFD - Serviço Social" at bounding box center [239, 69] width 76 height 15
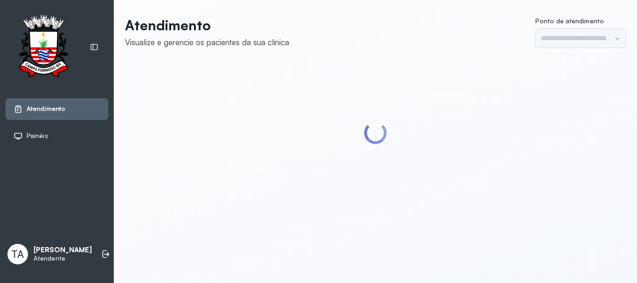
type input "******"
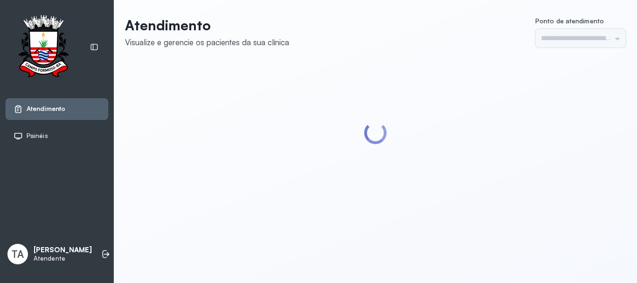
type input "******"
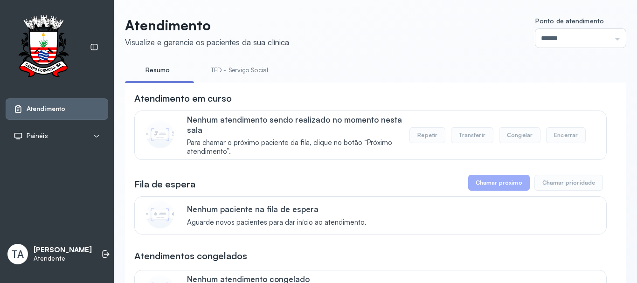
click at [236, 72] on link "TFD - Serviço Social" at bounding box center [239, 69] width 76 height 15
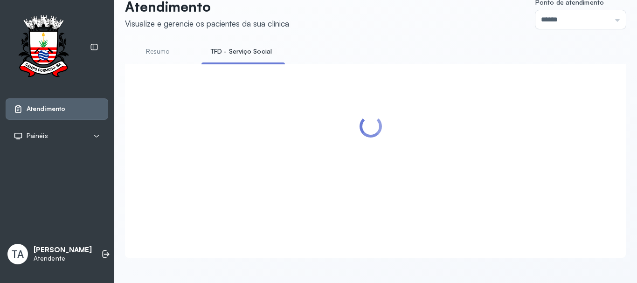
scroll to position [29, 0]
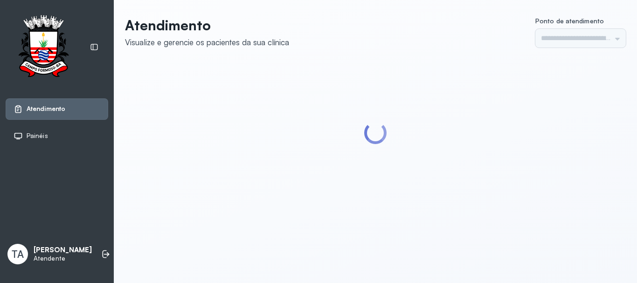
type input "******"
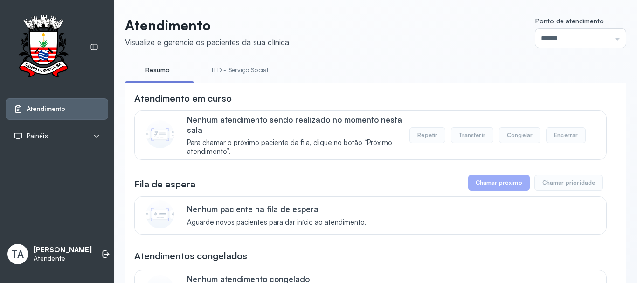
click at [227, 68] on link "TFD - Serviço Social" at bounding box center [239, 69] width 76 height 15
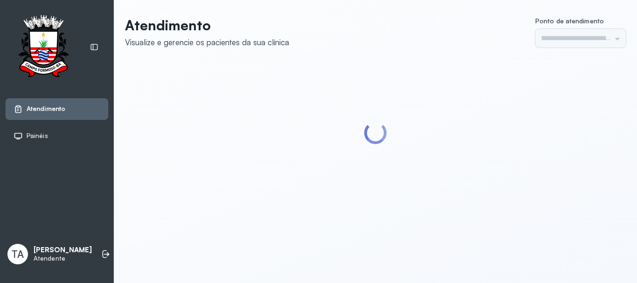
type input "******"
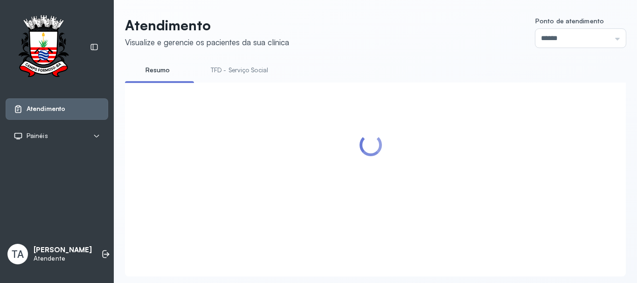
scroll to position [29, 0]
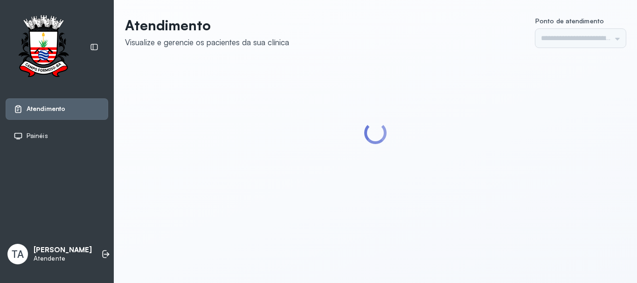
type input "******"
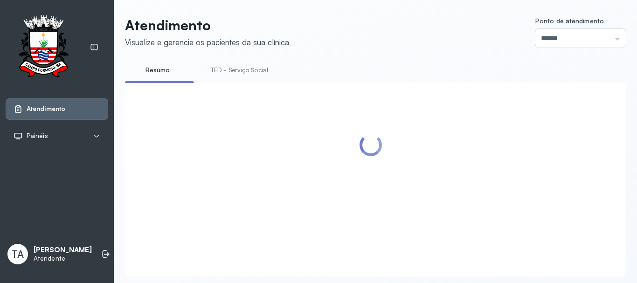
click at [231, 66] on link "TFD - Serviço Social" at bounding box center [239, 69] width 76 height 15
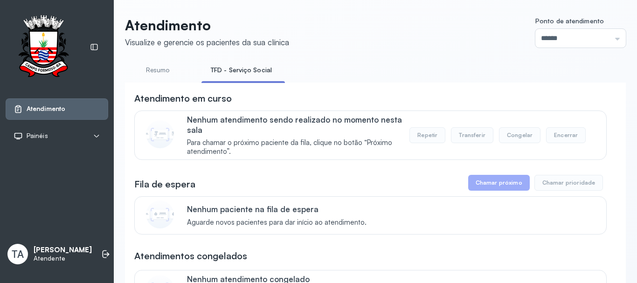
click at [152, 75] on link "Resumo" at bounding box center [157, 69] width 65 height 15
click at [241, 69] on link "TFD - Serviço Social" at bounding box center [239, 69] width 76 height 15
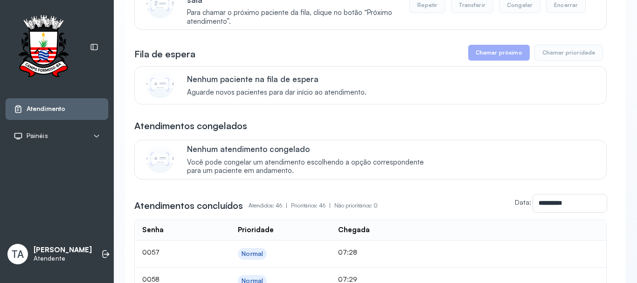
scroll to position [140, 0]
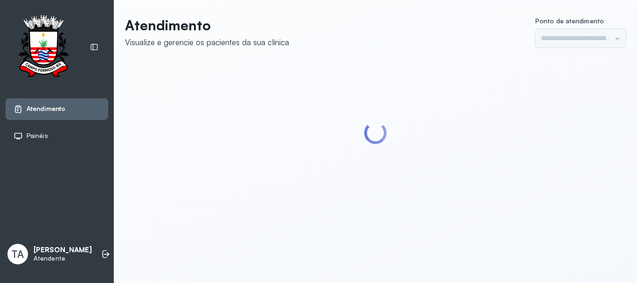
type input "******"
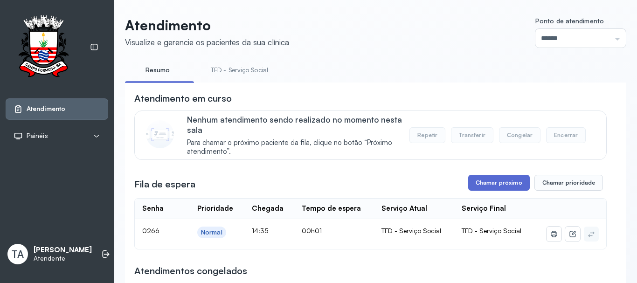
drag, startPoint x: 482, startPoint y: 196, endPoint x: 482, endPoint y: 190, distance: 6.1
click at [482, 187] on button "Chamar próximo" at bounding box center [499, 183] width 62 height 16
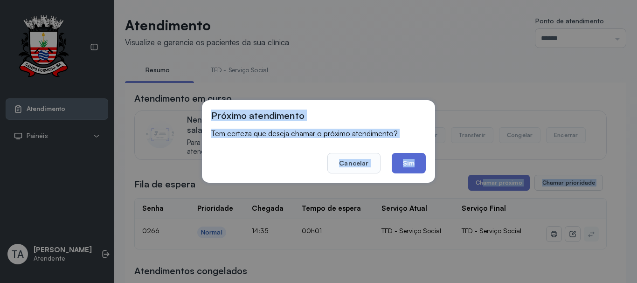
click at [425, 170] on button "Sim" at bounding box center [408, 163] width 34 height 21
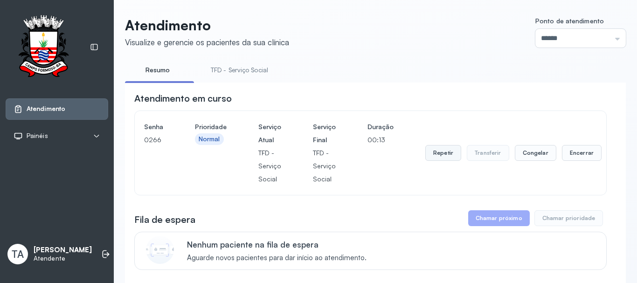
click at [432, 157] on button "Repetir" at bounding box center [443, 153] width 36 height 16
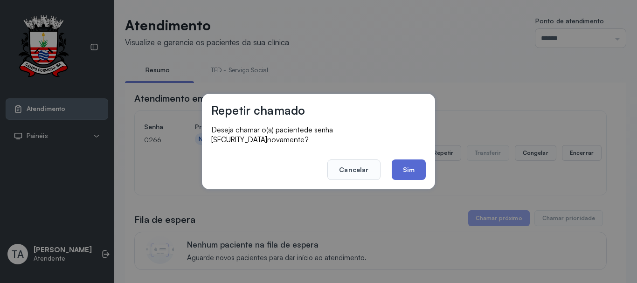
click at [417, 162] on button "Sim" at bounding box center [408, 169] width 34 height 21
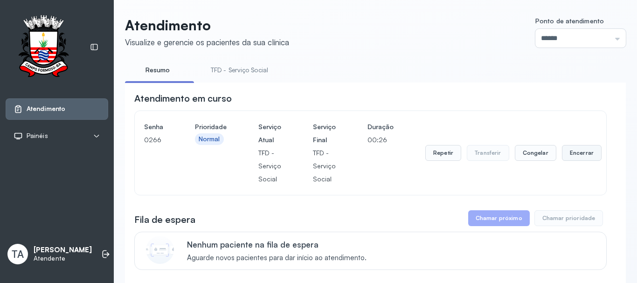
click at [578, 154] on button "Encerrar" at bounding box center [582, 153] width 40 height 16
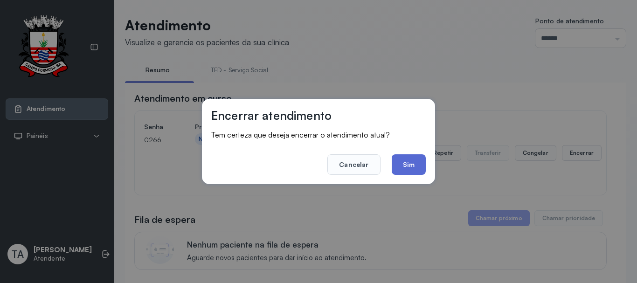
click at [410, 161] on button "Sim" at bounding box center [408, 164] width 34 height 21
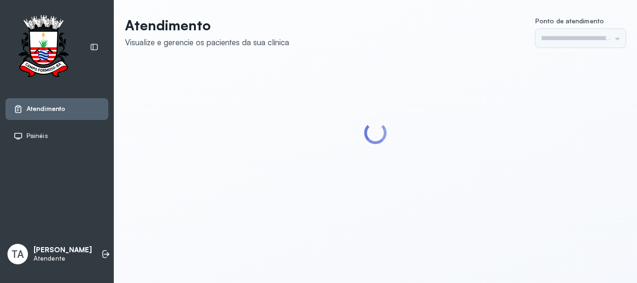
type input "******"
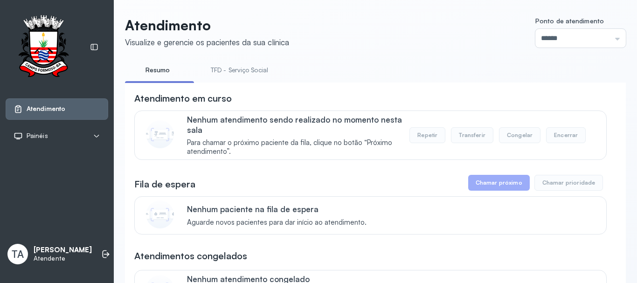
click at [233, 71] on link "TFD - Serviço Social" at bounding box center [239, 69] width 76 height 15
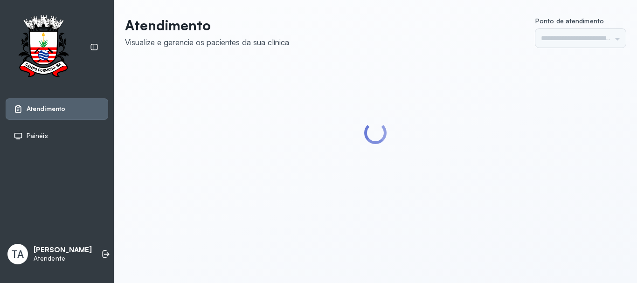
type input "******"
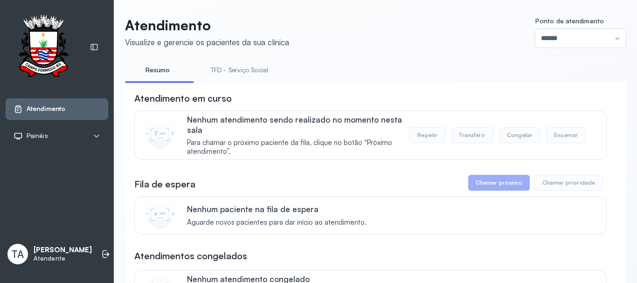
click at [246, 66] on link "TFD - Serviço Social" at bounding box center [239, 69] width 76 height 15
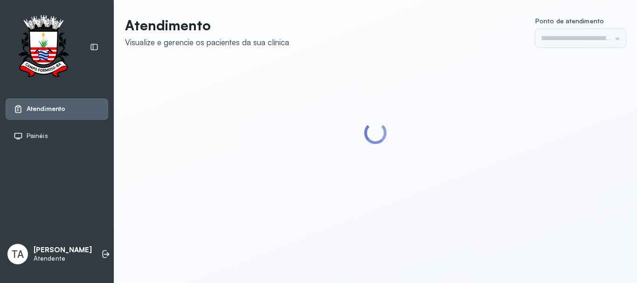
type input "******"
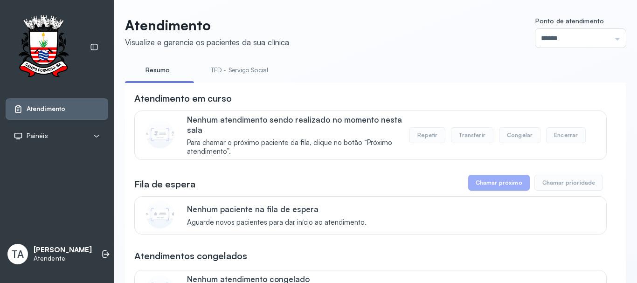
click at [235, 76] on link "TFD - Serviço Social" at bounding box center [239, 69] width 76 height 15
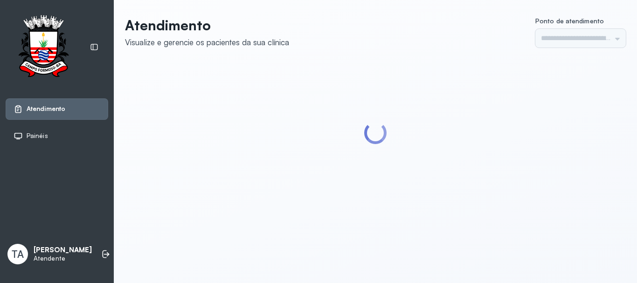
type input "******"
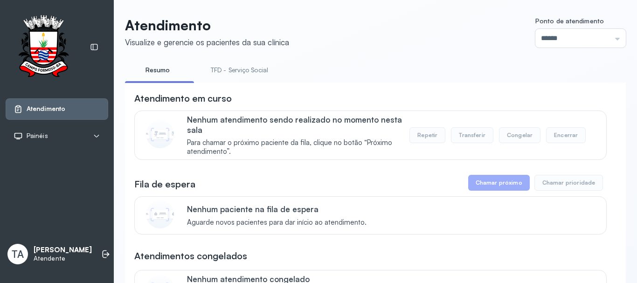
click at [231, 66] on link "TFD - Serviço Social" at bounding box center [239, 69] width 76 height 15
drag, startPoint x: 425, startPoint y: 87, endPoint x: 399, endPoint y: 86, distance: 25.7
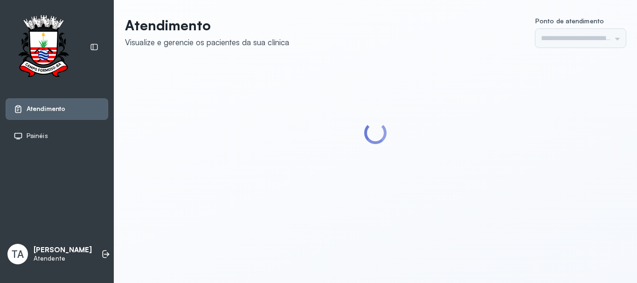
type input "******"
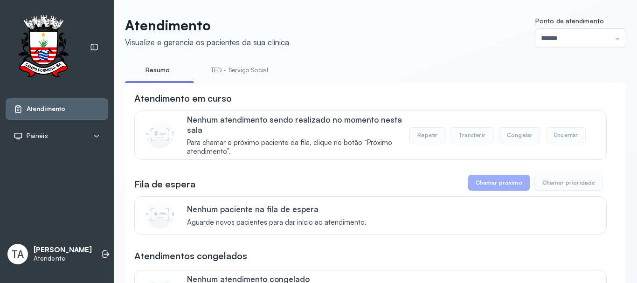
click at [211, 62] on link "TFD - Serviço Social" at bounding box center [239, 69] width 76 height 15
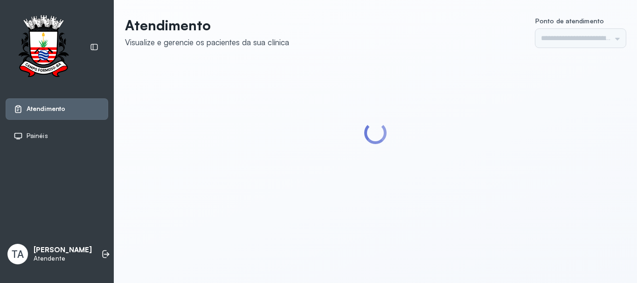
type input "******"
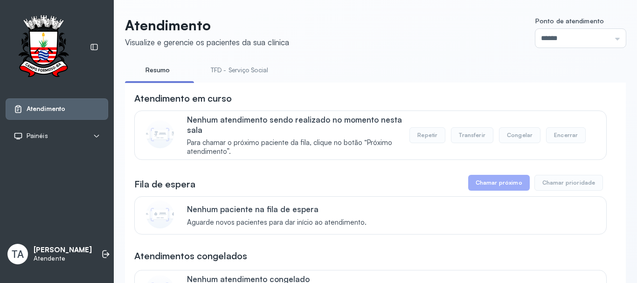
click at [217, 72] on link "TFD - Serviço Social" at bounding box center [239, 69] width 76 height 15
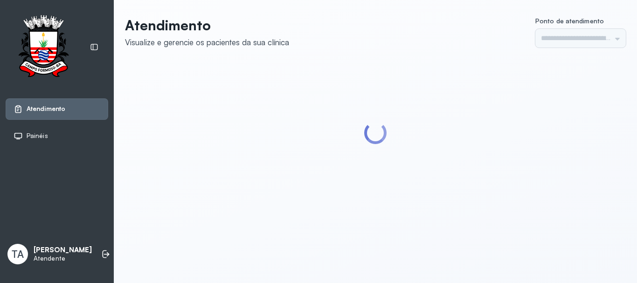
type input "******"
